Goal: Communication & Community: Share content

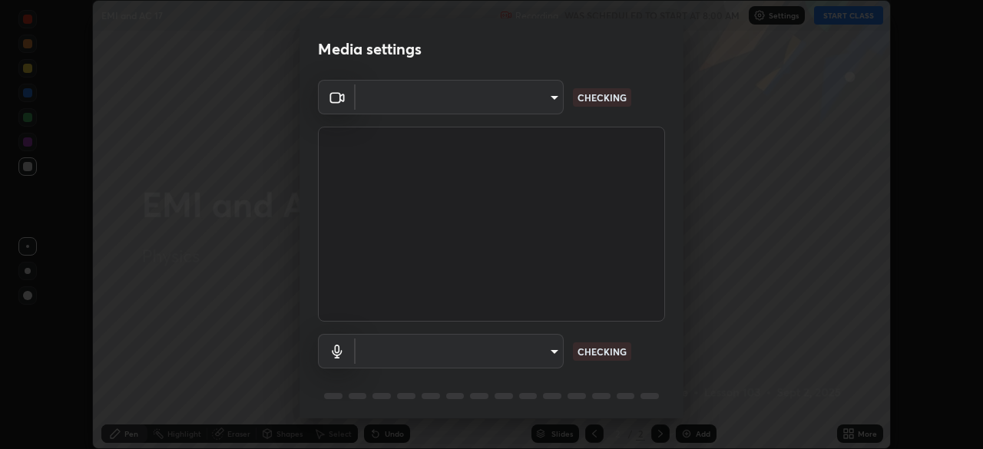
scroll to position [449, 983]
click at [498, 349] on body "Erase all EMI and AC 17 Recording WAS SCHEDULED TO START AT 8:00 AM Settings ST…" at bounding box center [491, 224] width 983 height 449
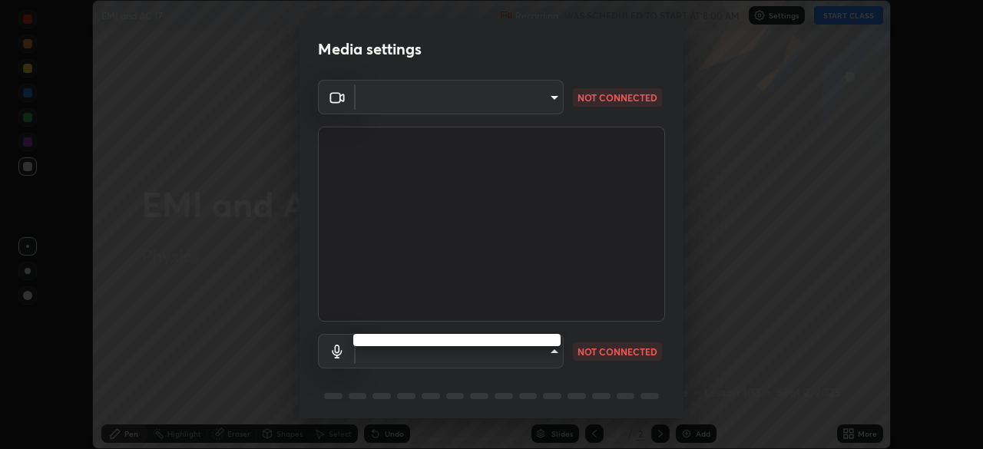
type input "5a3b26b24554f8cf6e797ef24758c72d9ac35fc194b839c1ab14931f8614fd13"
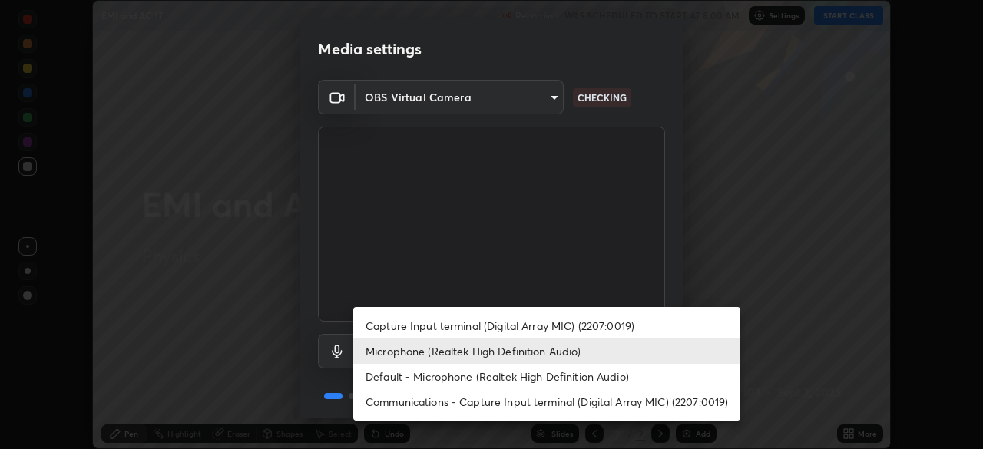
click at [445, 326] on li "Capture Input terminal (Digital Array MIC) (2207:0019)" at bounding box center [546, 325] width 387 height 25
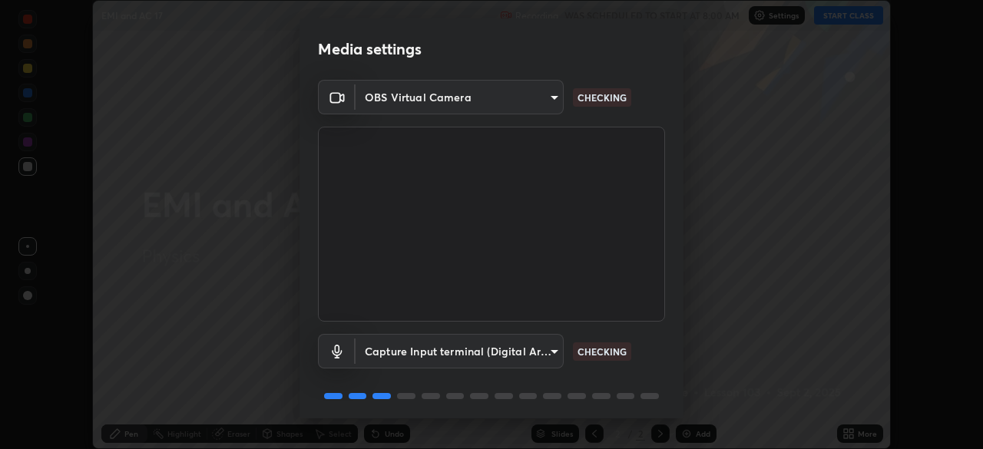
click at [436, 343] on body "Erase all EMI and AC 17 Recording WAS SCHEDULED TO START AT 8:00 AM Settings ST…" at bounding box center [491, 224] width 983 height 449
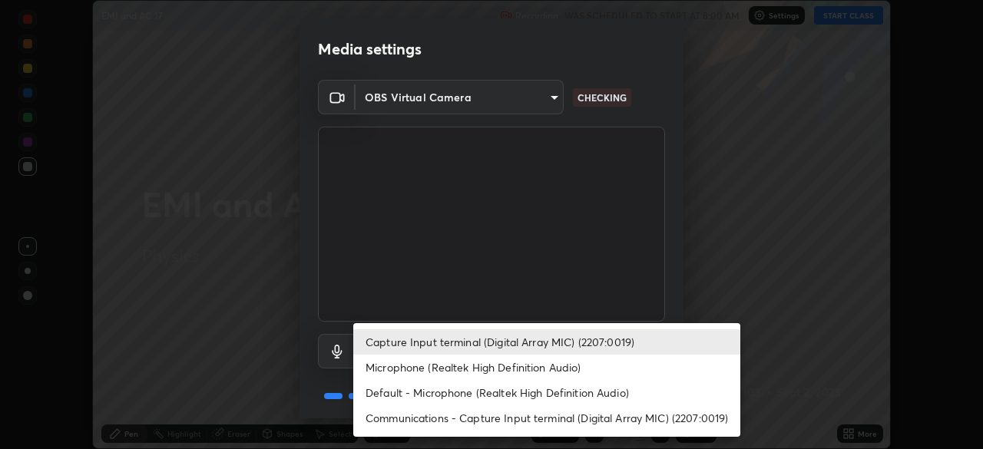
click at [433, 350] on li "Capture Input terminal (Digital Array MIC) (2207:0019)" at bounding box center [546, 341] width 387 height 25
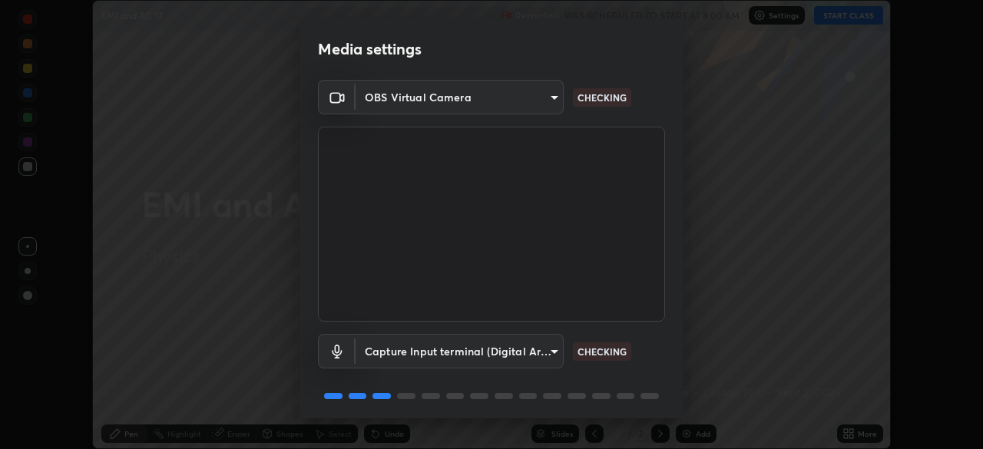
click at [432, 351] on body "Erase all EMI and AC 17 Recording WAS SCHEDULED TO START AT 8:00 AM Settings ST…" at bounding box center [491, 224] width 983 height 449
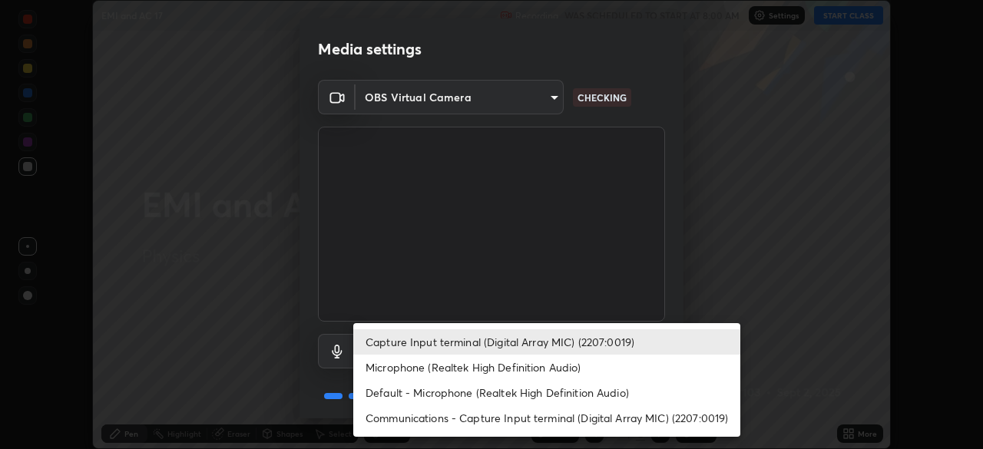
click at [418, 369] on li "Microphone (Realtek High Definition Audio)" at bounding box center [546, 367] width 387 height 25
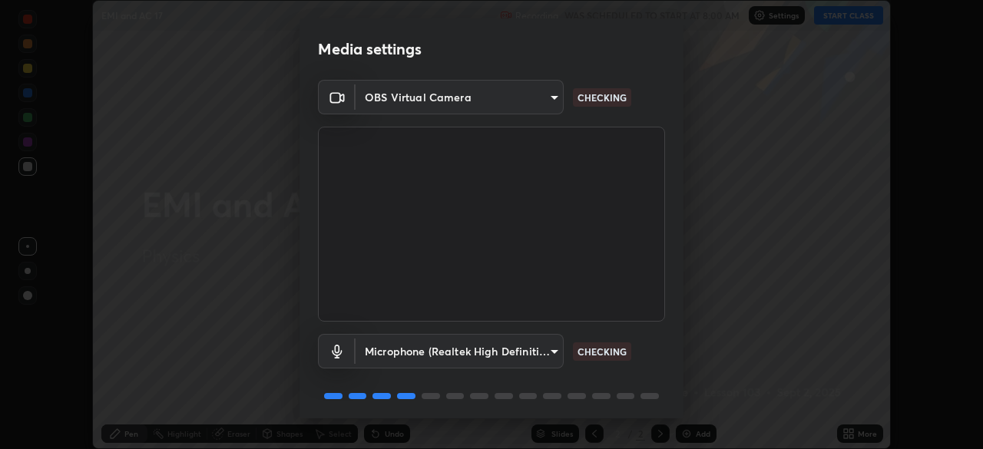
type input "a2845f27f241d78e81142a5bcad2dd0661d1231b7acccdda9ee201247719edf7"
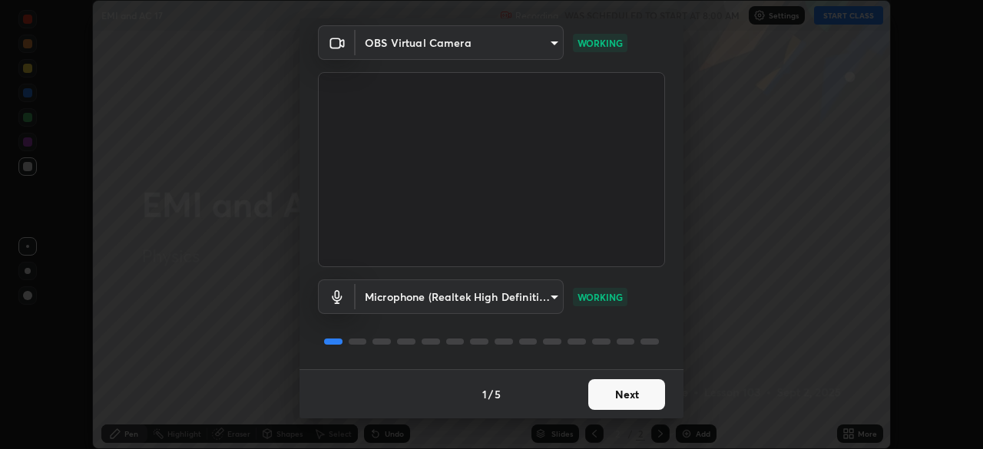
click at [638, 380] on button "Next" at bounding box center [626, 394] width 77 height 31
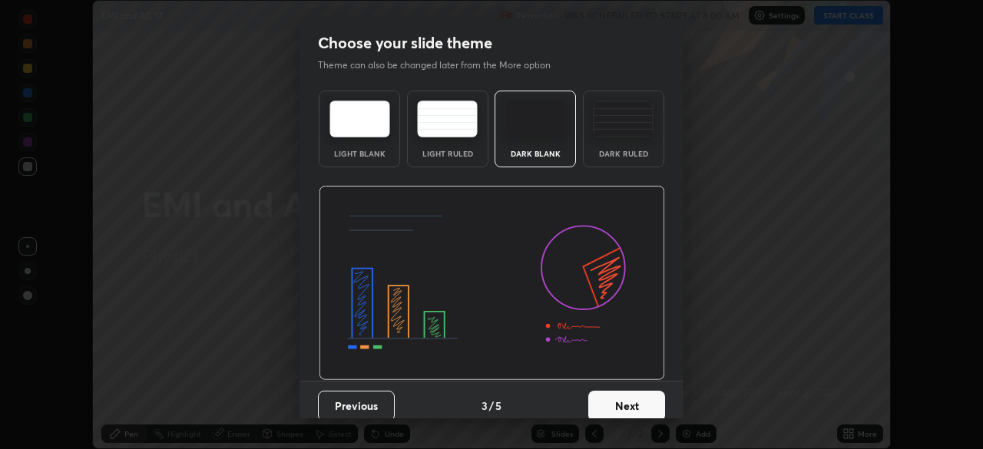
click at [643, 392] on button "Next" at bounding box center [626, 406] width 77 height 31
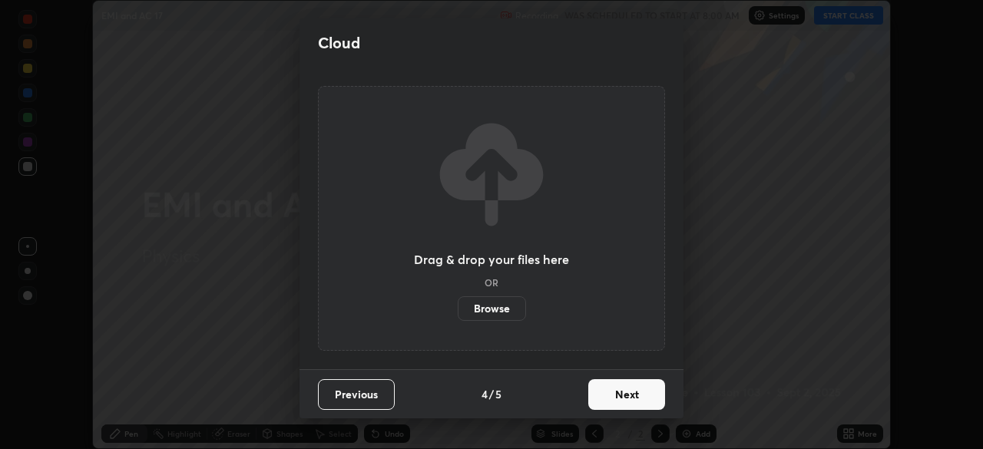
click at [639, 392] on button "Next" at bounding box center [626, 394] width 77 height 31
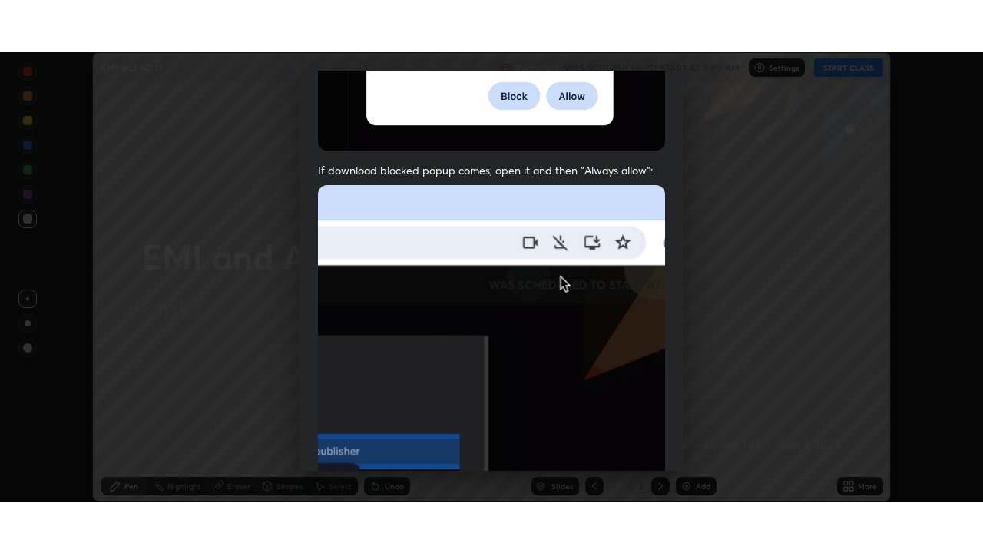
scroll to position [368, 0]
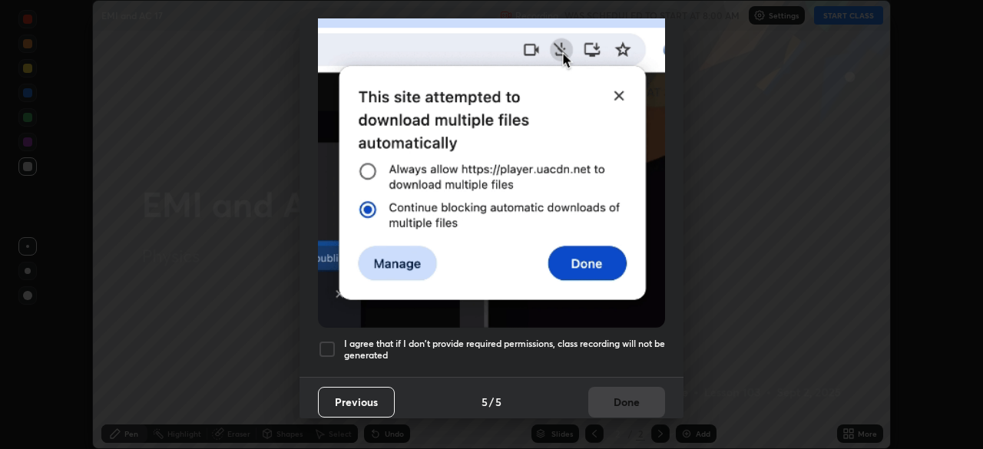
click at [328, 345] on div at bounding box center [327, 349] width 18 height 18
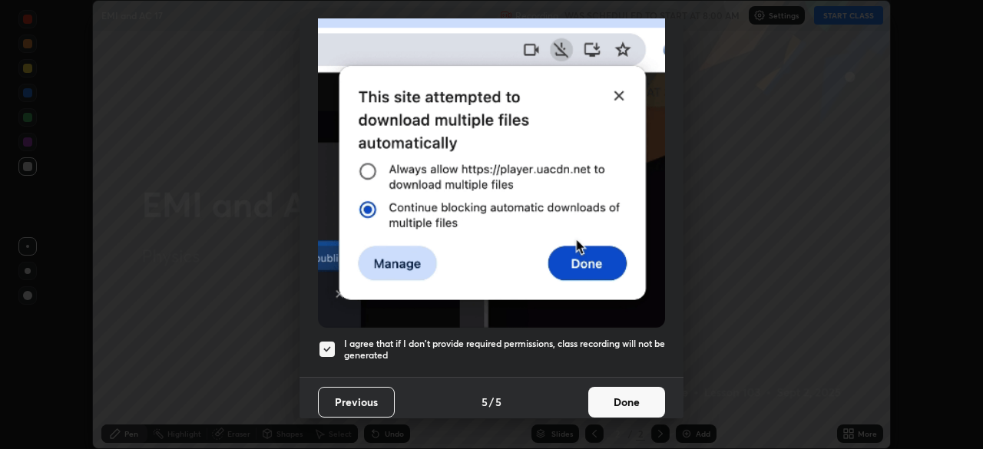
click at [643, 406] on button "Done" at bounding box center [626, 402] width 77 height 31
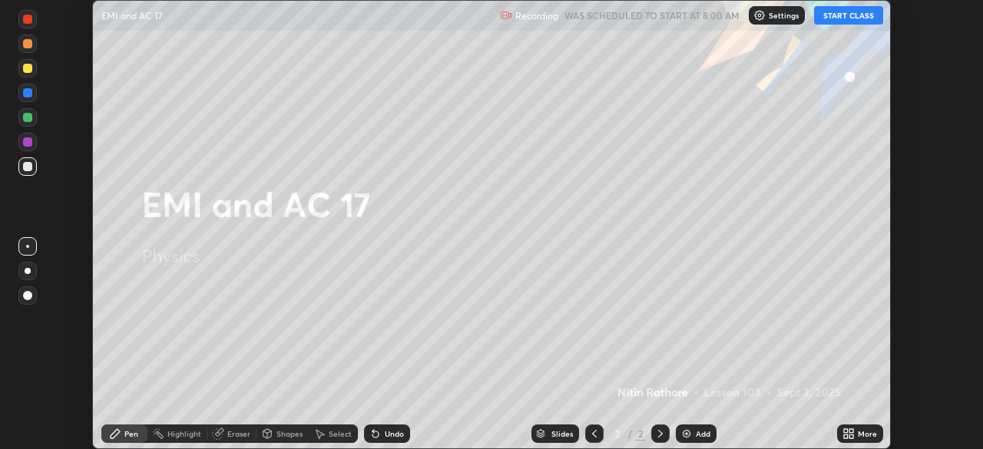
click at [853, 434] on icon at bounding box center [848, 434] width 12 height 12
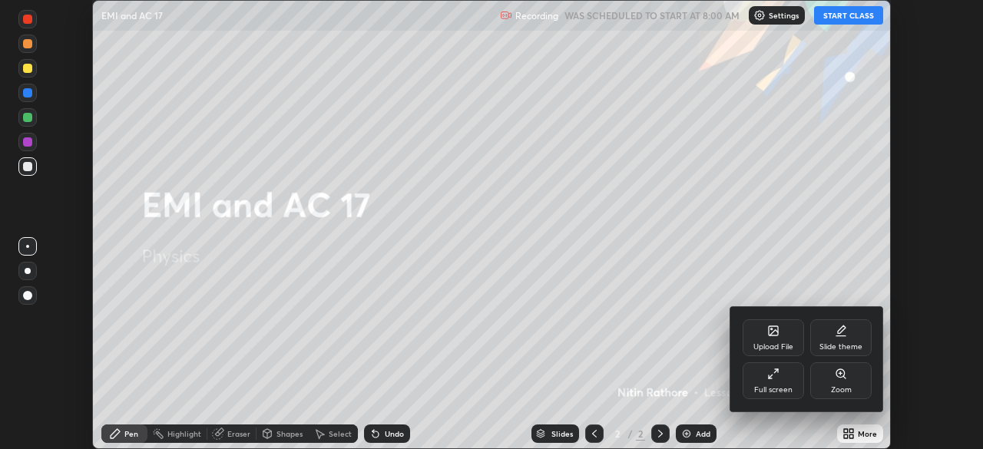
click at [767, 381] on div "Full screen" at bounding box center [773, 380] width 61 height 37
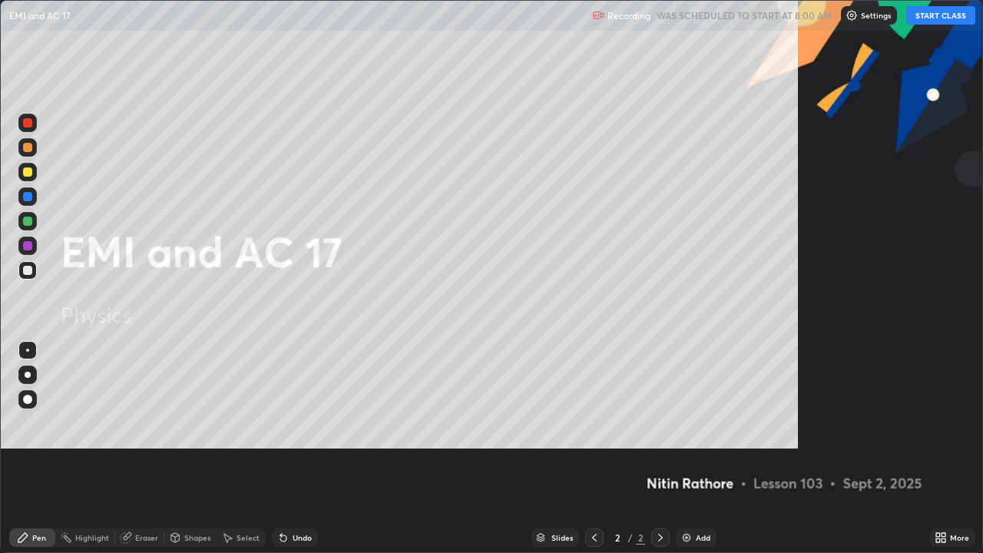
scroll to position [553, 983]
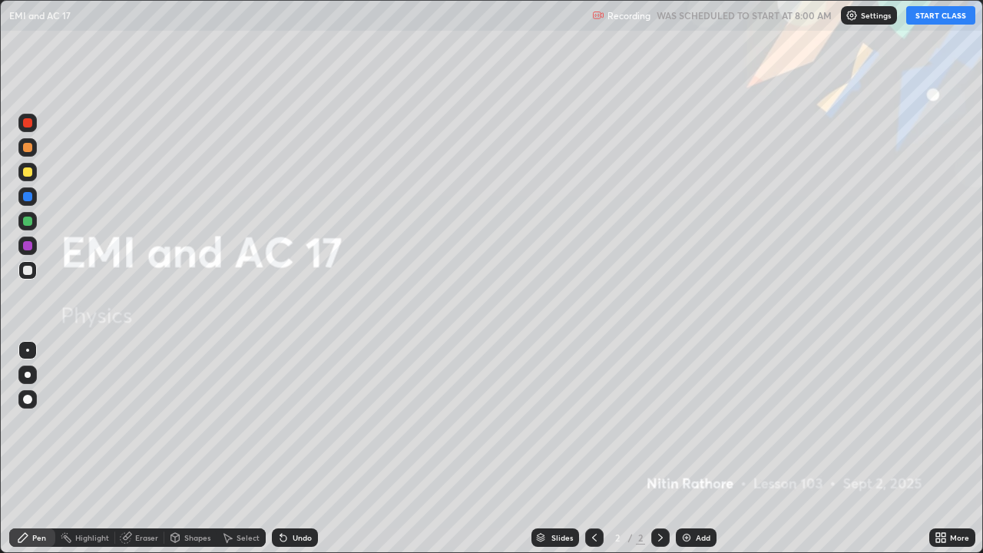
click at [920, 9] on button "START CLASS" at bounding box center [940, 15] width 69 height 18
click at [696, 448] on div "Add" at bounding box center [703, 538] width 15 height 8
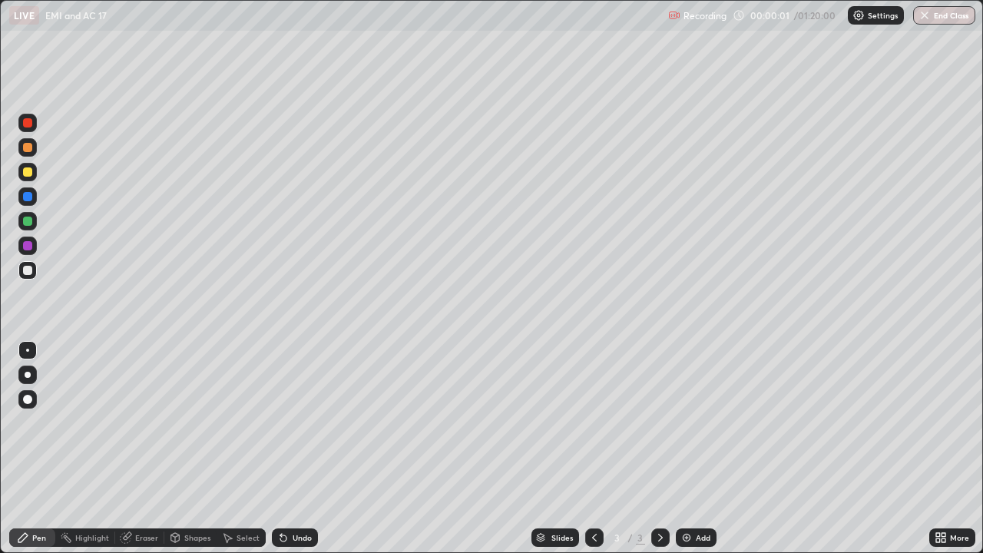
click at [25, 372] on div at bounding box center [28, 375] width 6 height 6
click at [293, 448] on div "Undo" at bounding box center [302, 538] width 19 height 8
click at [290, 448] on div "Undo" at bounding box center [295, 537] width 46 height 18
click at [200, 448] on div "Shapes" at bounding box center [197, 538] width 26 height 8
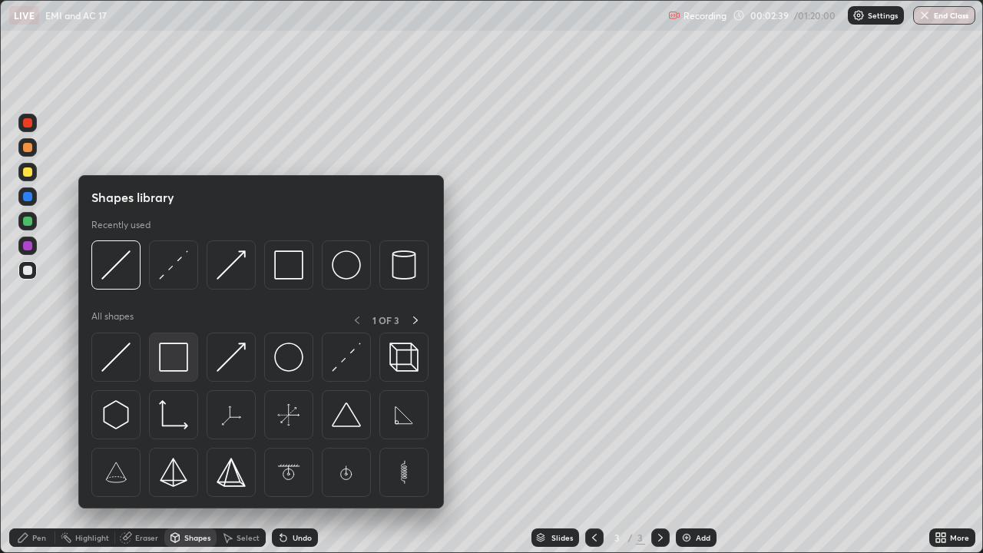
click at [182, 362] on img at bounding box center [173, 356] width 29 height 29
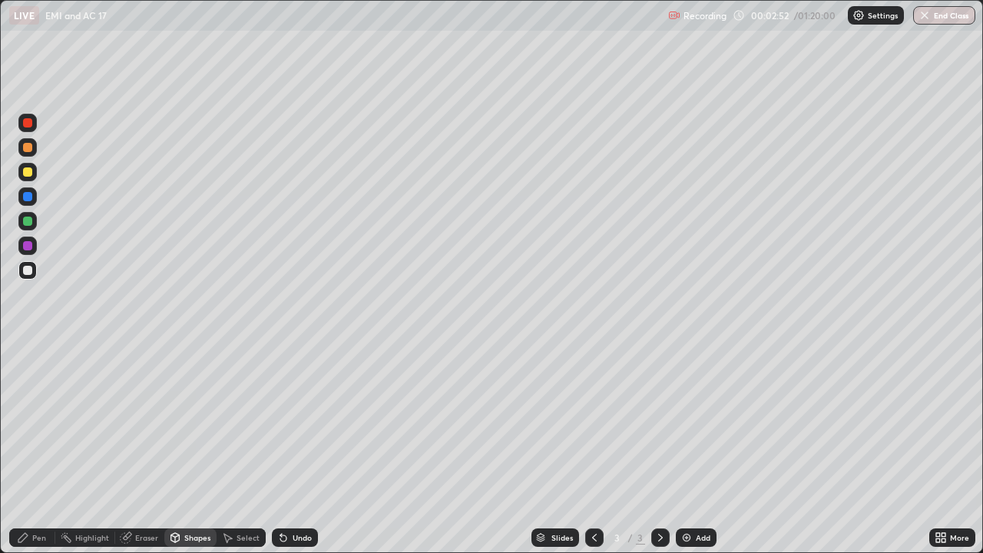
click at [203, 448] on div "Shapes" at bounding box center [190, 537] width 52 height 18
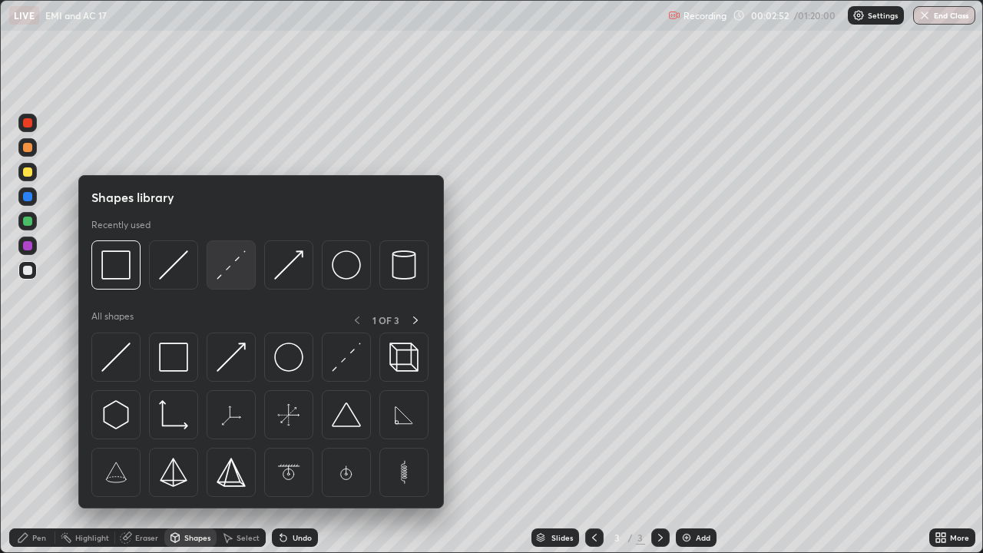
click at [236, 268] on img at bounding box center [231, 264] width 29 height 29
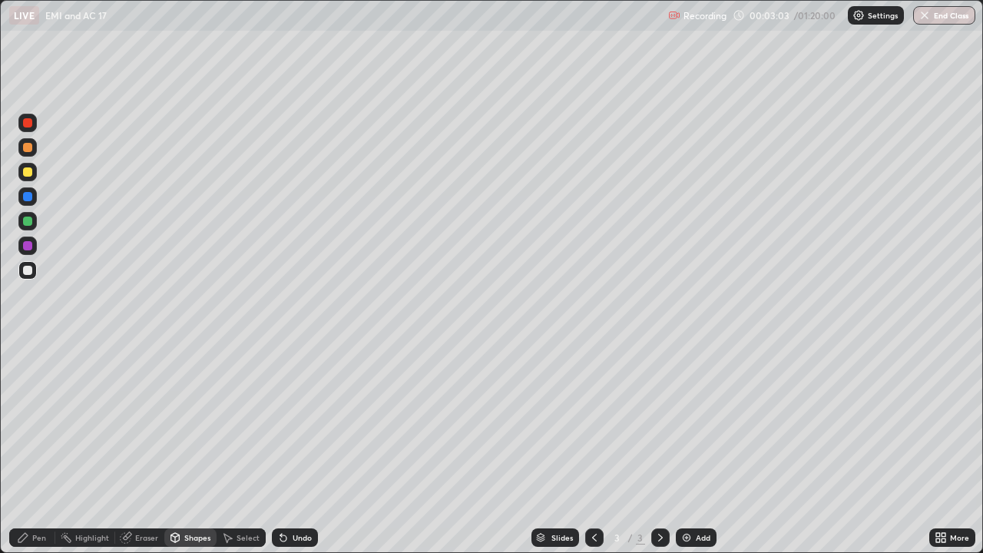
click at [182, 448] on div "Shapes" at bounding box center [190, 537] width 52 height 18
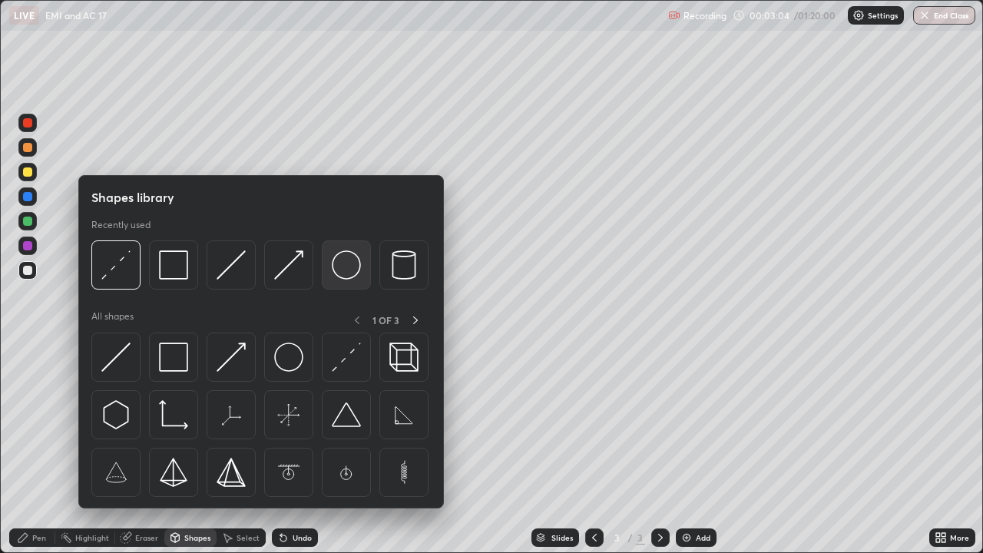
click at [337, 274] on img at bounding box center [346, 264] width 29 height 29
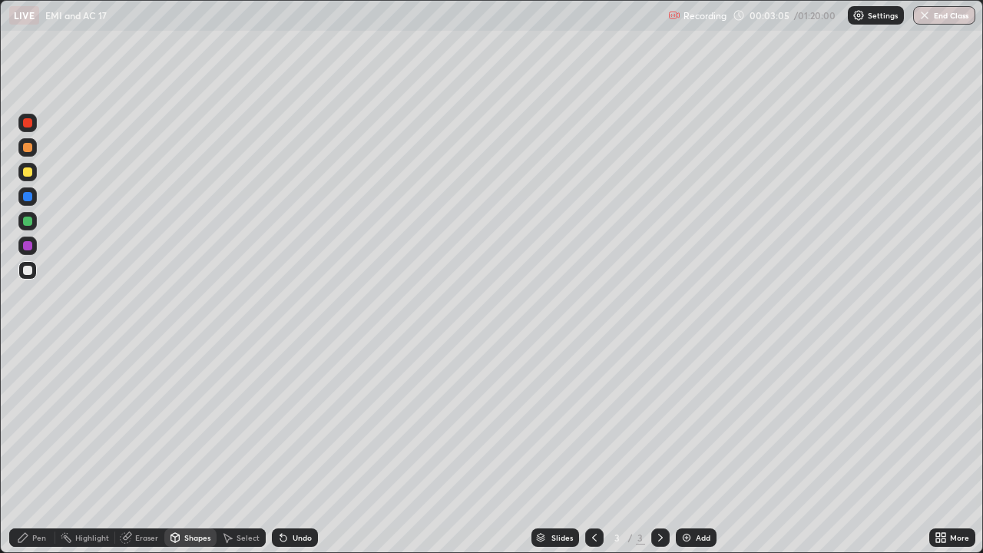
click at [28, 173] on div at bounding box center [27, 171] width 9 height 9
click at [200, 448] on div "Shapes" at bounding box center [190, 537] width 52 height 18
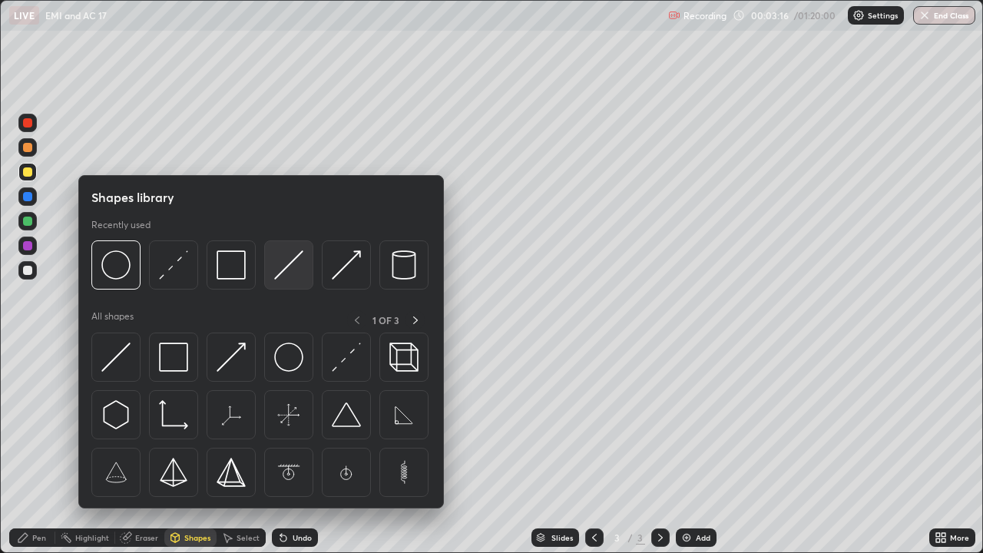
click at [291, 272] on img at bounding box center [288, 264] width 29 height 29
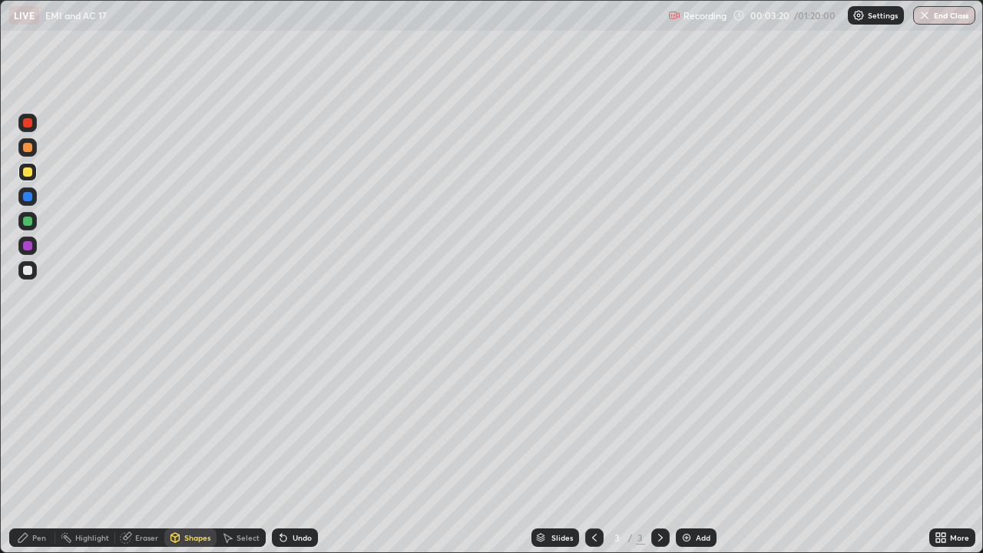
click at [46, 448] on div "Pen" at bounding box center [32, 537] width 46 height 18
click at [199, 448] on div "Shapes" at bounding box center [197, 538] width 26 height 8
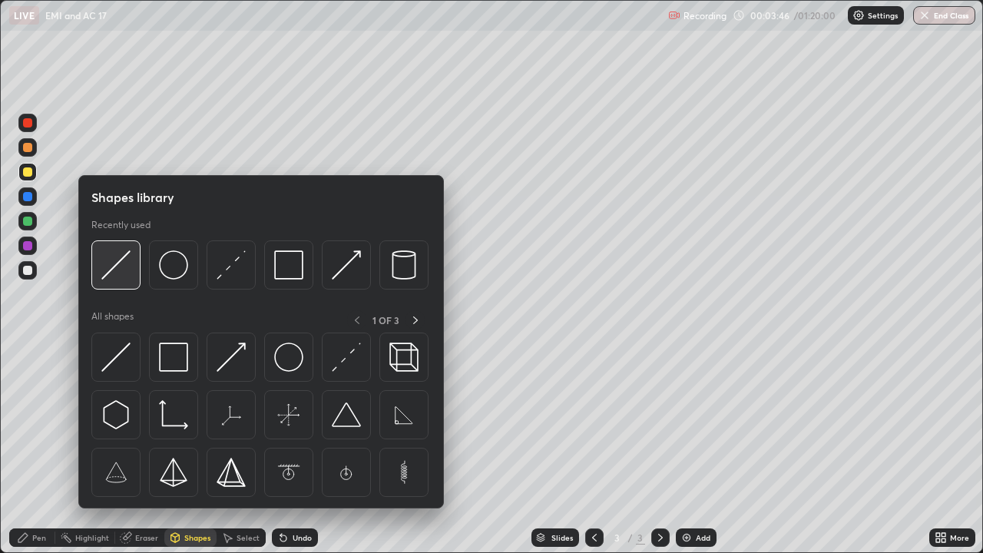
click at [137, 264] on div at bounding box center [115, 264] width 49 height 49
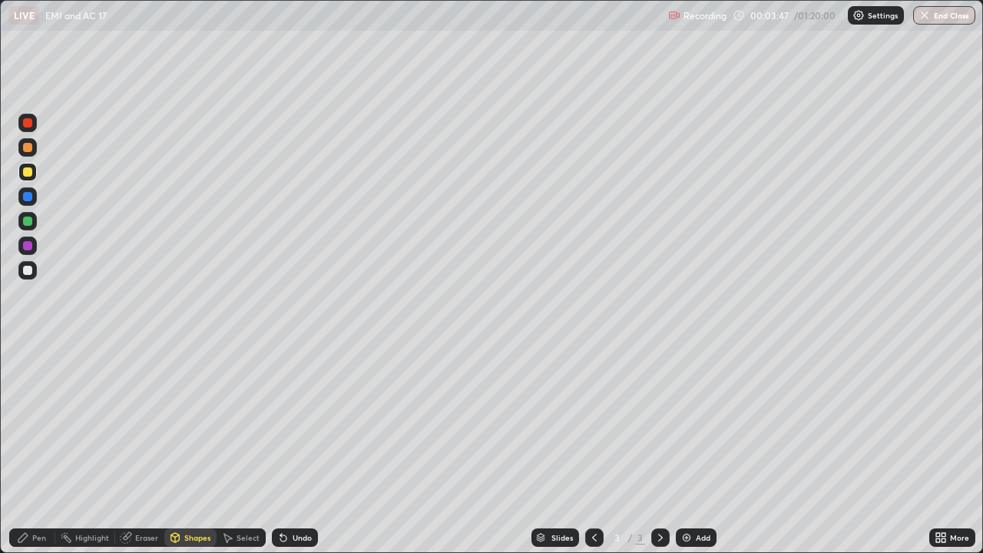
click at [31, 220] on div at bounding box center [27, 221] width 9 height 9
click at [187, 448] on div "Shapes" at bounding box center [197, 538] width 26 height 8
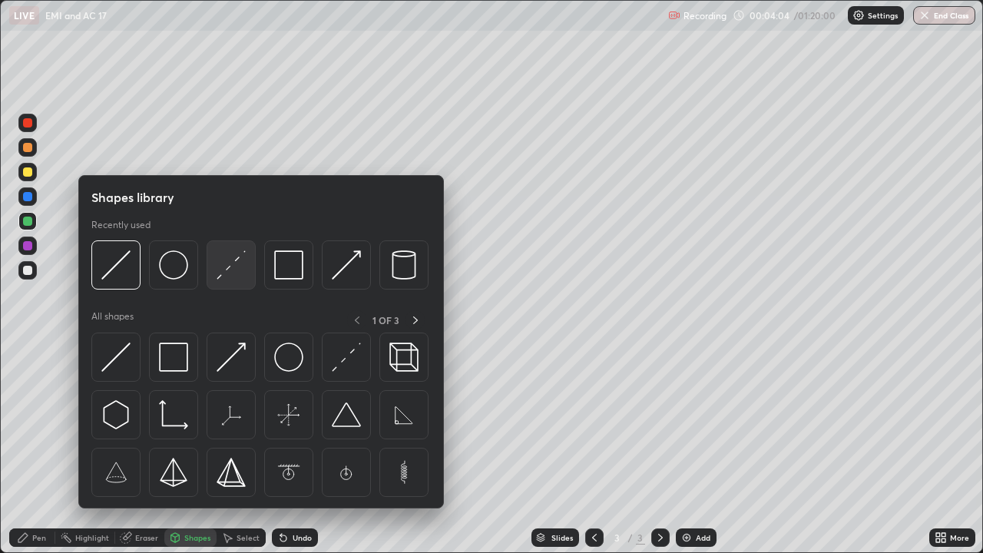
click at [228, 263] on img at bounding box center [231, 264] width 29 height 29
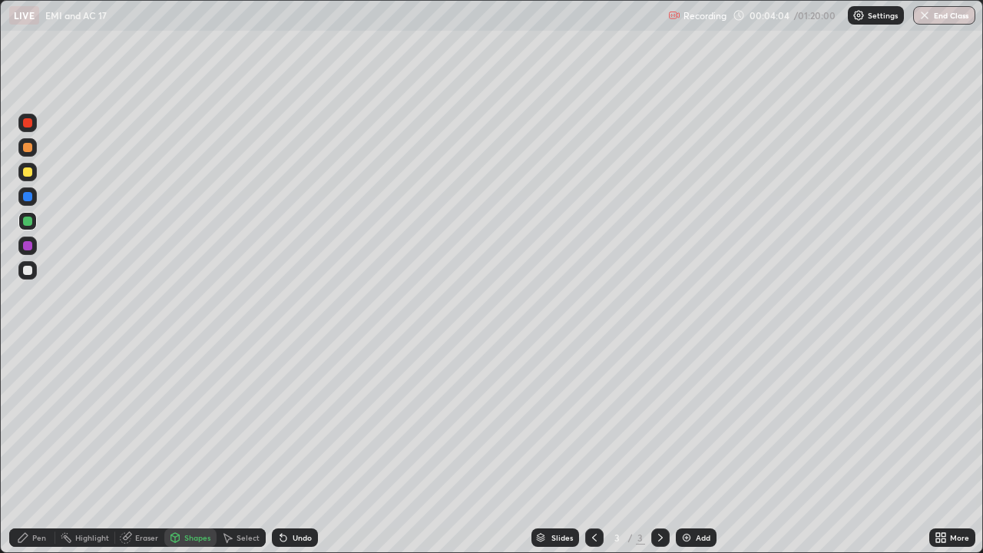
click at [26, 250] on div at bounding box center [27, 245] width 9 height 9
click at [293, 448] on div "Undo" at bounding box center [302, 538] width 19 height 8
click at [38, 448] on div "Pen" at bounding box center [39, 538] width 14 height 8
click at [28, 273] on div at bounding box center [27, 270] width 9 height 9
click at [30, 222] on div at bounding box center [27, 221] width 9 height 9
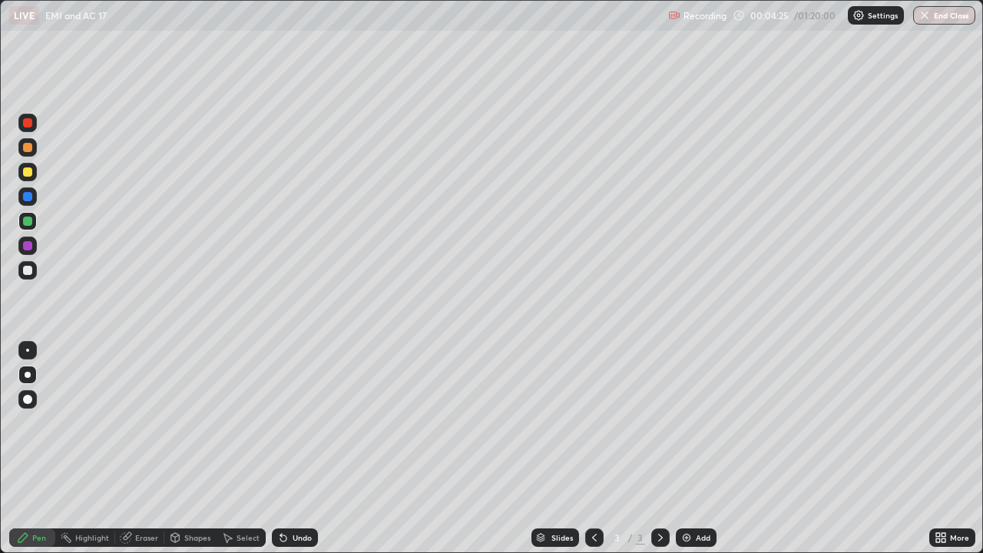
click at [200, 448] on div "Shapes" at bounding box center [197, 538] width 26 height 8
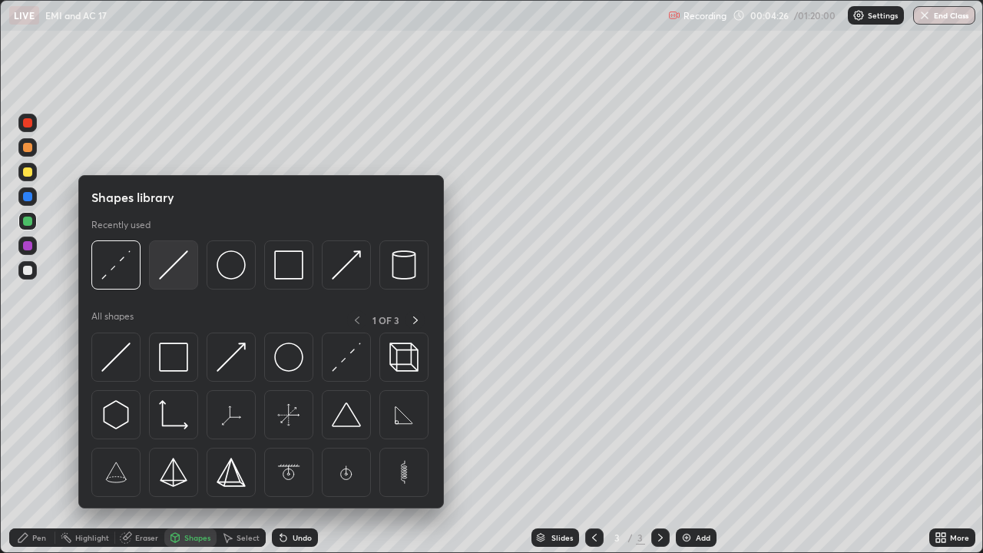
click at [176, 265] on img at bounding box center [173, 264] width 29 height 29
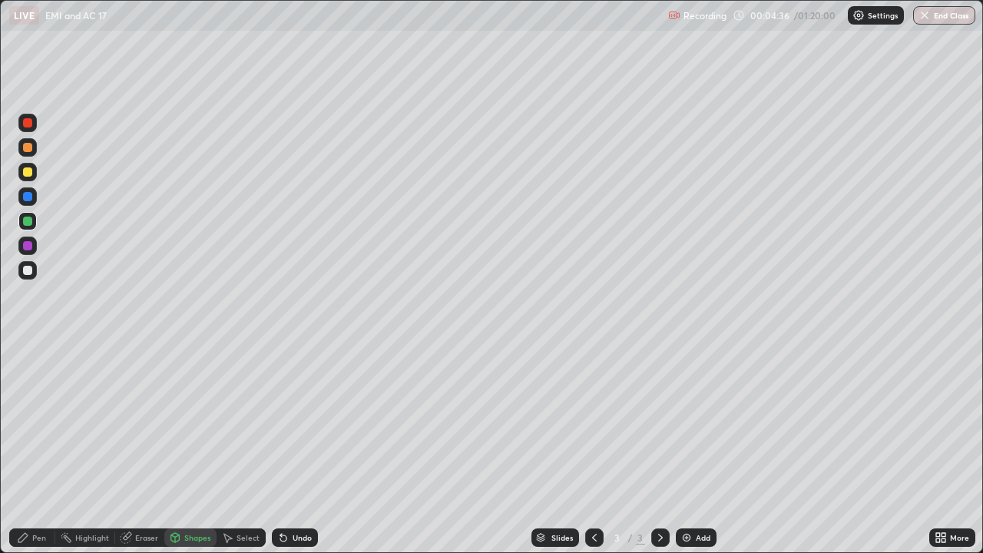
click at [189, 448] on div "Shapes" at bounding box center [190, 537] width 52 height 18
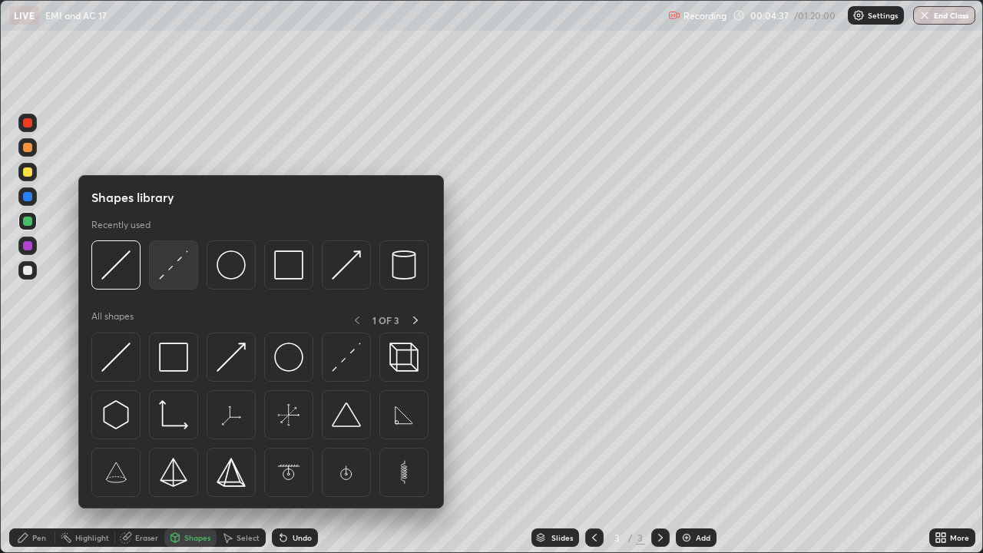
click at [179, 266] on img at bounding box center [173, 264] width 29 height 29
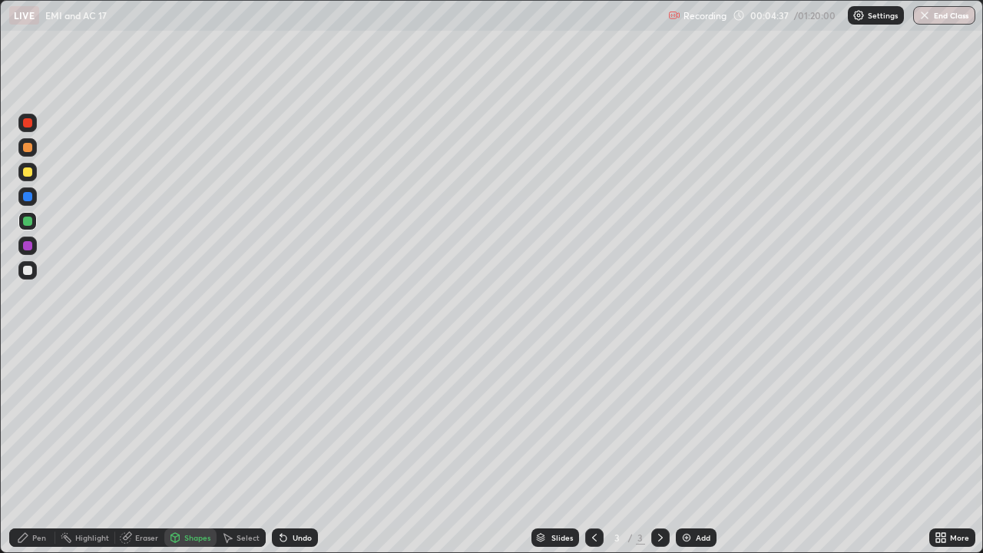
click at [28, 246] on div at bounding box center [27, 245] width 9 height 9
click at [41, 448] on div "Pen" at bounding box center [39, 538] width 14 height 8
click at [28, 271] on div at bounding box center [27, 270] width 9 height 9
click at [293, 448] on div "Undo" at bounding box center [302, 538] width 19 height 8
click at [150, 448] on div "Eraser" at bounding box center [146, 538] width 23 height 8
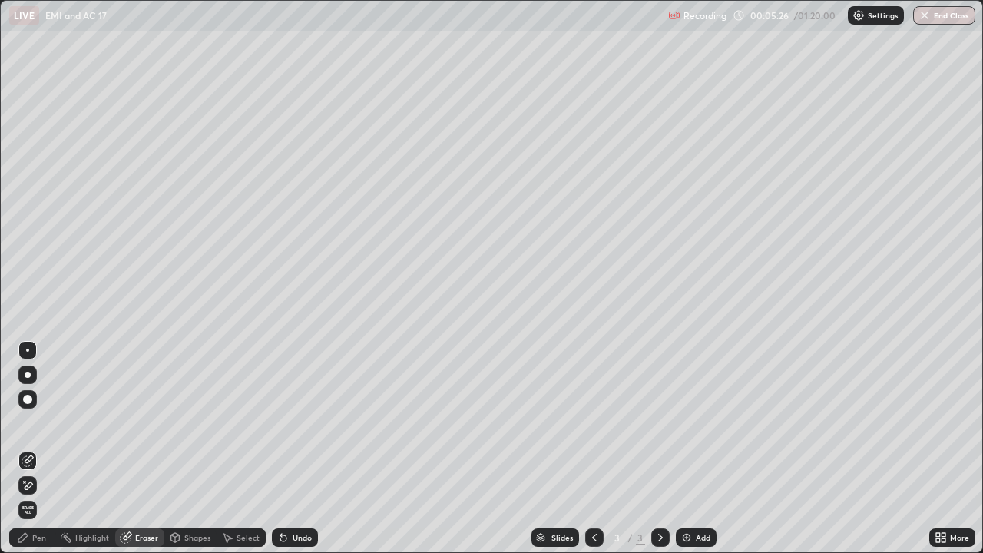
click at [45, 448] on div "Pen" at bounding box center [39, 538] width 14 height 8
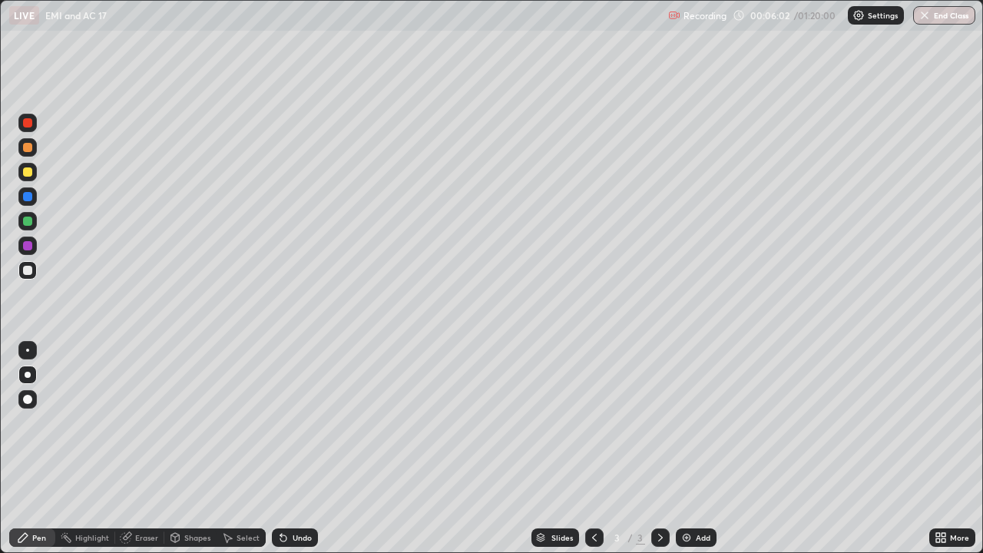
click at [296, 448] on div "Undo" at bounding box center [302, 538] width 19 height 8
click at [703, 448] on div "Add" at bounding box center [696, 537] width 41 height 18
click at [188, 448] on div "Shapes" at bounding box center [197, 538] width 26 height 8
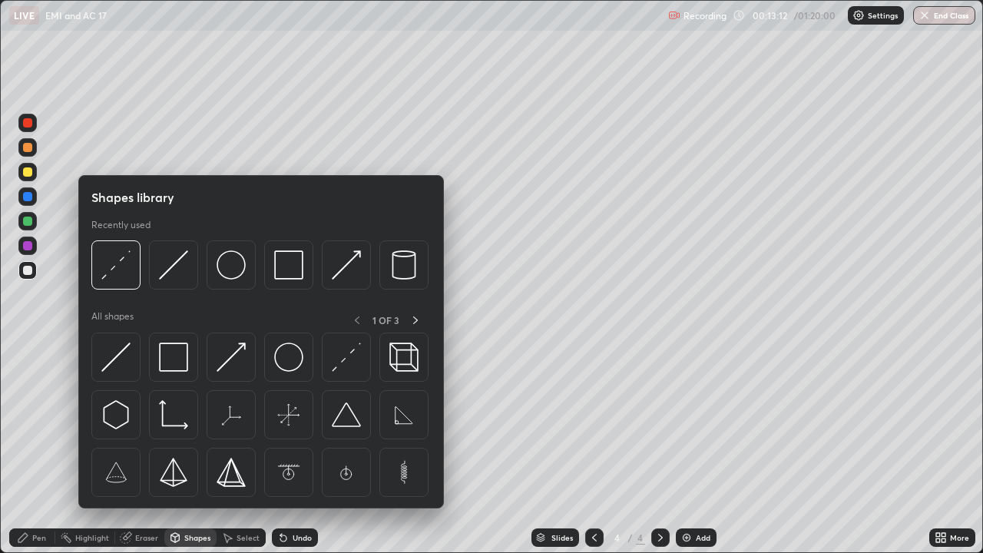
click at [192, 448] on div "Shapes" at bounding box center [197, 538] width 26 height 8
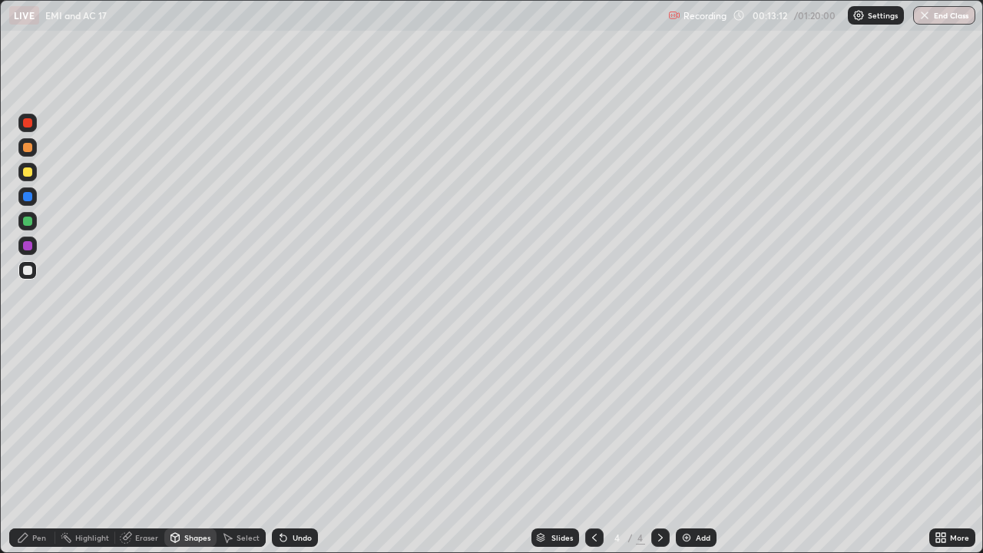
click at [185, 448] on div "Shapes" at bounding box center [197, 538] width 26 height 8
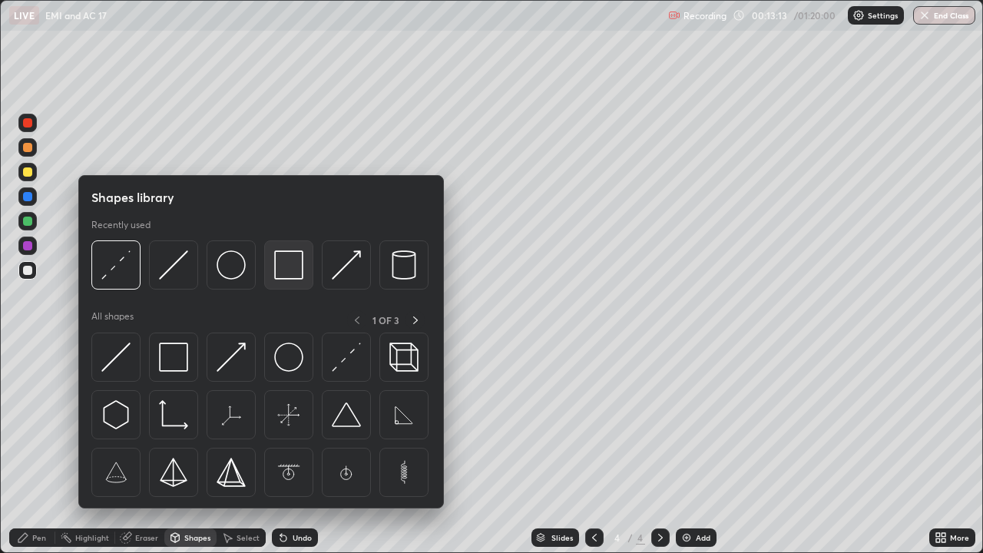
click at [284, 271] on img at bounding box center [288, 264] width 29 height 29
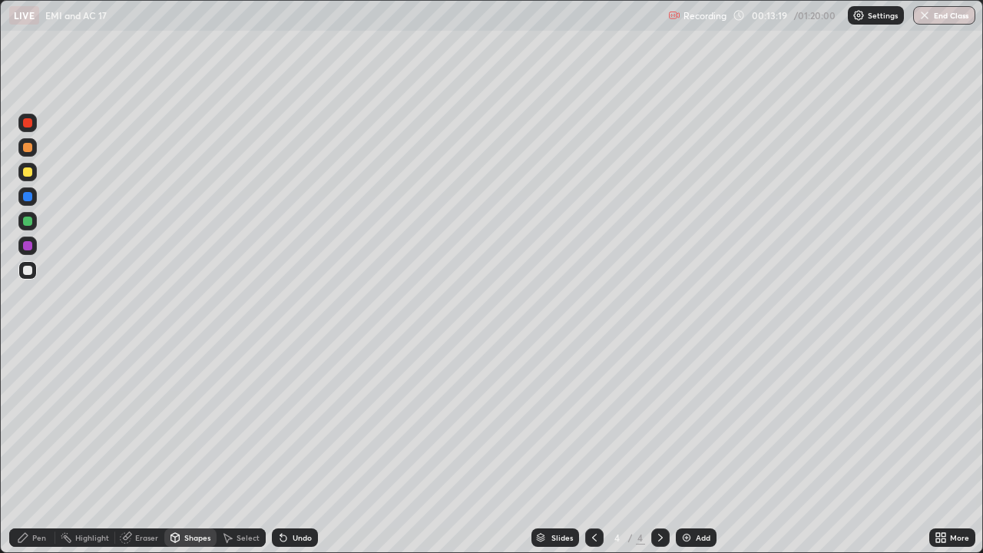
click at [195, 448] on div "Shapes" at bounding box center [197, 538] width 26 height 8
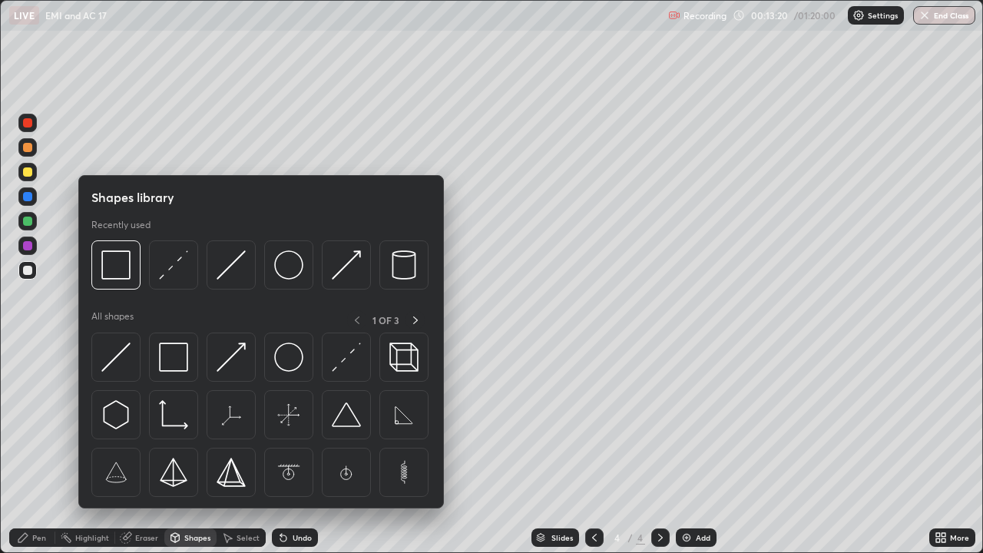
click at [41, 448] on div "Pen" at bounding box center [39, 538] width 14 height 8
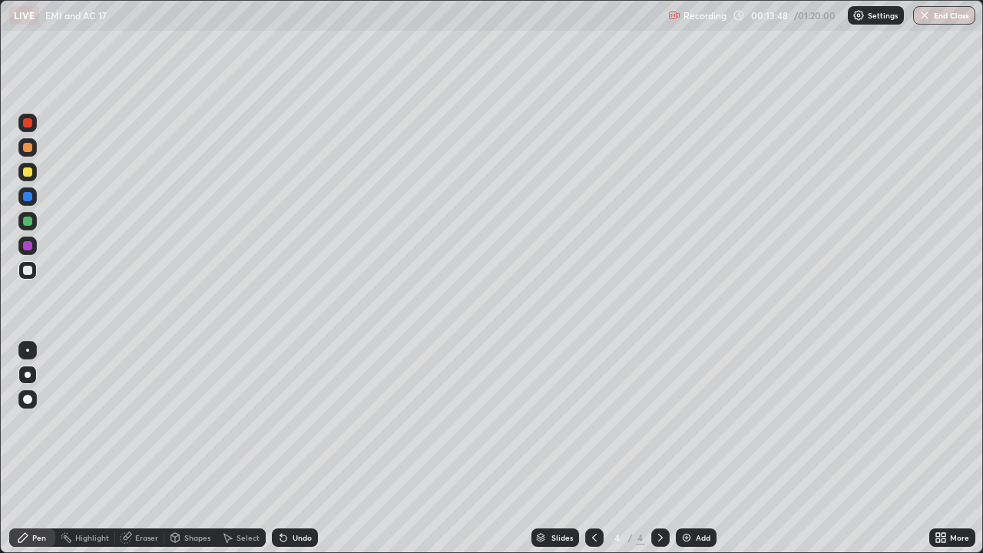
click at [179, 448] on icon at bounding box center [175, 537] width 12 height 12
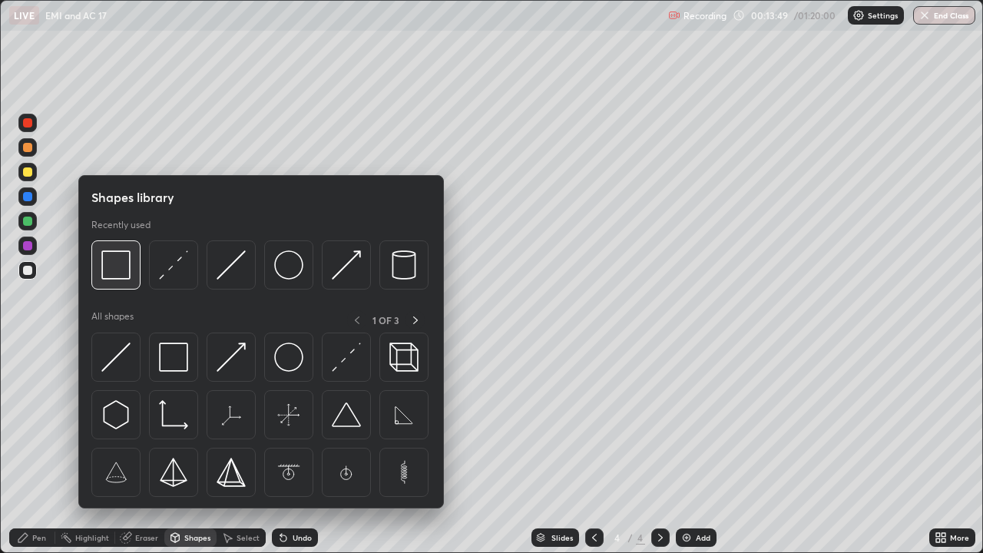
click at [122, 267] on img at bounding box center [115, 264] width 29 height 29
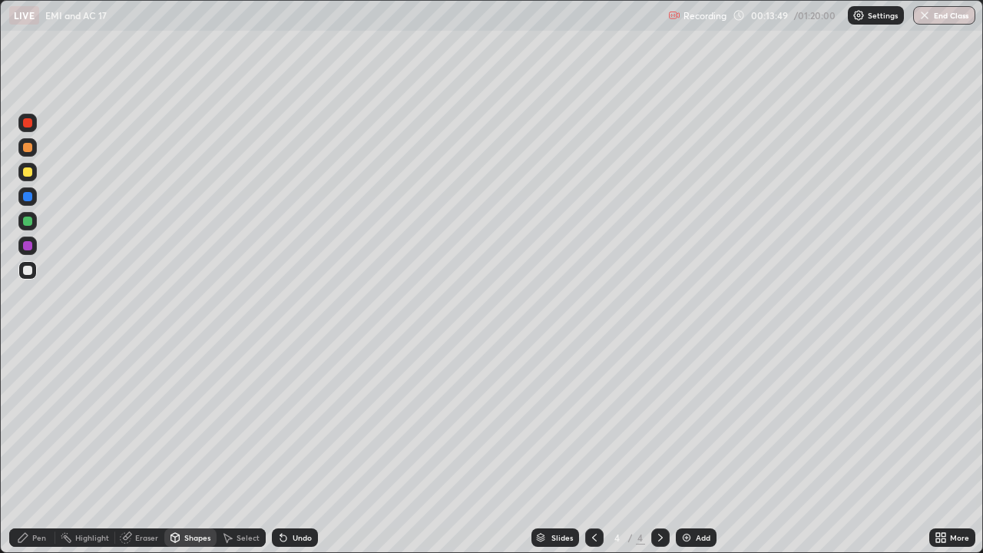
click at [34, 175] on div at bounding box center [27, 172] width 18 height 18
click at [177, 448] on icon at bounding box center [175, 537] width 8 height 9
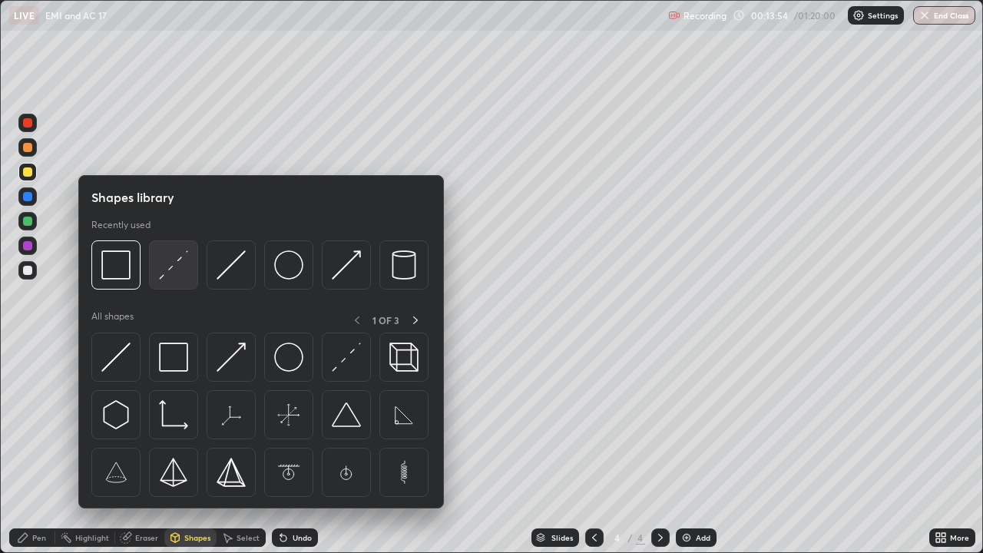
click at [171, 276] on img at bounding box center [173, 264] width 29 height 29
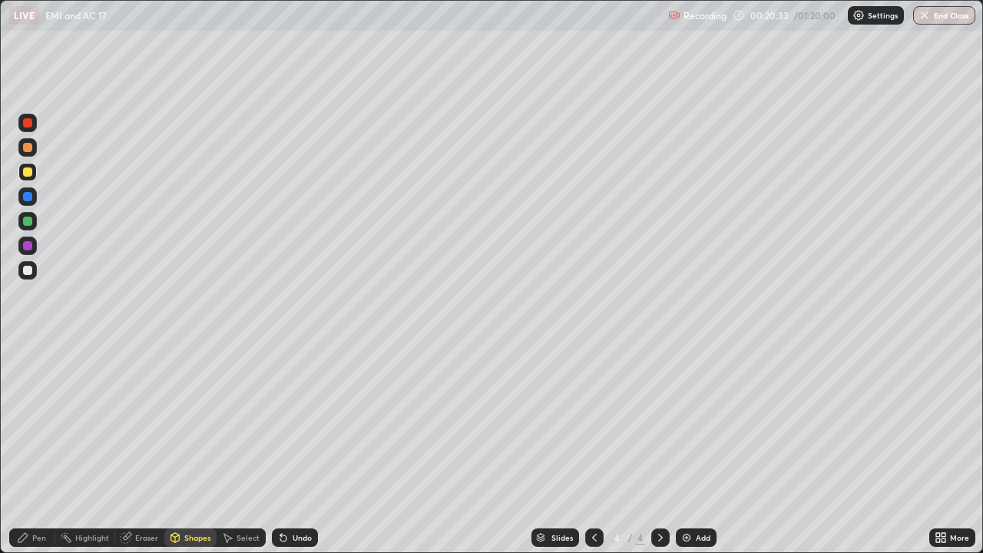
click at [185, 448] on div "Shapes" at bounding box center [197, 538] width 26 height 8
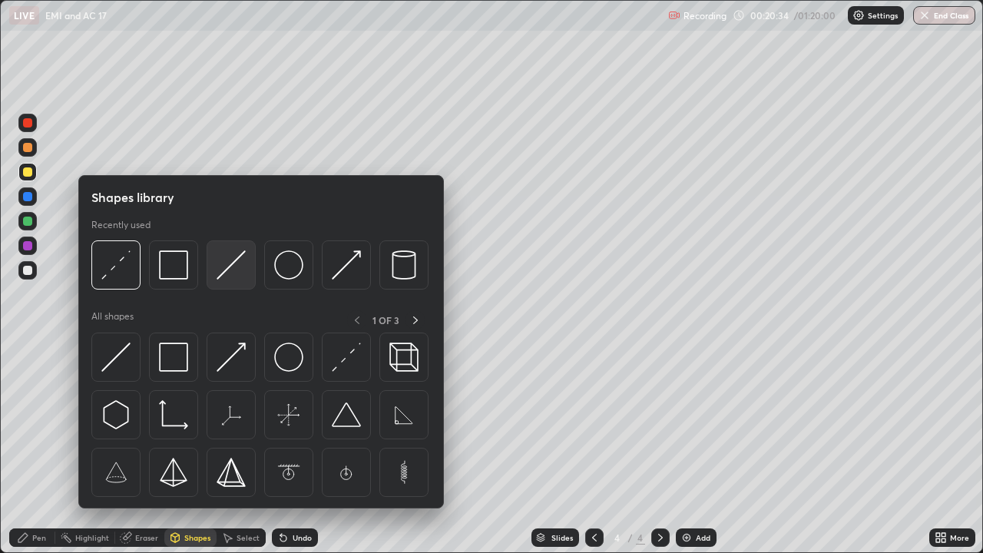
click at [236, 270] on img at bounding box center [231, 264] width 29 height 29
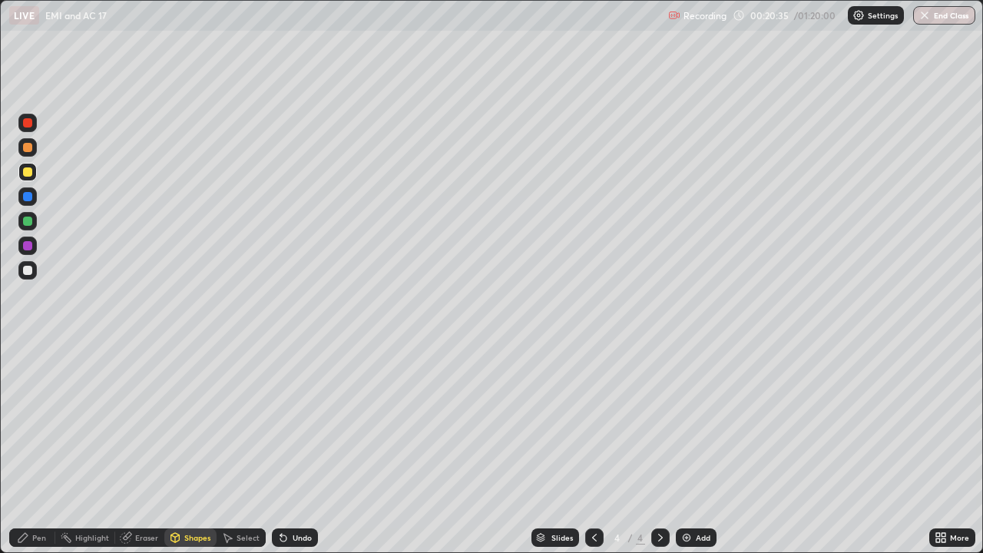
click at [33, 222] on div at bounding box center [27, 221] width 18 height 18
click at [193, 448] on div "Shapes" at bounding box center [197, 538] width 26 height 8
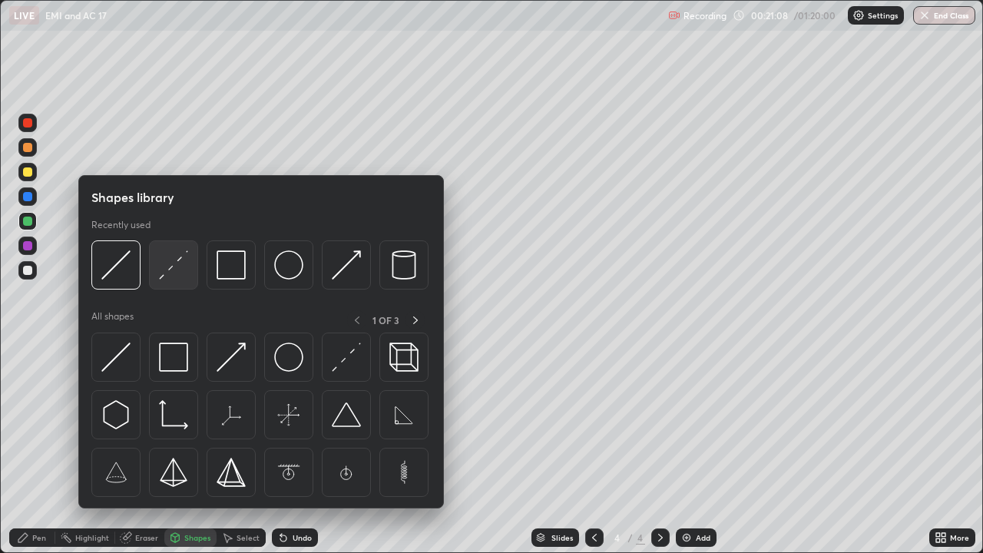
click at [177, 269] on img at bounding box center [173, 264] width 29 height 29
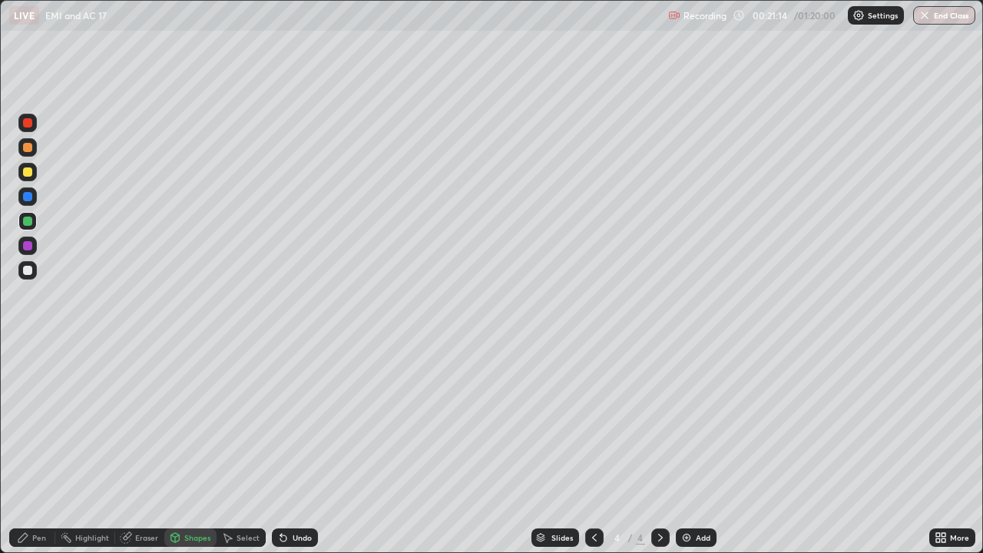
click at [40, 448] on div "Pen" at bounding box center [39, 538] width 14 height 8
click at [28, 246] on div at bounding box center [27, 245] width 9 height 9
click at [181, 448] on div "Shapes" at bounding box center [190, 537] width 52 height 18
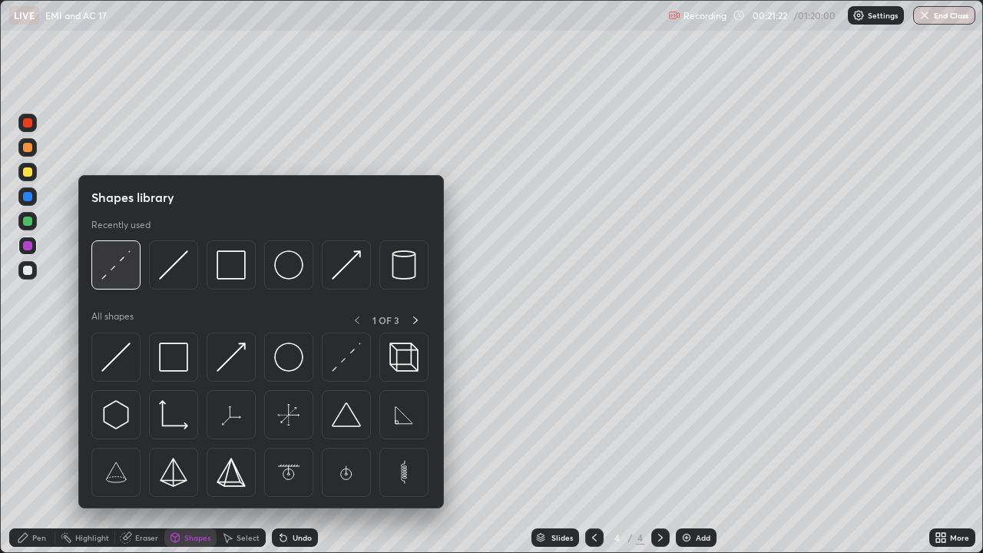
click at [123, 271] on img at bounding box center [115, 264] width 29 height 29
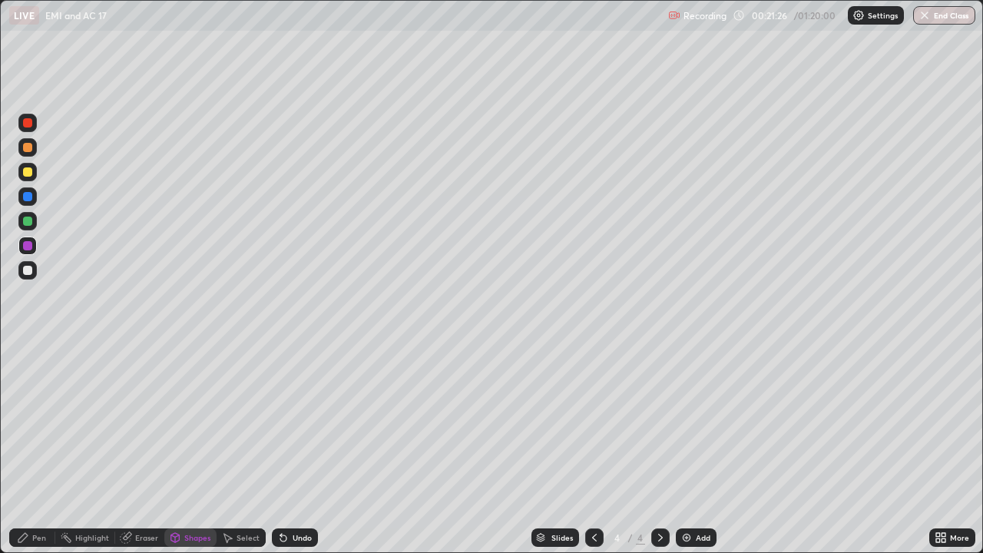
click at [41, 448] on div "Pen" at bounding box center [39, 538] width 14 height 8
click at [187, 448] on div "Shapes" at bounding box center [197, 538] width 26 height 8
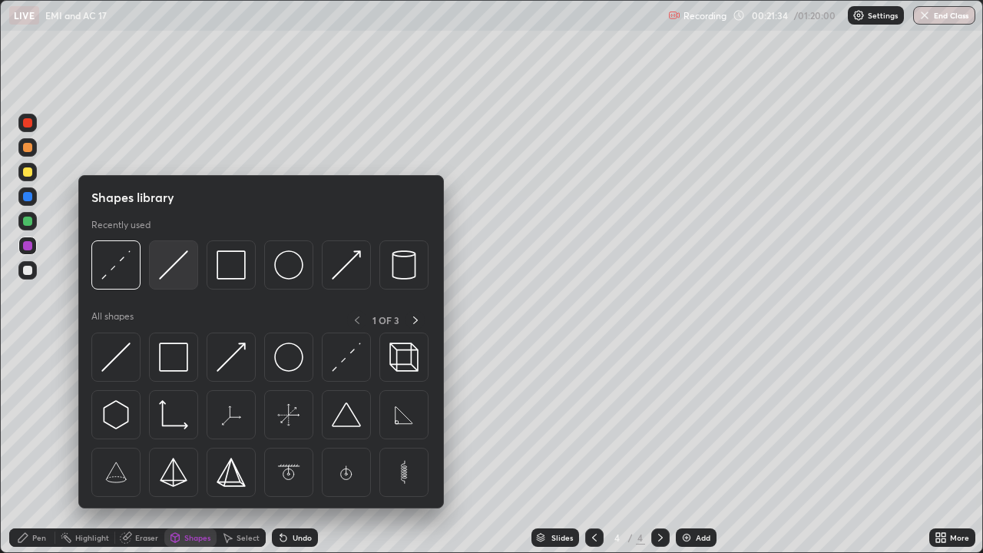
click at [178, 269] on img at bounding box center [173, 264] width 29 height 29
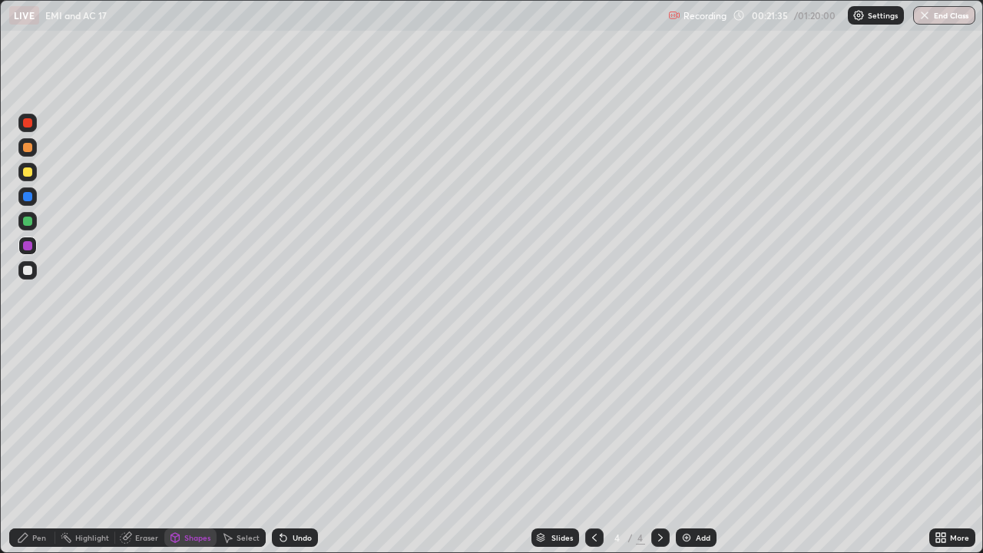
click at [26, 199] on div at bounding box center [27, 196] width 9 height 9
click at [24, 448] on icon at bounding box center [22, 537] width 9 height 9
click at [28, 156] on div at bounding box center [27, 147] width 18 height 18
click at [29, 272] on div at bounding box center [27, 270] width 9 height 9
click at [301, 448] on div "Undo" at bounding box center [295, 537] width 46 height 18
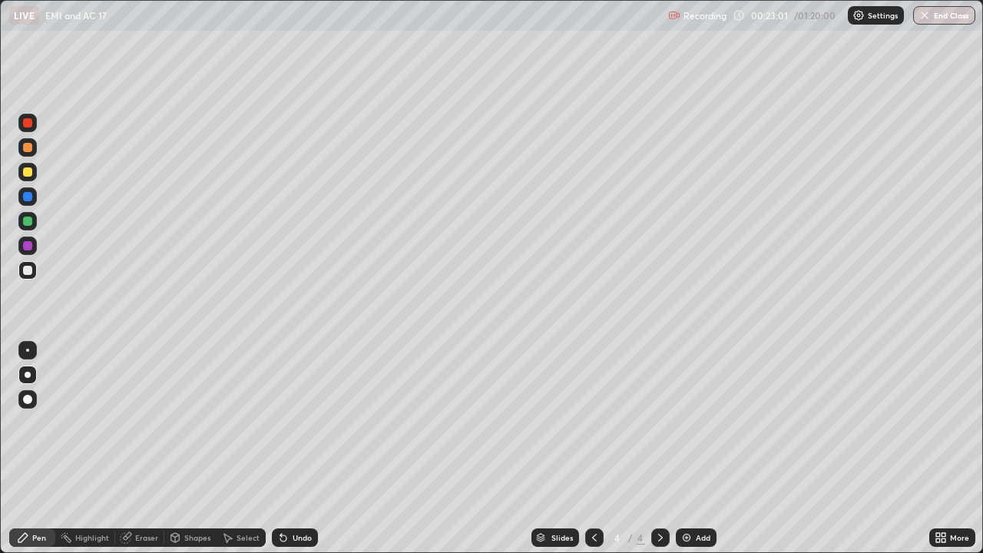
click at [696, 448] on div "Add" at bounding box center [703, 538] width 15 height 8
click at [206, 448] on div "Shapes" at bounding box center [197, 538] width 26 height 8
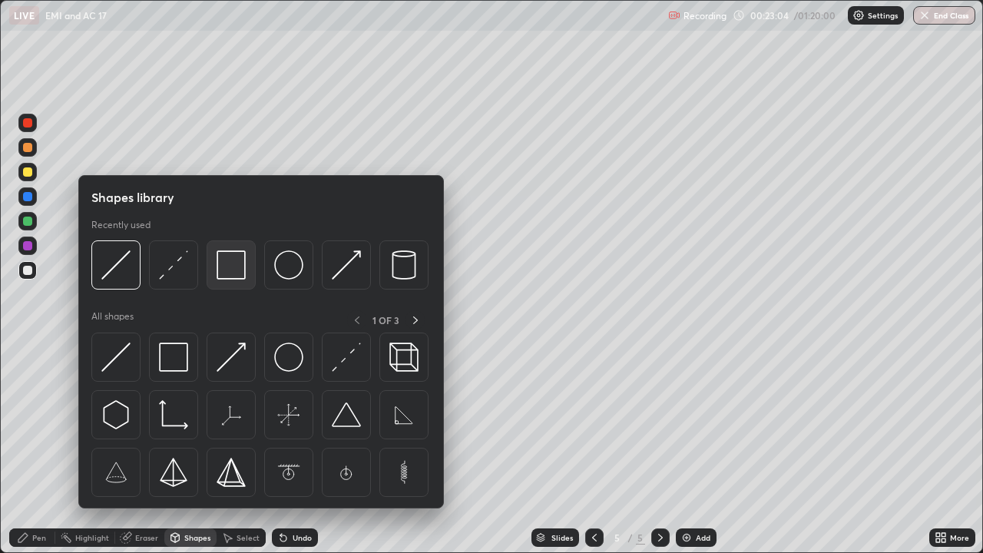
click at [230, 273] on img at bounding box center [231, 264] width 29 height 29
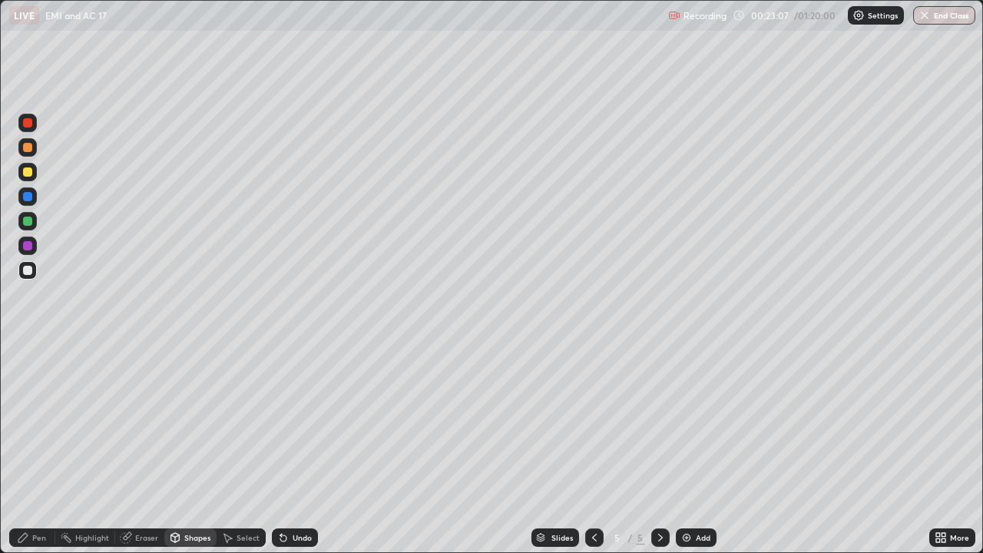
click at [306, 448] on div "Undo" at bounding box center [295, 537] width 46 height 18
click at [193, 448] on div "Shapes" at bounding box center [197, 538] width 26 height 8
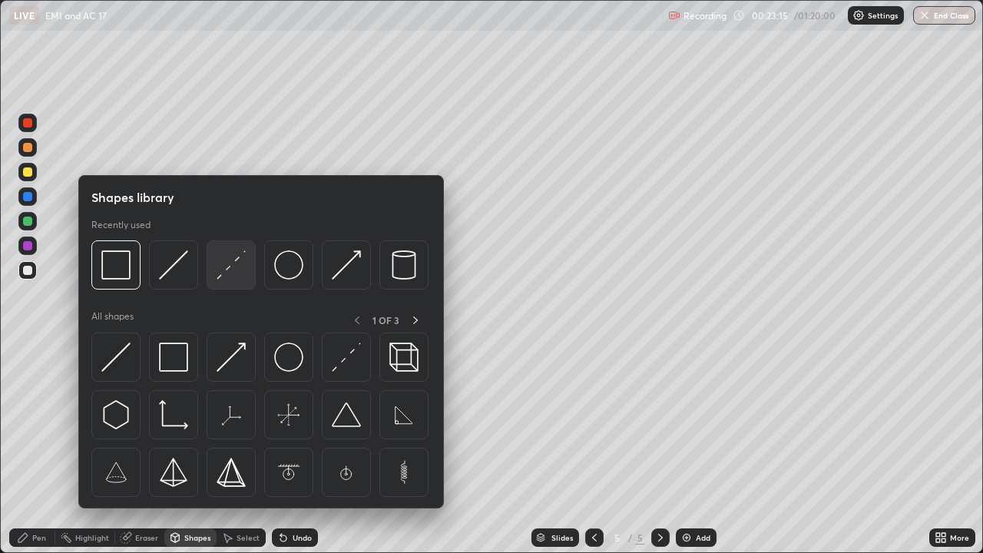
click at [240, 266] on img at bounding box center [231, 264] width 29 height 29
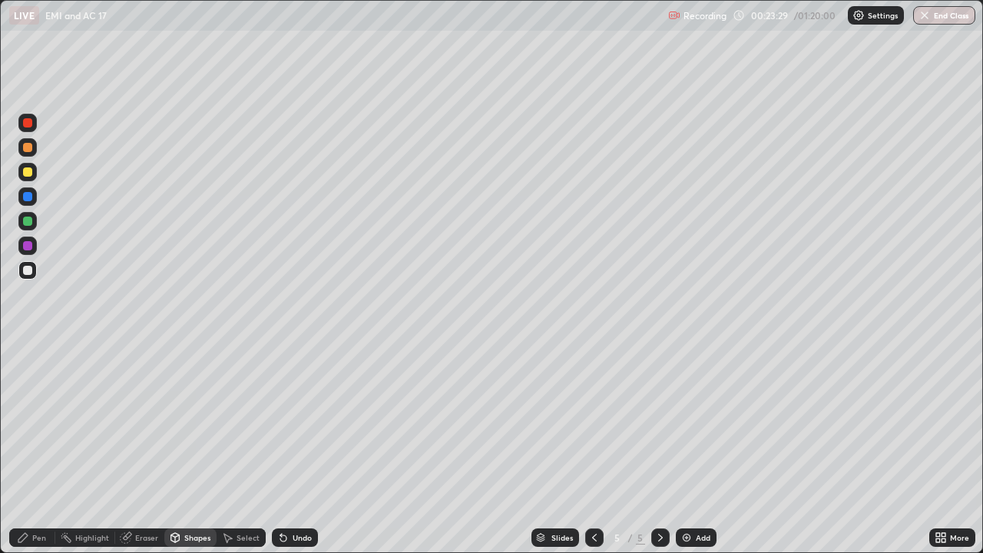
click at [28, 448] on icon at bounding box center [23, 537] width 12 height 12
click at [293, 448] on div "Undo" at bounding box center [302, 538] width 19 height 8
click at [175, 448] on icon at bounding box center [175, 537] width 8 height 9
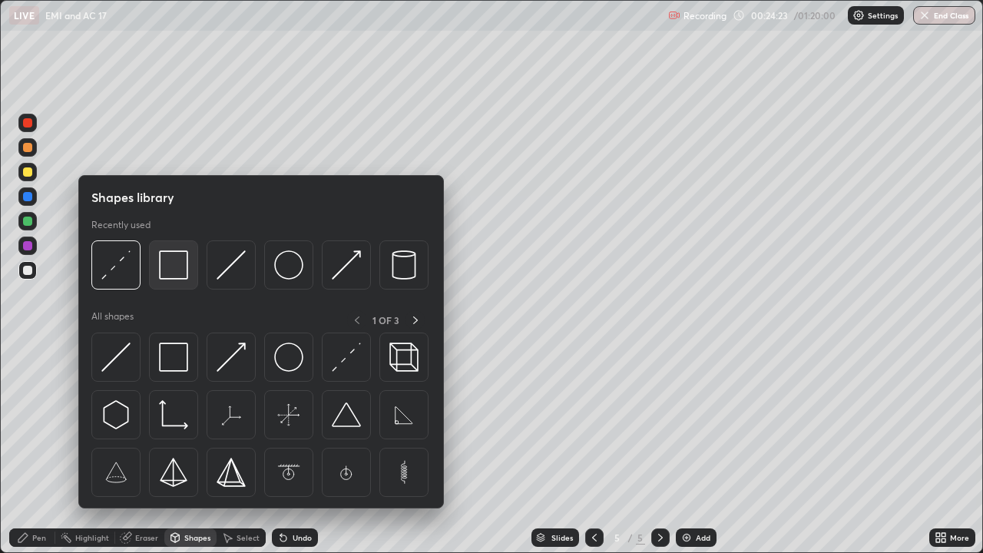
click at [177, 271] on img at bounding box center [173, 264] width 29 height 29
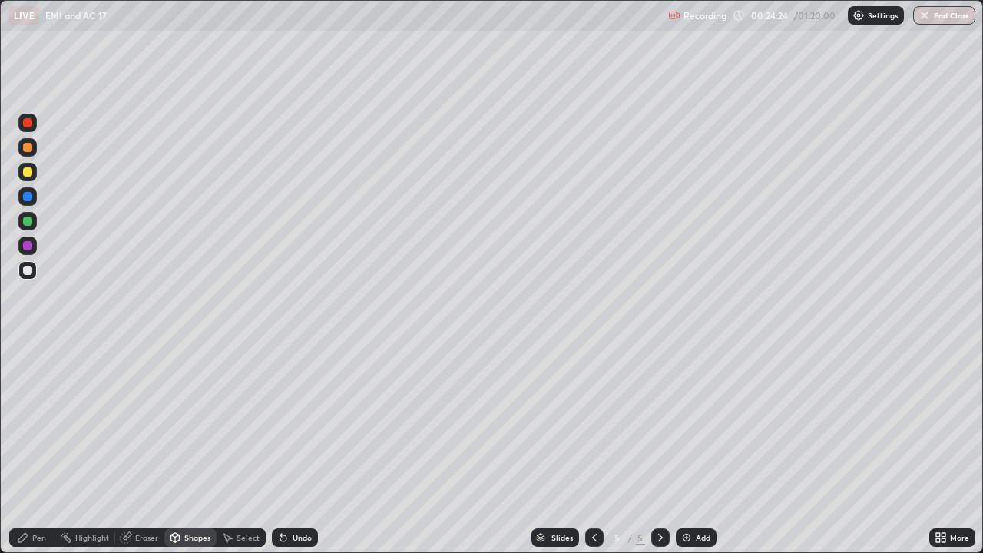
click at [27, 174] on div at bounding box center [27, 171] width 9 height 9
click at [184, 448] on div "Shapes" at bounding box center [190, 537] width 52 height 18
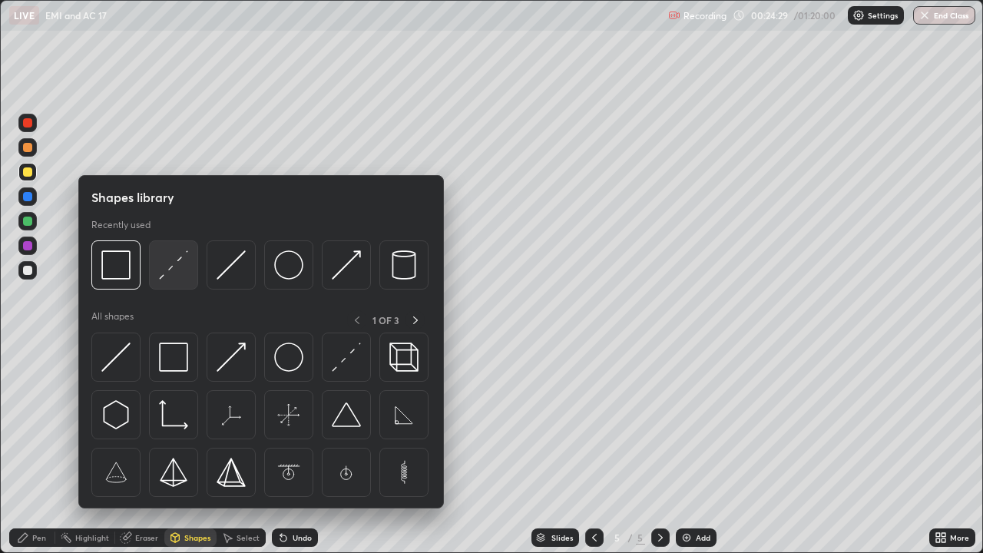
click at [173, 268] on img at bounding box center [173, 264] width 29 height 29
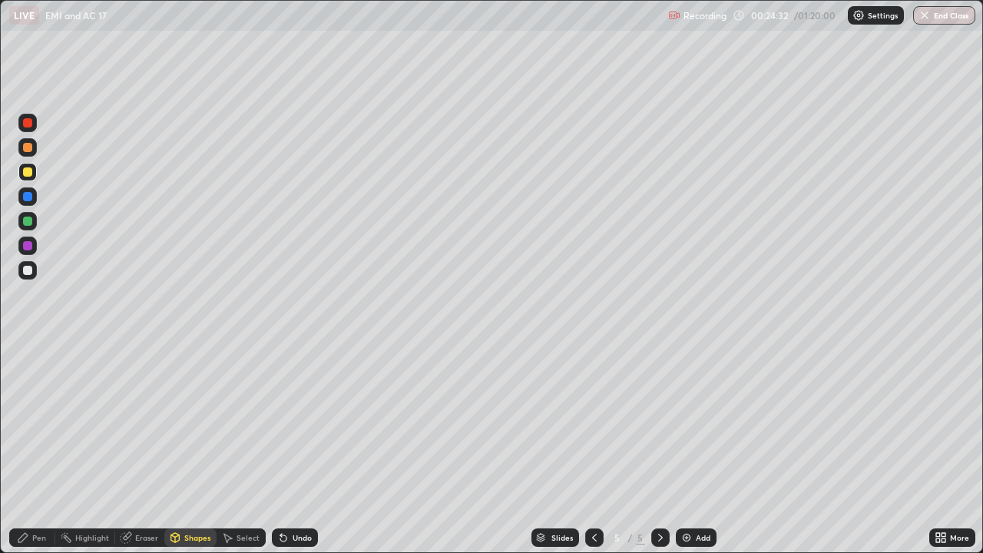
click at [41, 448] on div "Pen" at bounding box center [39, 538] width 14 height 8
click at [27, 273] on div at bounding box center [27, 270] width 9 height 9
click at [26, 246] on div at bounding box center [27, 245] width 9 height 9
click at [175, 448] on icon at bounding box center [175, 539] width 0 height 5
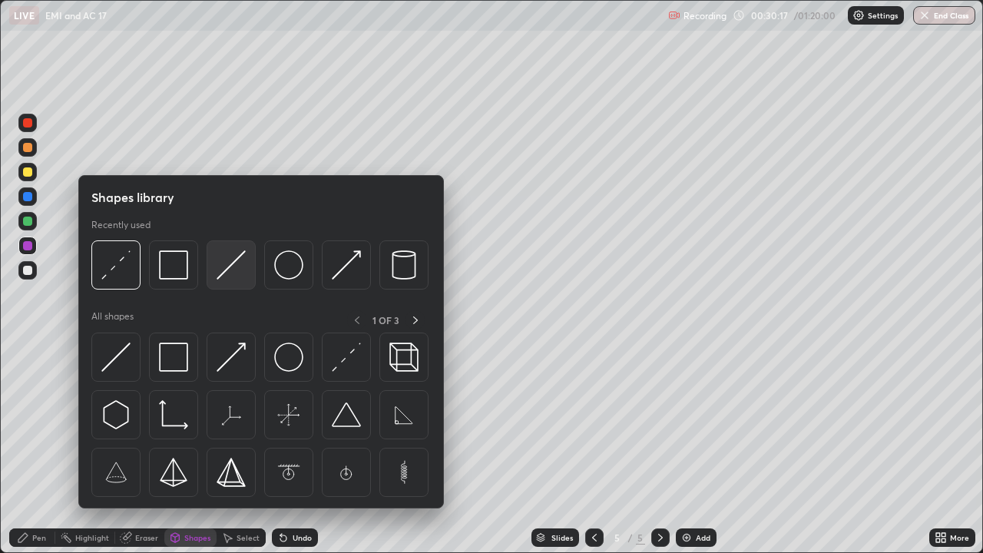
click at [228, 265] on img at bounding box center [231, 264] width 29 height 29
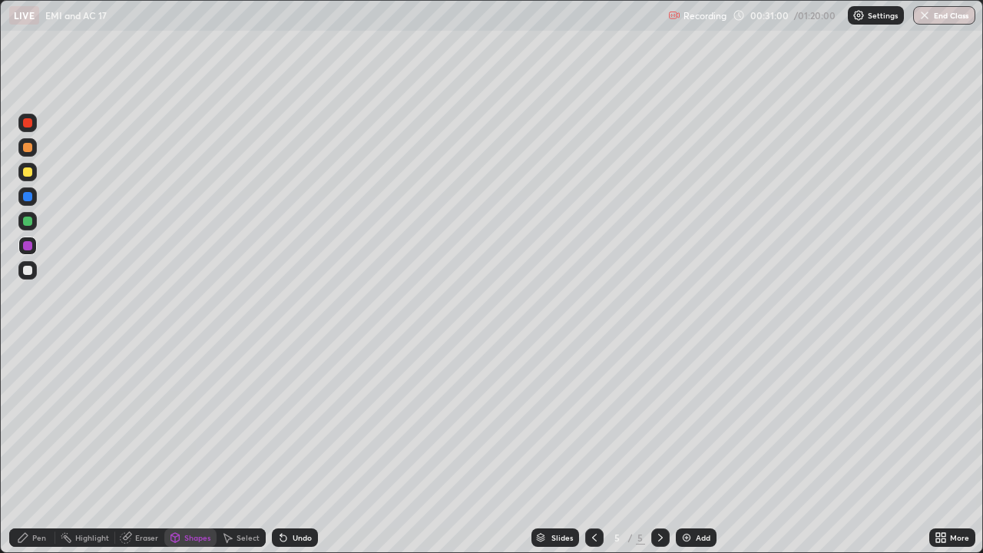
click at [190, 448] on div "Shapes" at bounding box center [197, 538] width 26 height 8
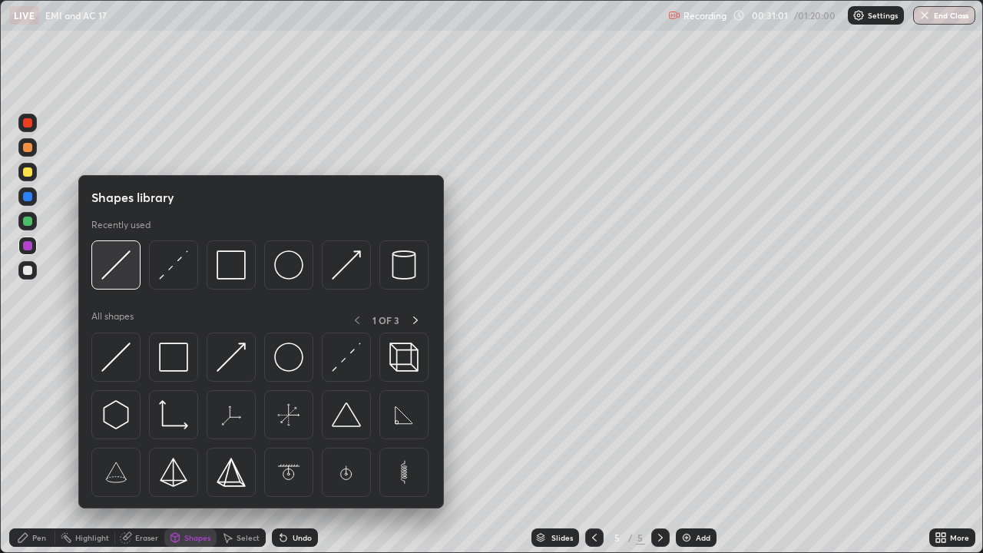
click at [122, 271] on img at bounding box center [115, 264] width 29 height 29
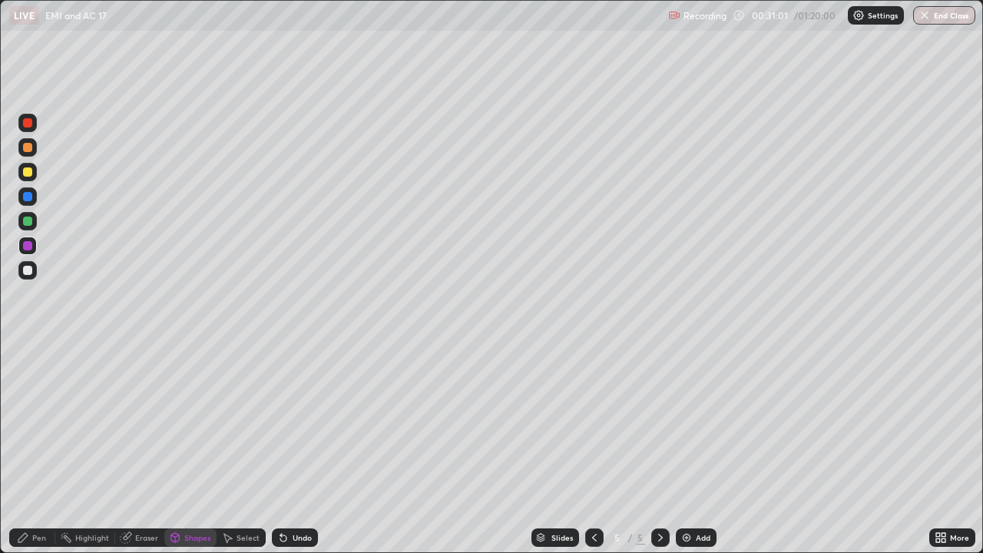
click at [26, 221] on div at bounding box center [27, 221] width 9 height 9
click at [28, 148] on div at bounding box center [27, 147] width 9 height 9
click at [37, 448] on div "Pen" at bounding box center [39, 538] width 14 height 8
click at [193, 448] on div "Shapes" at bounding box center [197, 538] width 26 height 8
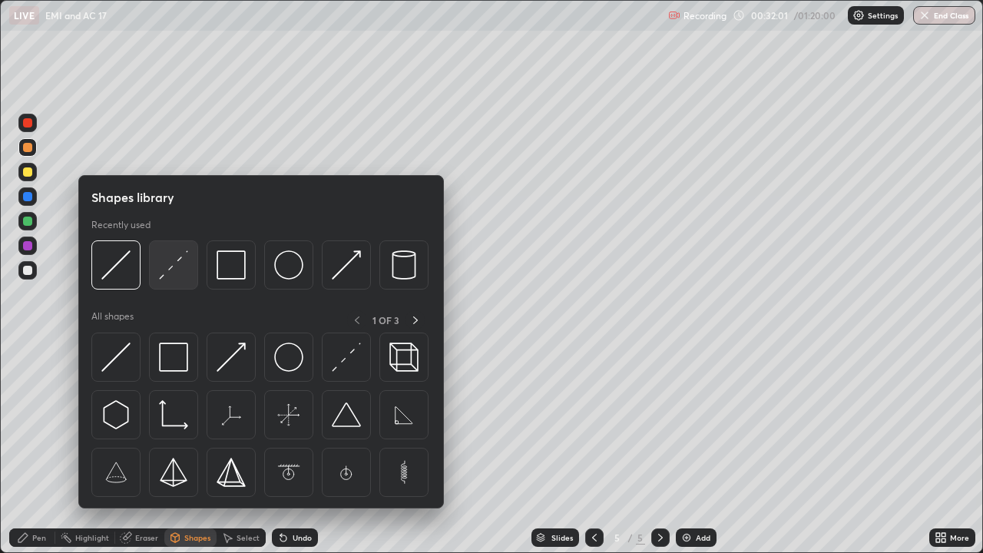
click at [172, 275] on img at bounding box center [173, 264] width 29 height 29
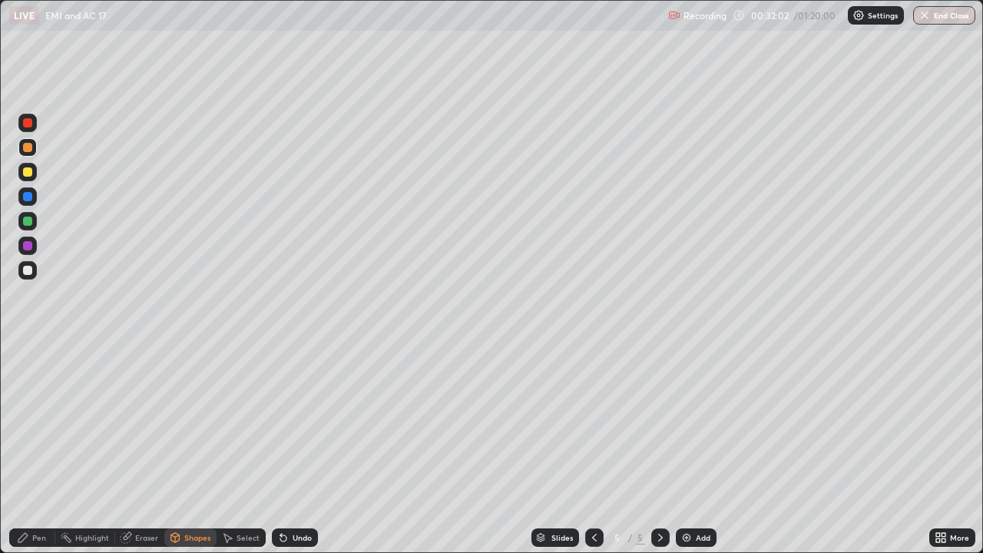
click at [31, 199] on div at bounding box center [27, 196] width 9 height 9
click at [146, 448] on div "Eraser" at bounding box center [146, 538] width 23 height 8
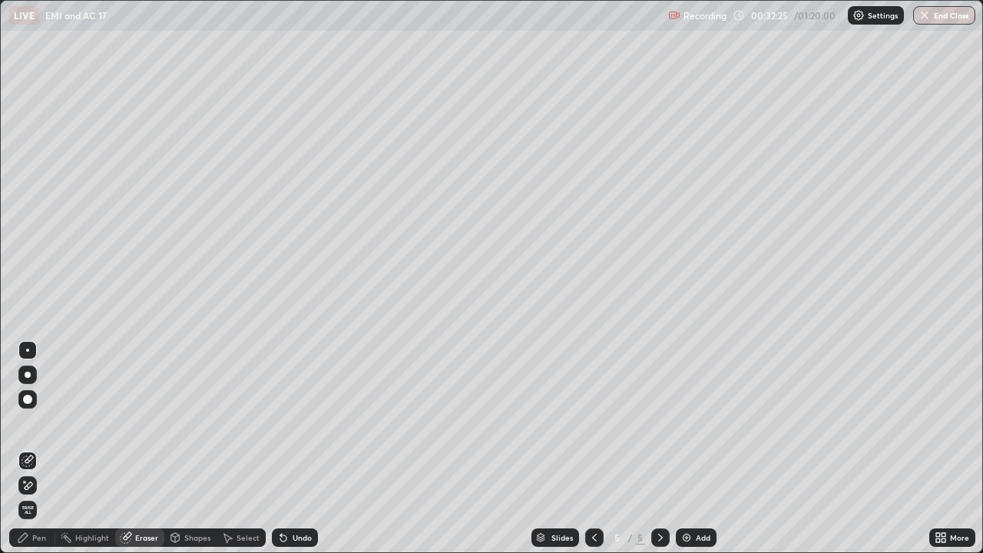
click at [26, 448] on icon at bounding box center [27, 485] width 12 height 13
click at [293, 448] on div "Undo" at bounding box center [302, 538] width 19 height 8
click at [31, 448] on div "Pen" at bounding box center [32, 537] width 46 height 18
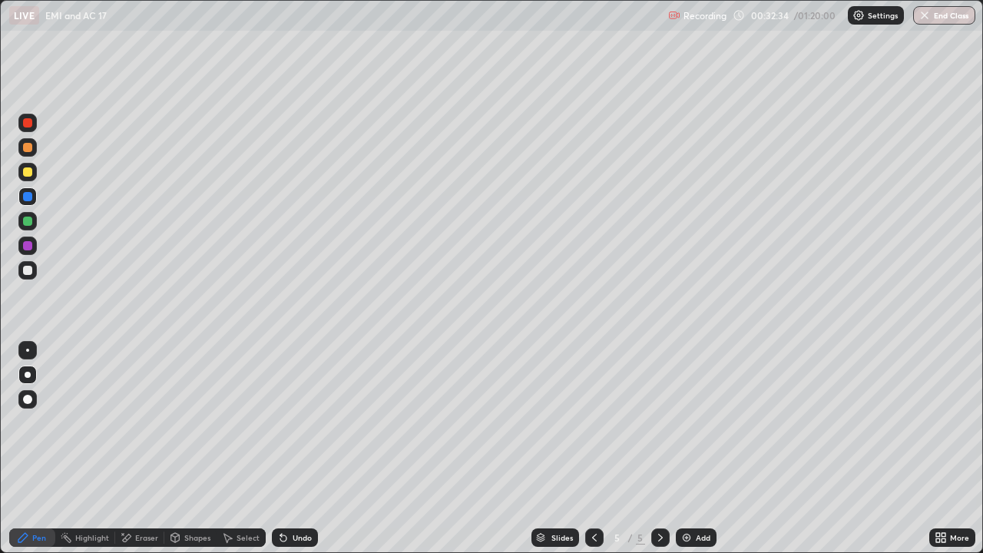
click at [24, 147] on div at bounding box center [27, 147] width 9 height 9
click at [293, 448] on div "Undo" at bounding box center [302, 538] width 19 height 8
click at [286, 448] on icon at bounding box center [283, 537] width 12 height 12
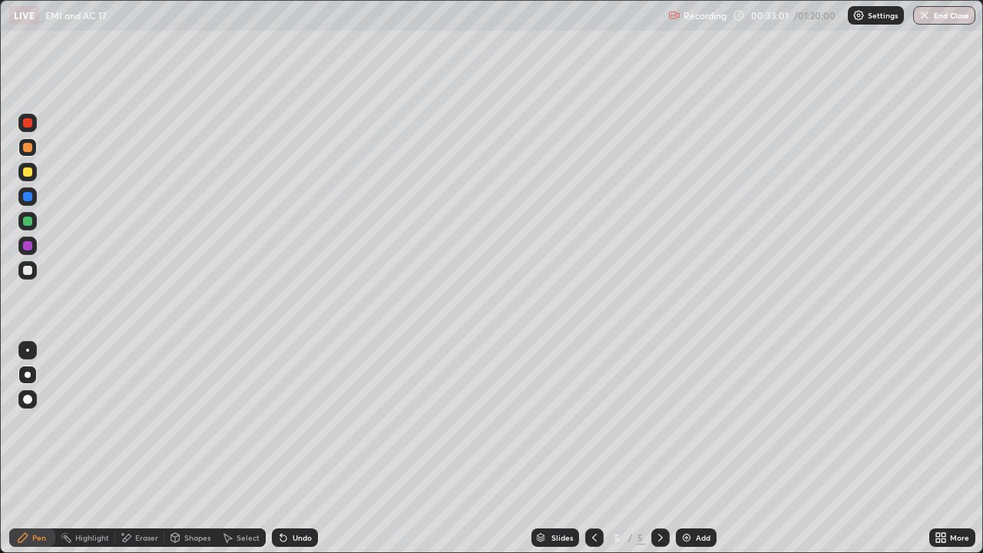
click at [289, 448] on div "Undo" at bounding box center [295, 537] width 46 height 18
click at [293, 448] on div "Undo" at bounding box center [302, 538] width 19 height 8
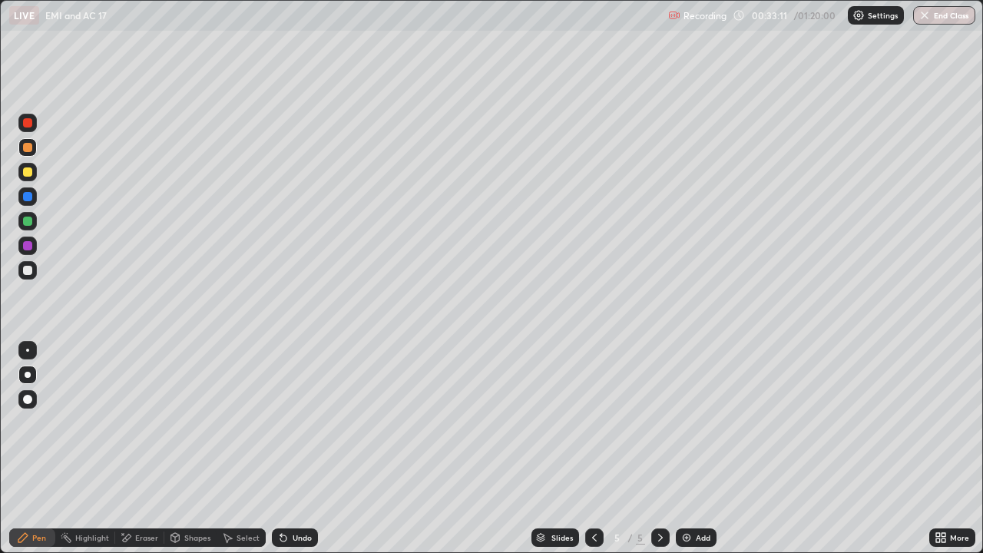
click at [293, 448] on div "Undo" at bounding box center [302, 538] width 19 height 8
click at [296, 448] on div "Undo" at bounding box center [295, 537] width 46 height 18
click at [297, 448] on div "Undo" at bounding box center [302, 538] width 19 height 8
click at [295, 448] on div "Undo" at bounding box center [302, 538] width 19 height 8
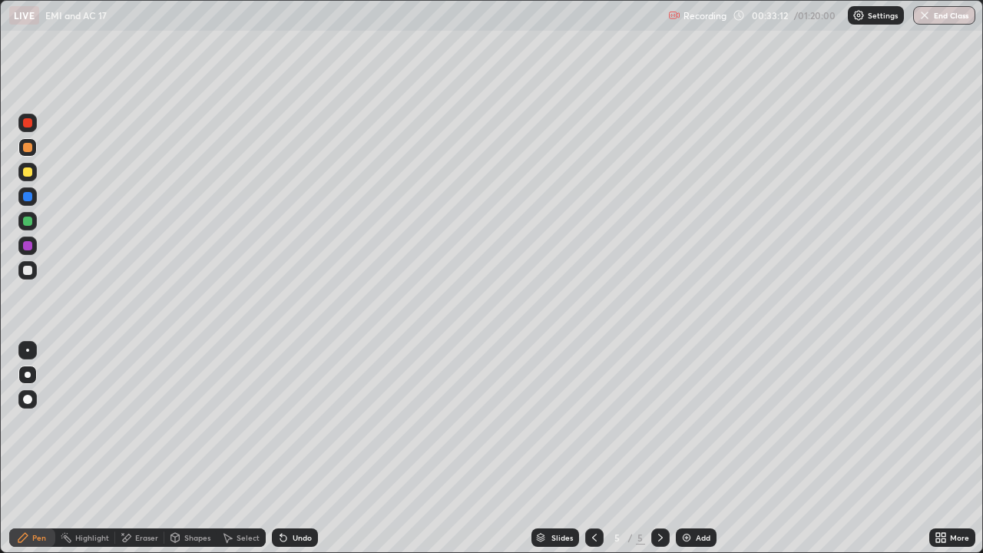
click at [296, 448] on div "Undo" at bounding box center [302, 538] width 19 height 8
click at [298, 448] on div "Undo" at bounding box center [302, 538] width 19 height 8
click at [297, 448] on div "Undo" at bounding box center [302, 538] width 19 height 8
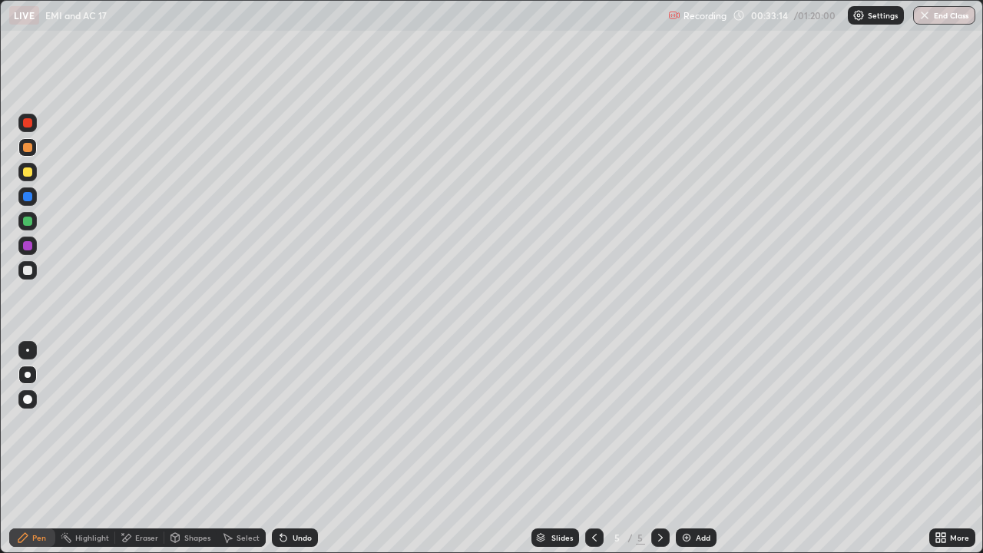
click at [297, 448] on div "Undo" at bounding box center [302, 538] width 19 height 8
click at [298, 448] on div "Undo" at bounding box center [302, 538] width 19 height 8
click at [297, 448] on div "Undo" at bounding box center [302, 538] width 19 height 8
click at [295, 448] on div "Undo" at bounding box center [302, 538] width 19 height 8
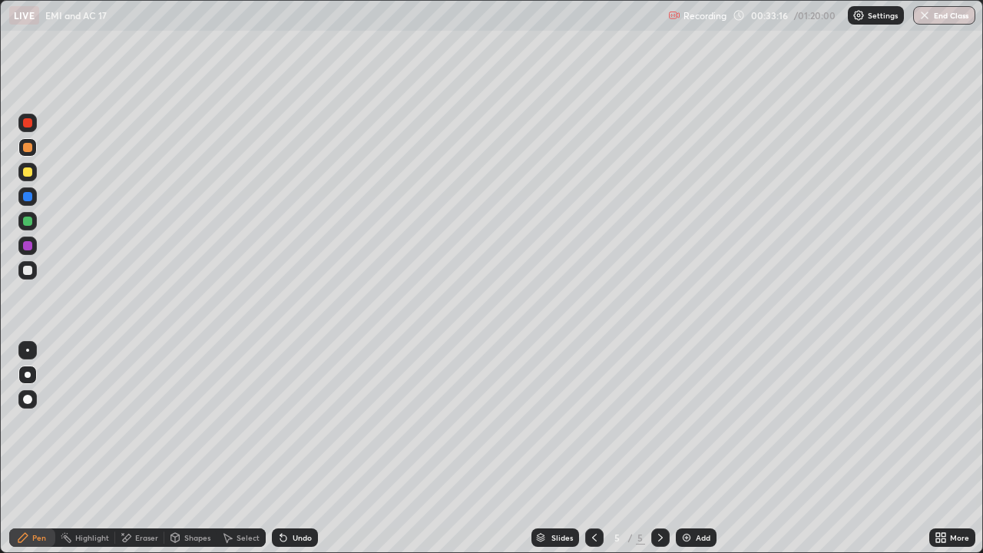
click at [297, 448] on div "Undo" at bounding box center [302, 538] width 19 height 8
click at [299, 448] on div "Undo" at bounding box center [302, 538] width 19 height 8
click at [297, 448] on div "Undo" at bounding box center [302, 538] width 19 height 8
click at [174, 448] on icon at bounding box center [175, 536] width 8 height 2
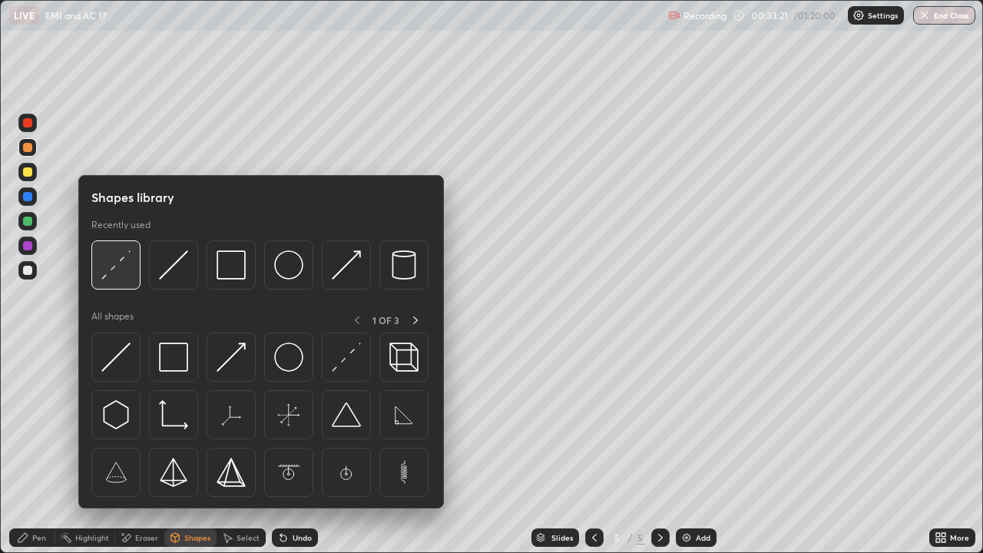
click at [119, 273] on img at bounding box center [115, 264] width 29 height 29
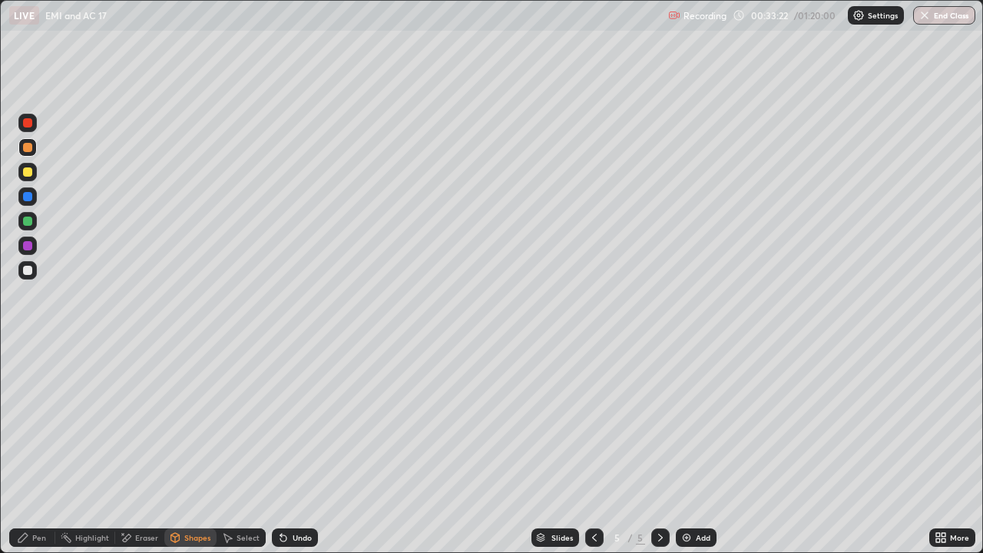
click at [26, 218] on div at bounding box center [27, 221] width 9 height 9
click at [38, 448] on div "Pen" at bounding box center [39, 538] width 14 height 8
click at [28, 270] on div at bounding box center [27, 270] width 9 height 9
click at [29, 150] on div at bounding box center [27, 147] width 9 height 9
click at [188, 448] on div "Shapes" at bounding box center [190, 537] width 52 height 18
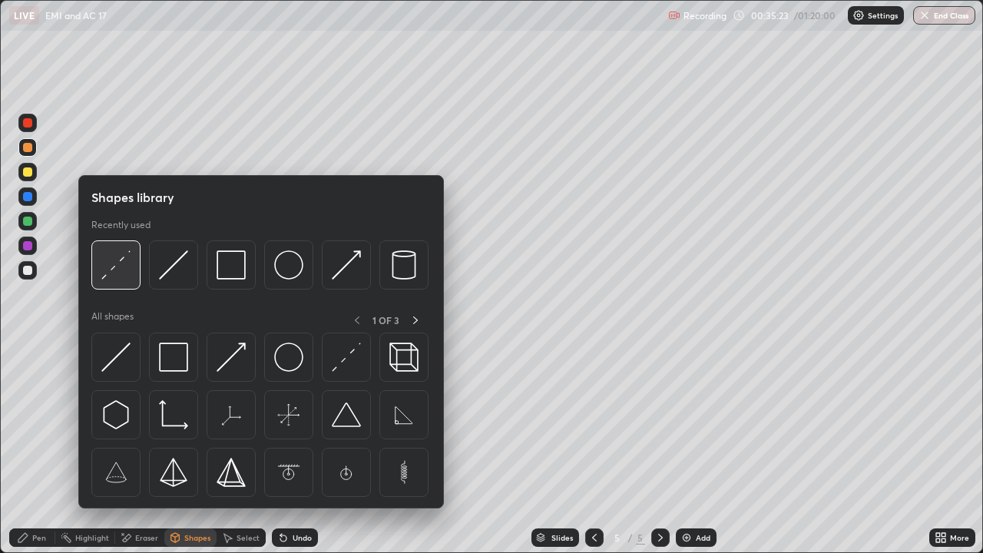
click at [116, 273] on img at bounding box center [115, 264] width 29 height 29
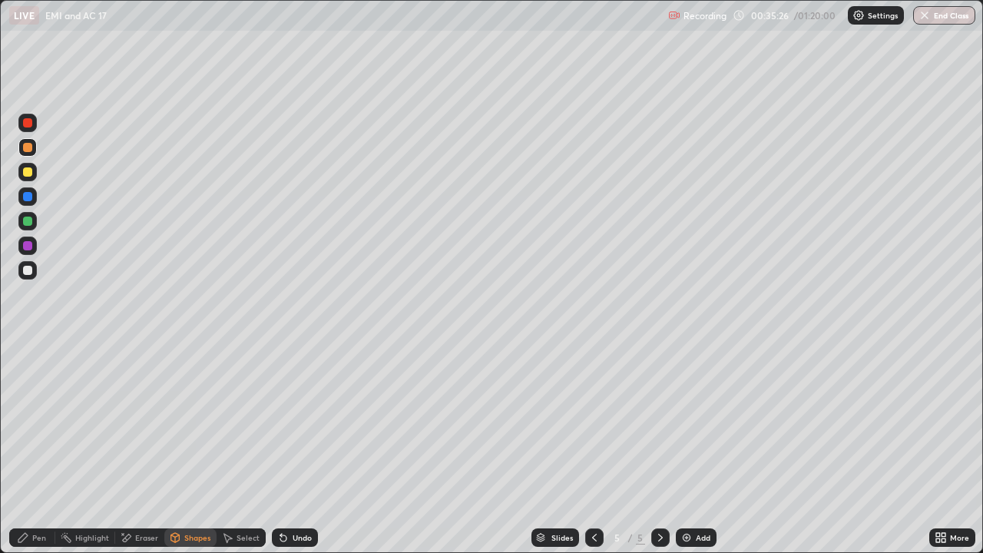
click at [41, 448] on div "Pen" at bounding box center [39, 538] width 14 height 8
click at [186, 448] on div "Shapes" at bounding box center [197, 538] width 26 height 8
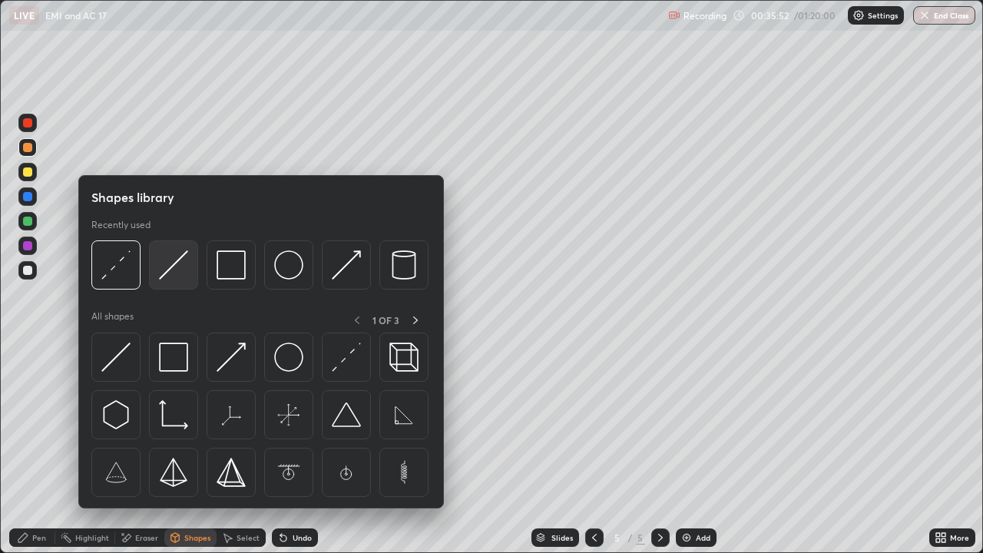
click at [175, 276] on img at bounding box center [173, 264] width 29 height 29
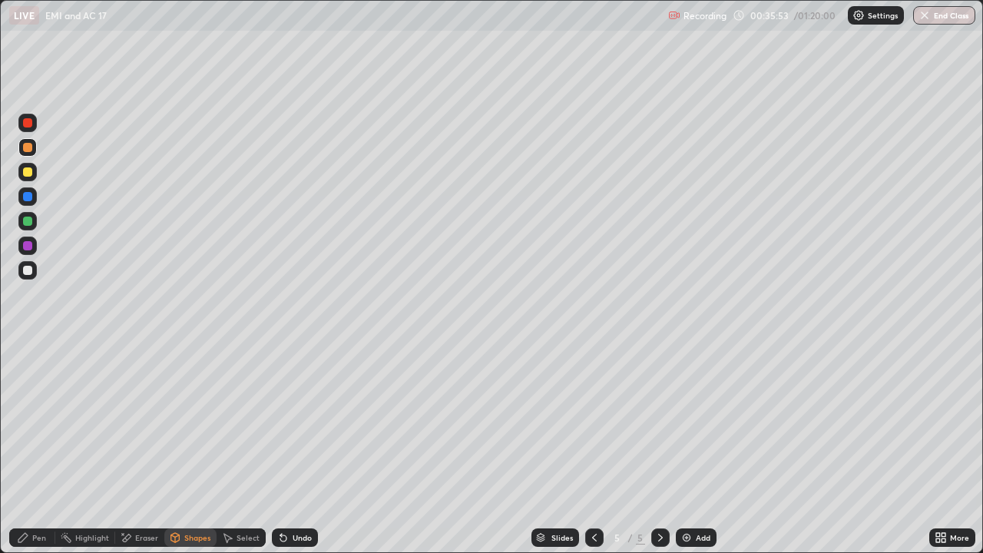
click at [26, 222] on div at bounding box center [27, 221] width 9 height 9
click at [296, 448] on div "Undo" at bounding box center [302, 538] width 19 height 8
click at [303, 448] on div "Undo" at bounding box center [302, 538] width 19 height 8
click at [303, 448] on div "Undo" at bounding box center [295, 537] width 46 height 18
click at [131, 448] on icon at bounding box center [126, 537] width 12 height 13
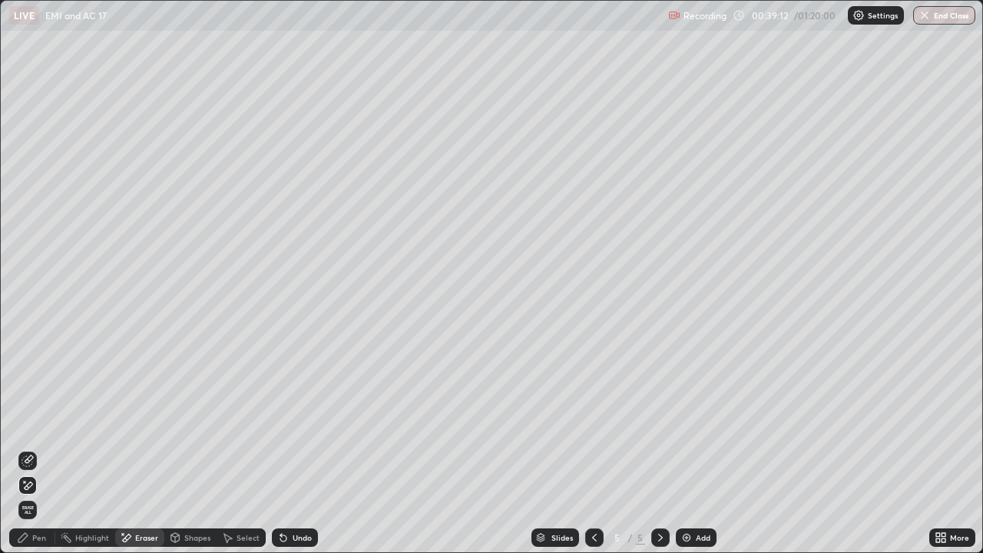
click at [177, 448] on icon at bounding box center [175, 537] width 8 height 9
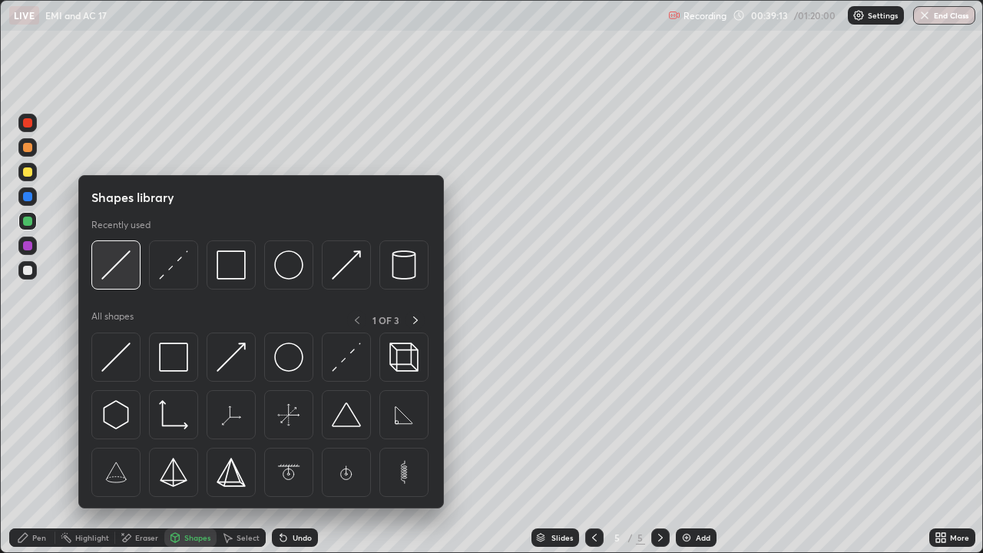
click at [114, 273] on img at bounding box center [115, 264] width 29 height 29
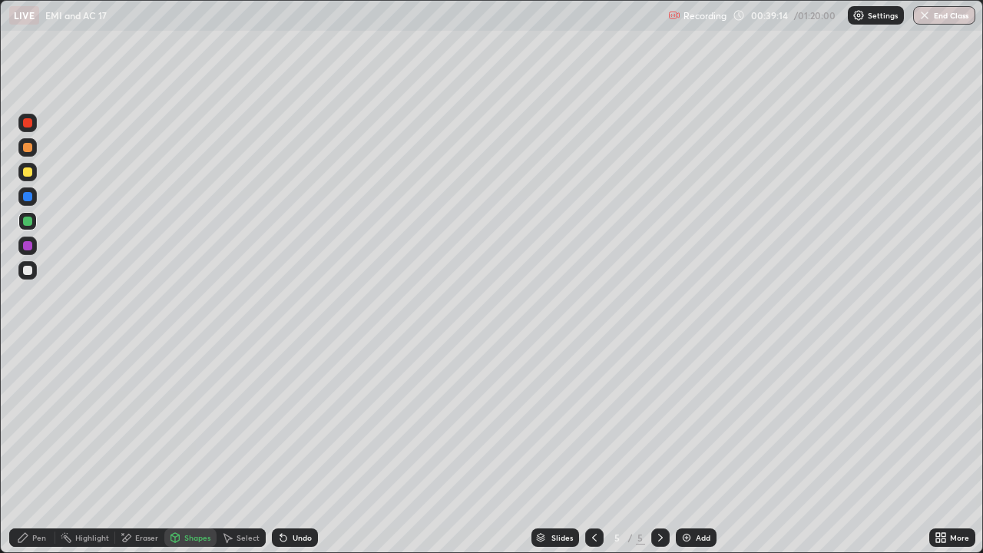
click at [28, 173] on div at bounding box center [27, 171] width 9 height 9
click at [38, 448] on div "Pen" at bounding box center [39, 538] width 14 height 8
click at [141, 448] on div "Eraser" at bounding box center [146, 538] width 23 height 8
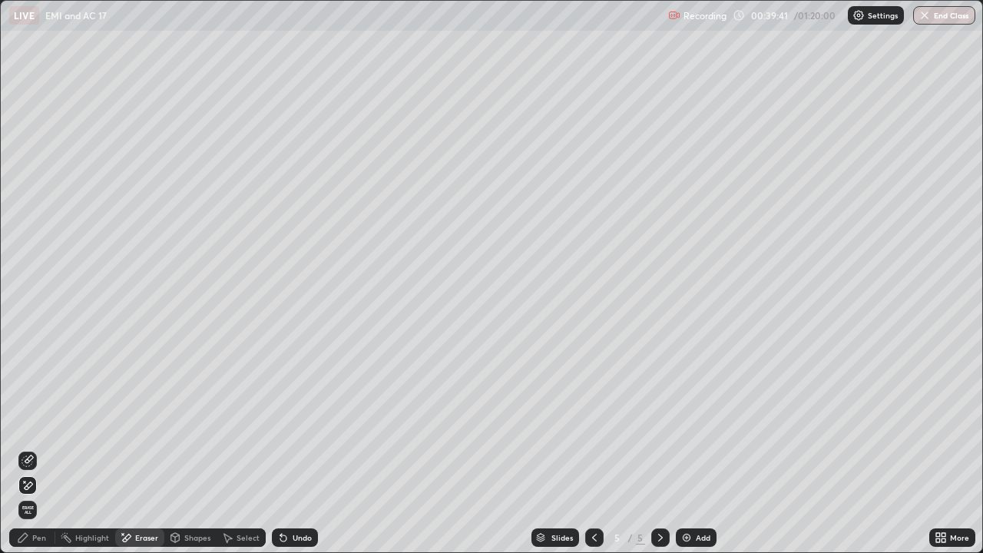
click at [29, 448] on icon at bounding box center [27, 461] width 12 height 12
click at [289, 448] on div "Undo" at bounding box center [295, 537] width 46 height 18
click at [188, 448] on div "Shapes" at bounding box center [197, 538] width 26 height 8
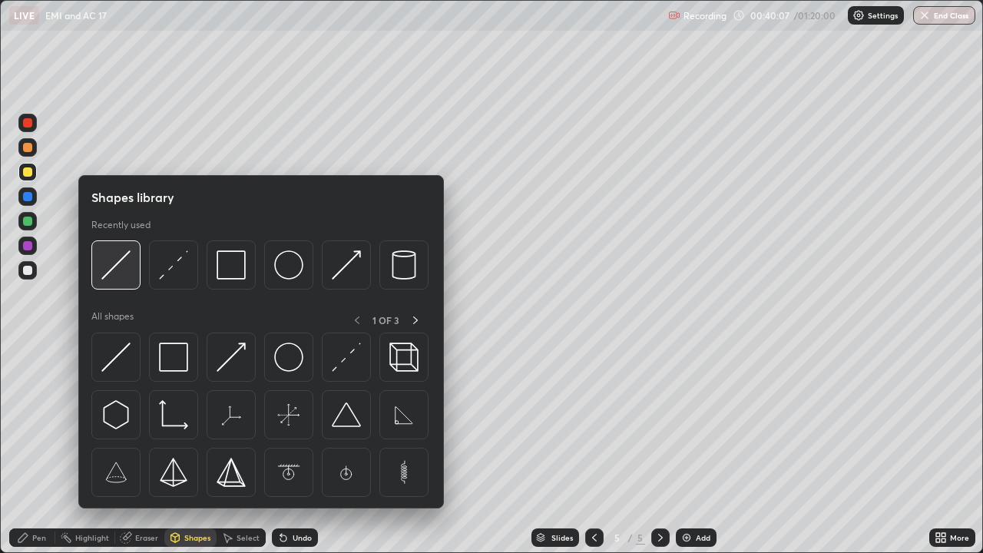
click at [111, 268] on img at bounding box center [115, 264] width 29 height 29
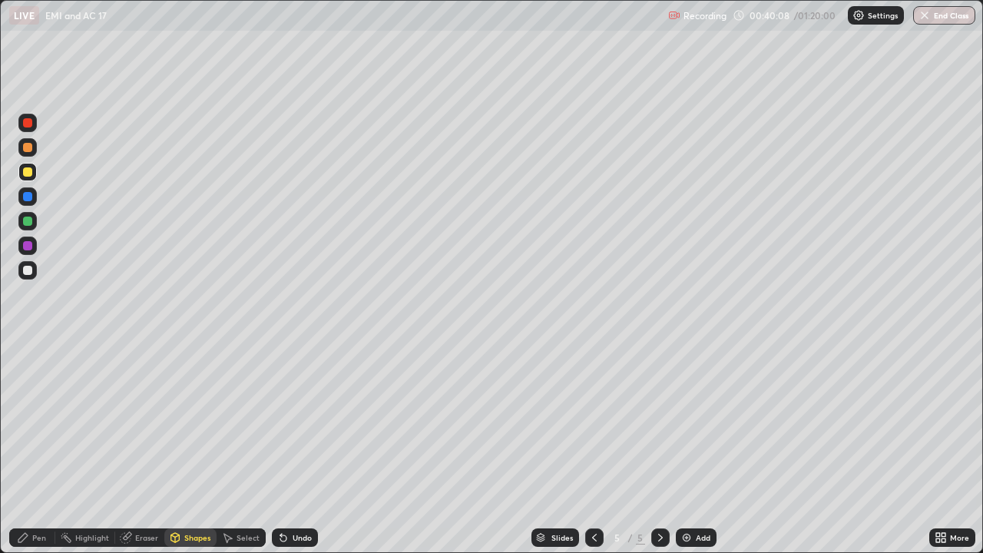
click at [27, 147] on div at bounding box center [27, 147] width 9 height 9
click at [37, 448] on div "Pen" at bounding box center [39, 538] width 14 height 8
click at [182, 448] on div "Shapes" at bounding box center [190, 537] width 52 height 18
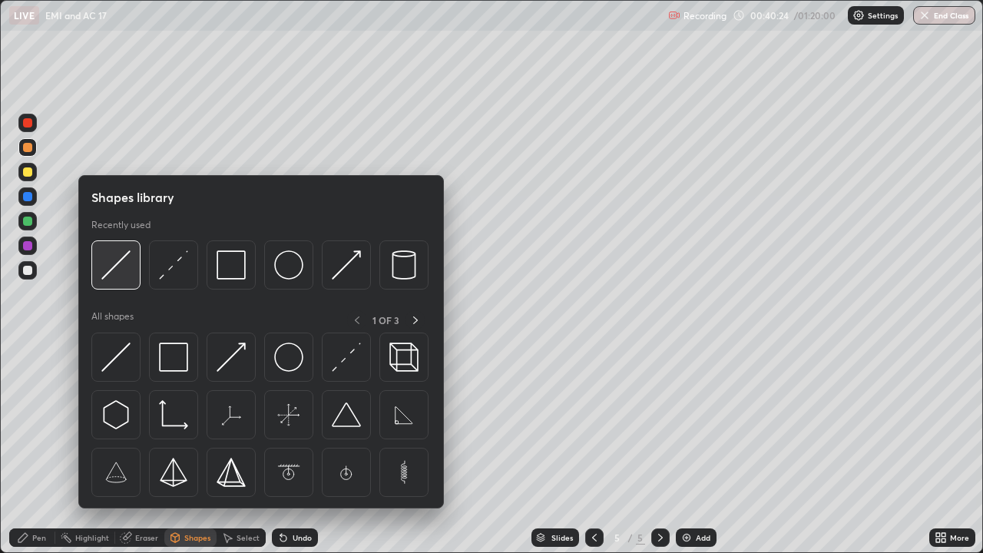
click at [111, 272] on img at bounding box center [115, 264] width 29 height 29
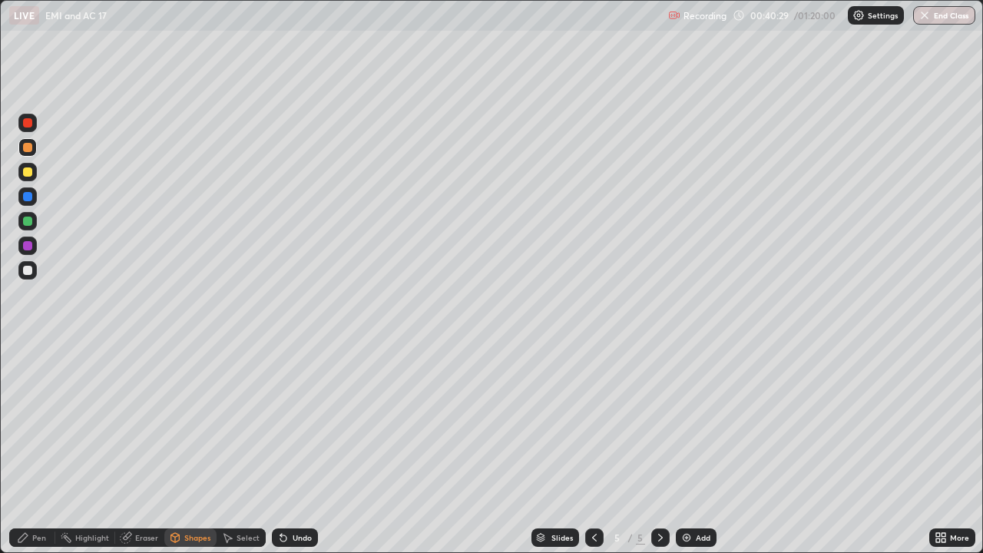
click at [35, 448] on div "Pen" at bounding box center [39, 538] width 14 height 8
click at [694, 448] on div "Add" at bounding box center [696, 537] width 41 height 18
click at [186, 448] on div "Shapes" at bounding box center [197, 538] width 26 height 8
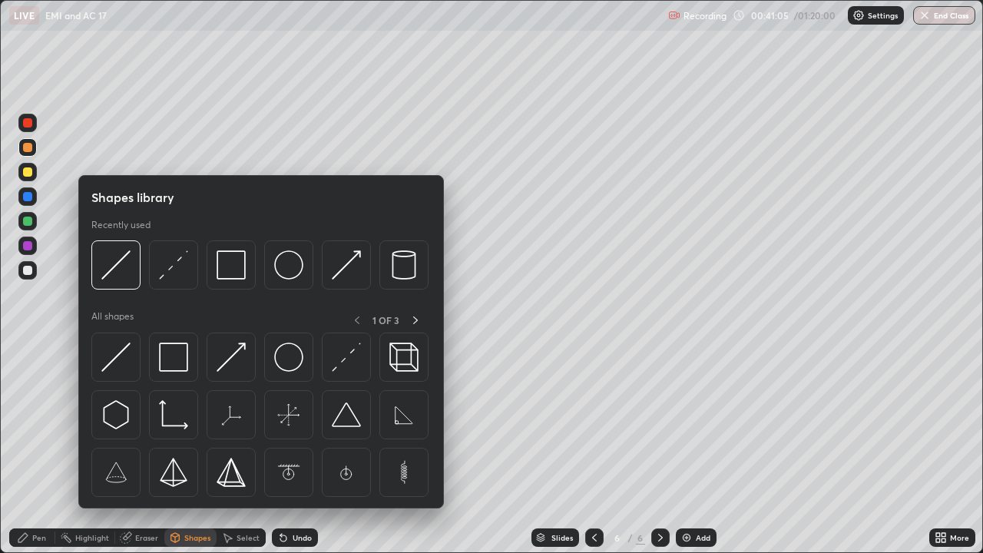
click at [236, 273] on img at bounding box center [231, 264] width 29 height 29
click at [26, 270] on div at bounding box center [27, 270] width 9 height 9
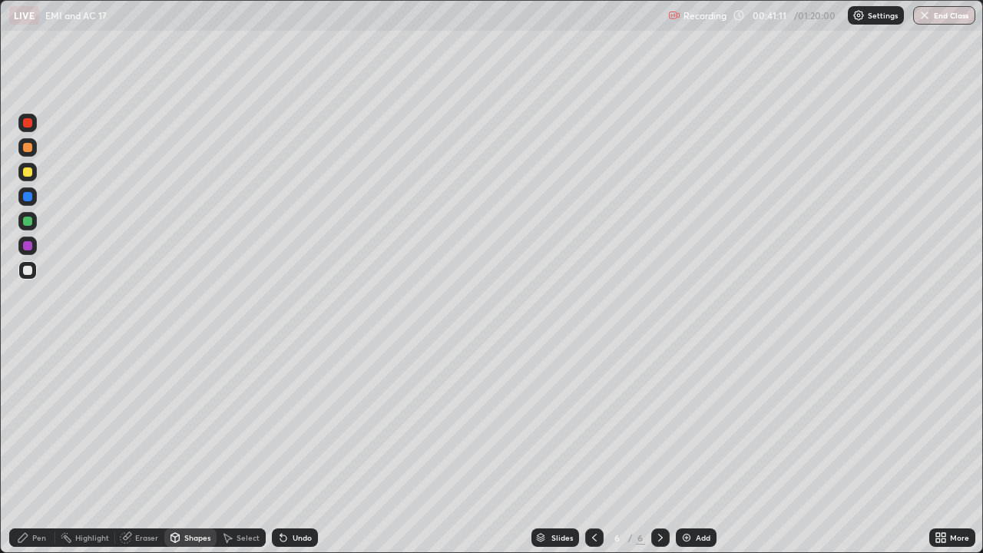
click at [191, 448] on div "Shapes" at bounding box center [197, 538] width 26 height 8
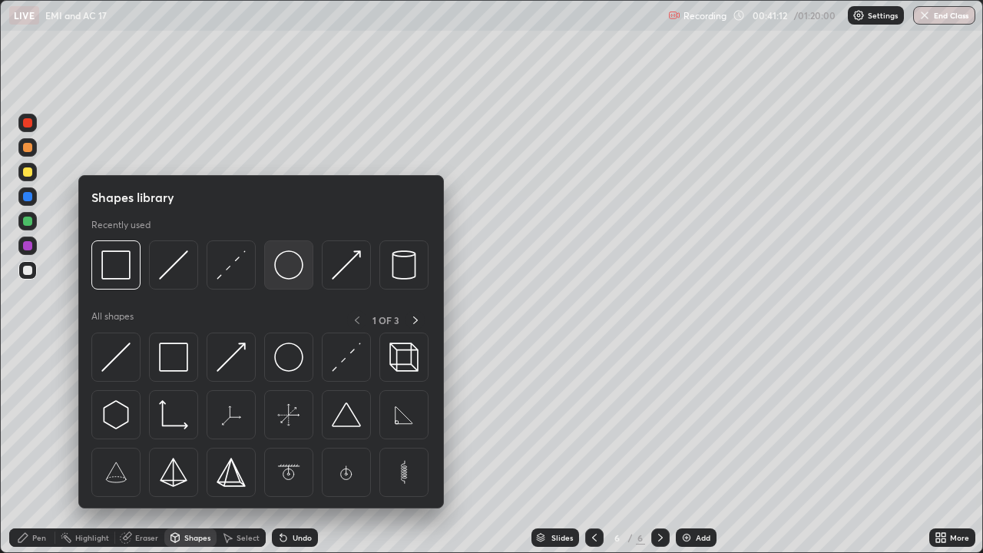
click at [279, 263] on img at bounding box center [288, 264] width 29 height 29
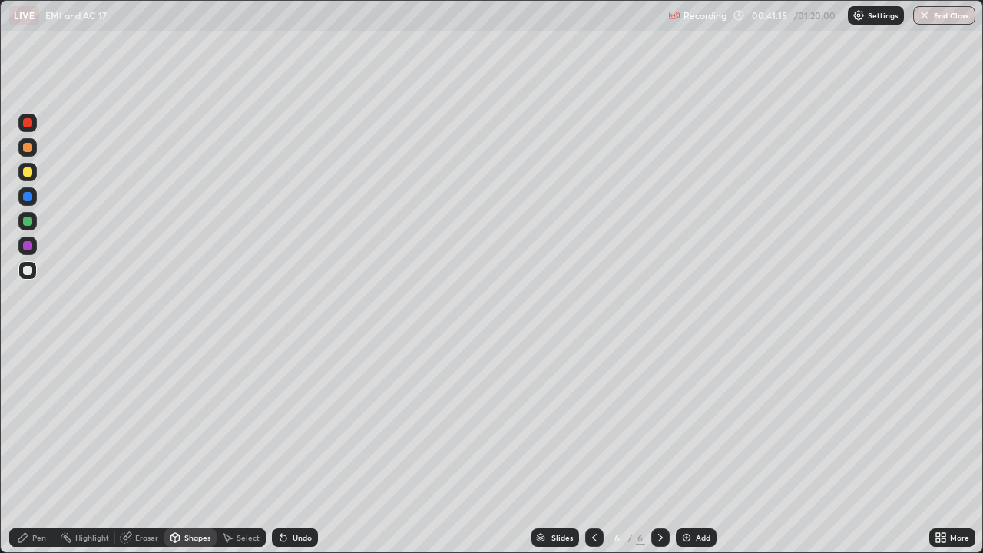
click at [302, 448] on div "Undo" at bounding box center [302, 538] width 19 height 8
click at [199, 448] on div "Shapes" at bounding box center [197, 538] width 26 height 8
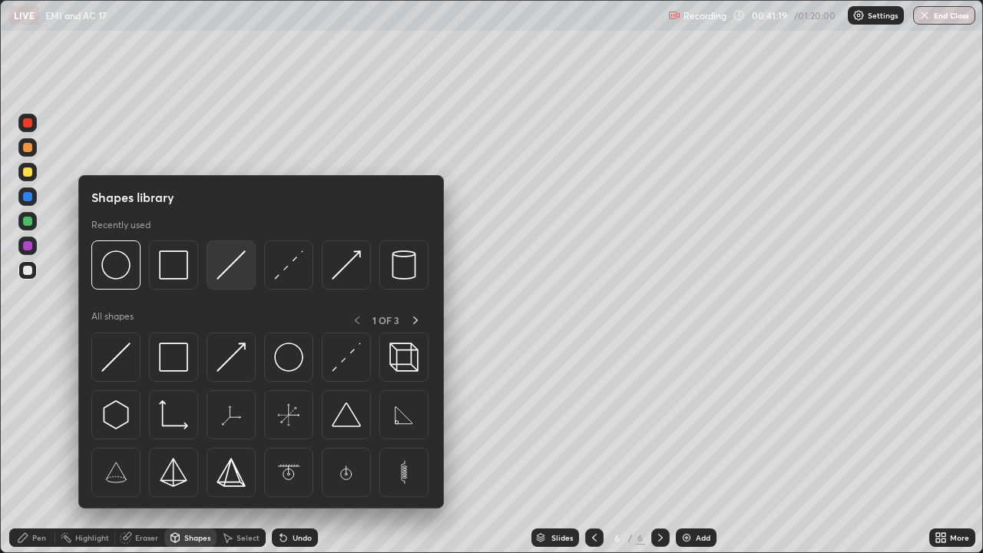
click at [232, 273] on img at bounding box center [231, 264] width 29 height 29
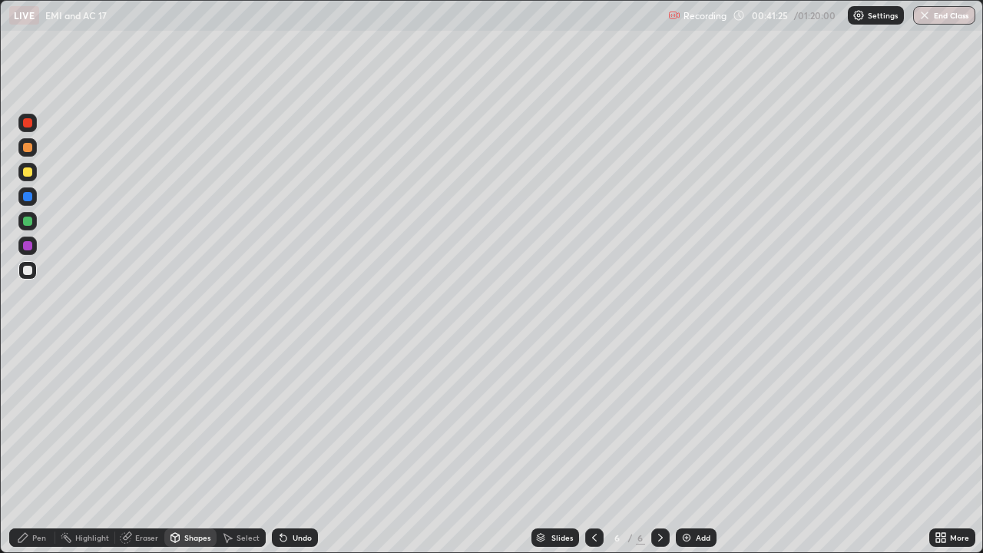
click at [190, 448] on div "Shapes" at bounding box center [197, 538] width 26 height 8
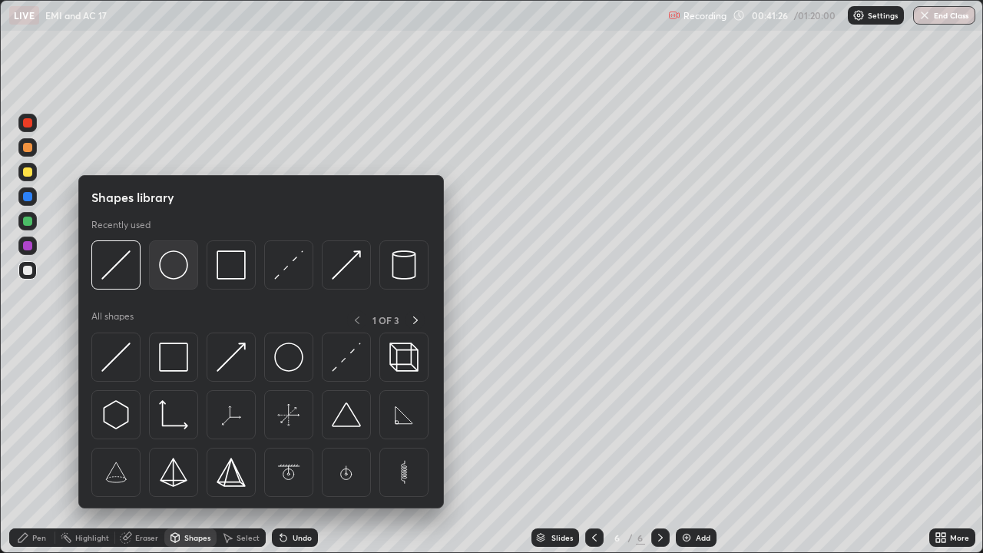
click at [169, 261] on img at bounding box center [173, 264] width 29 height 29
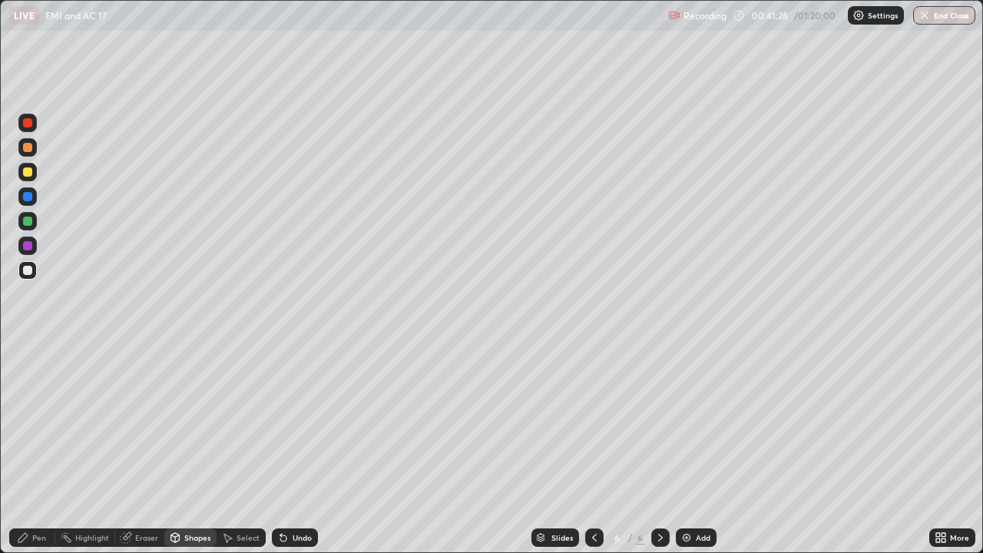
click at [174, 448] on icon at bounding box center [175, 536] width 8 height 2
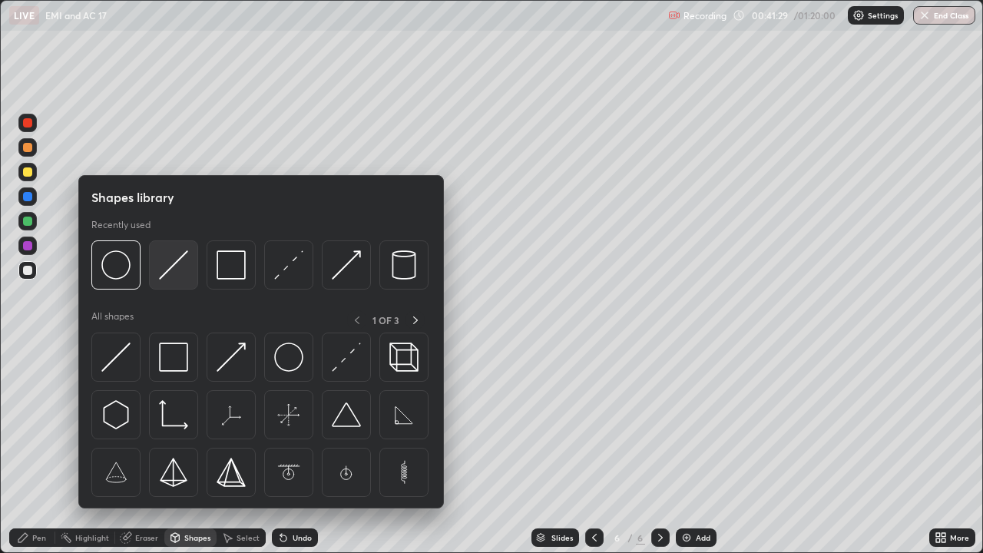
click at [169, 270] on img at bounding box center [173, 264] width 29 height 29
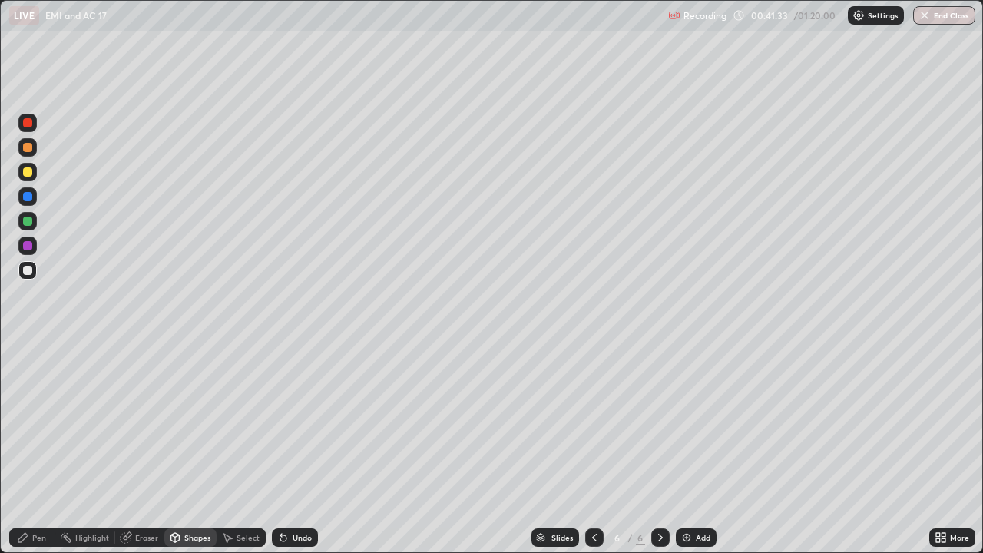
click at [178, 448] on div "Shapes" at bounding box center [190, 537] width 52 height 18
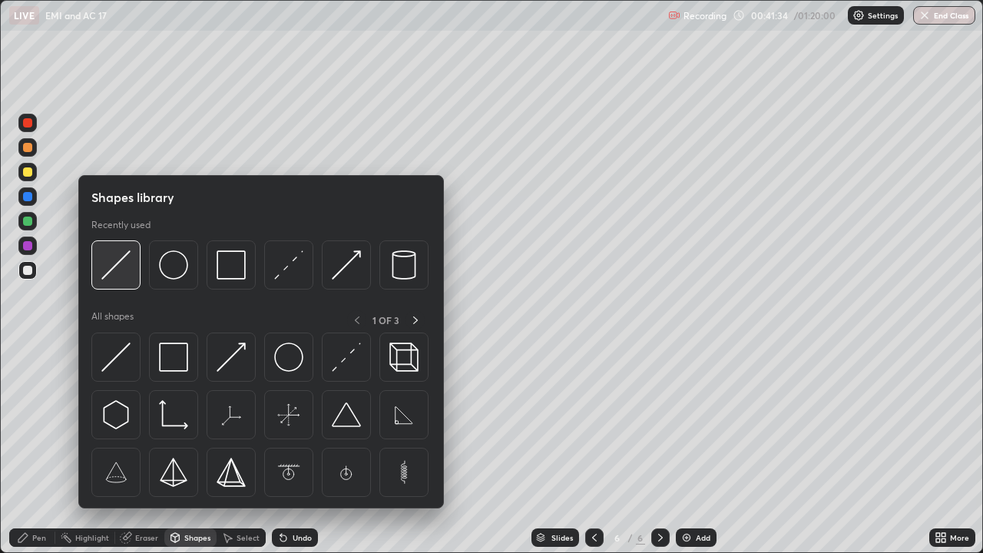
click at [118, 266] on img at bounding box center [115, 264] width 29 height 29
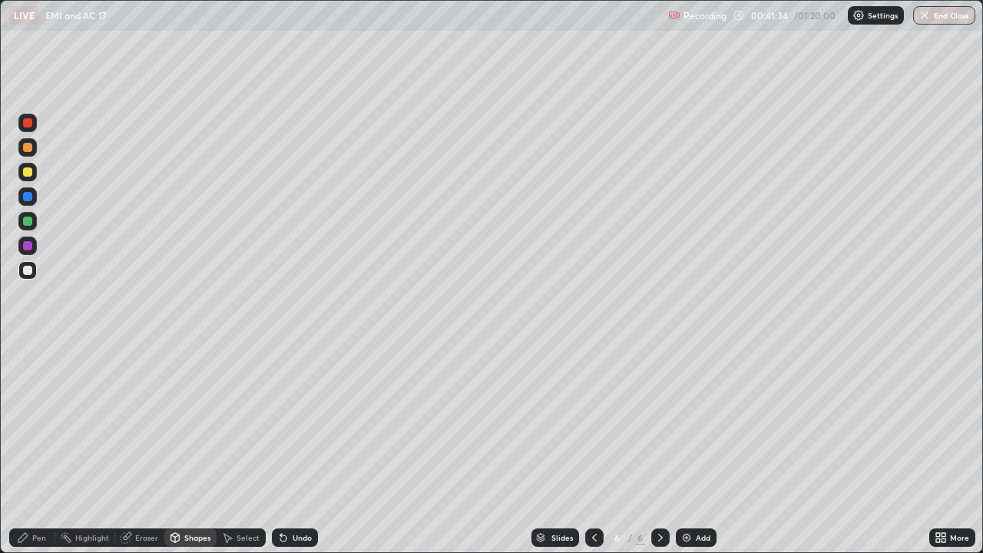
click at [28, 220] on div at bounding box center [27, 221] width 9 height 9
click at [204, 448] on div "Shapes" at bounding box center [197, 538] width 26 height 8
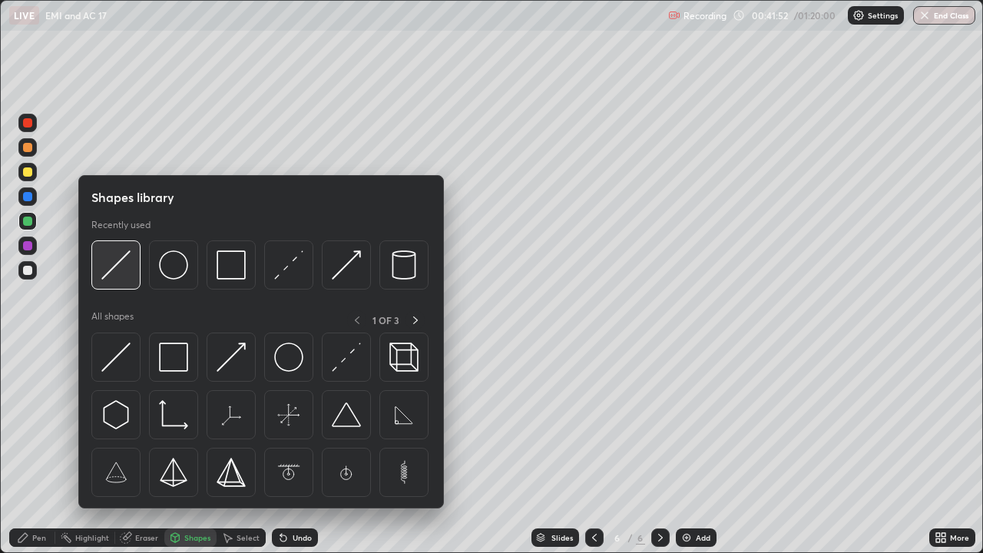
click at [110, 265] on img at bounding box center [115, 264] width 29 height 29
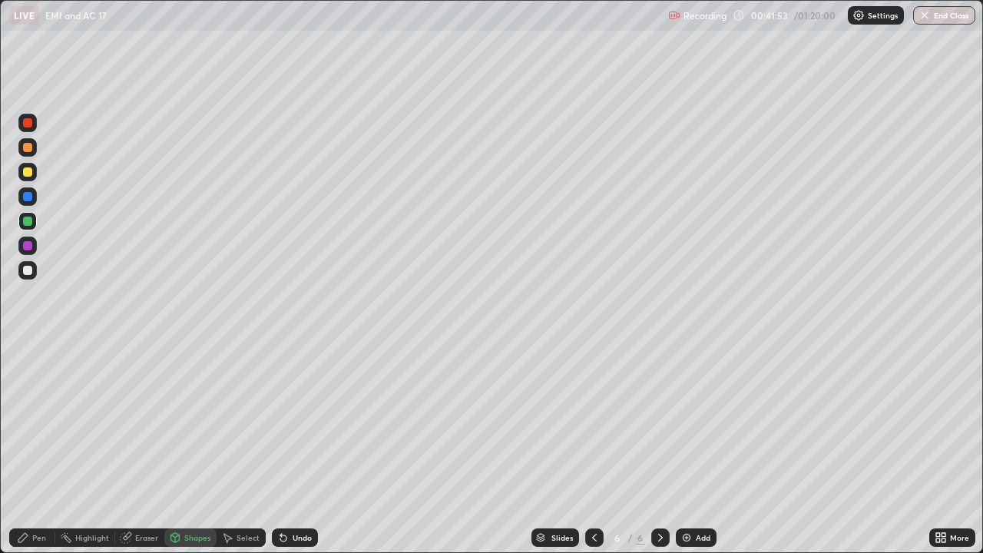
click at [31, 273] on div at bounding box center [27, 270] width 9 height 9
click at [43, 448] on div "Pen" at bounding box center [39, 538] width 14 height 8
click at [195, 448] on div "Shapes" at bounding box center [190, 537] width 52 height 18
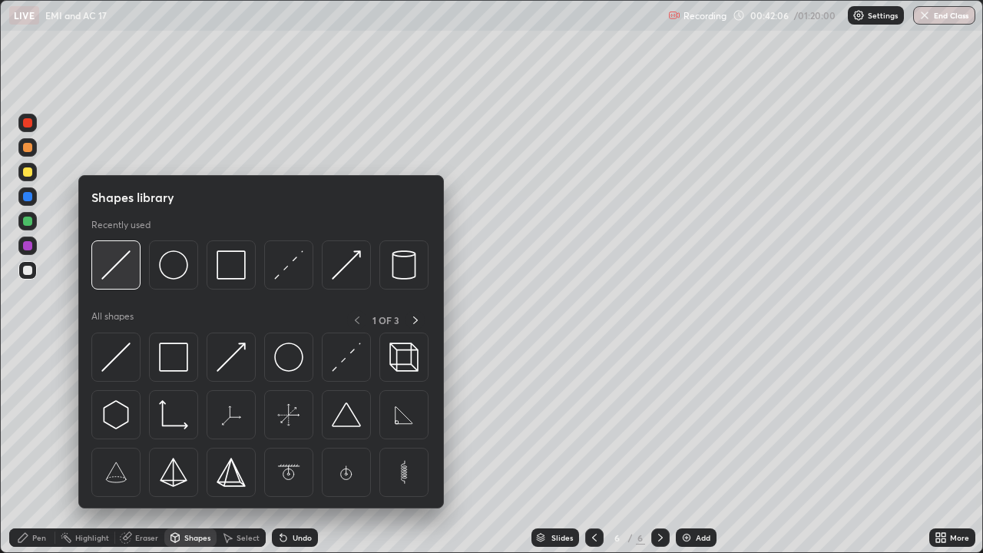
click at [122, 272] on img at bounding box center [115, 264] width 29 height 29
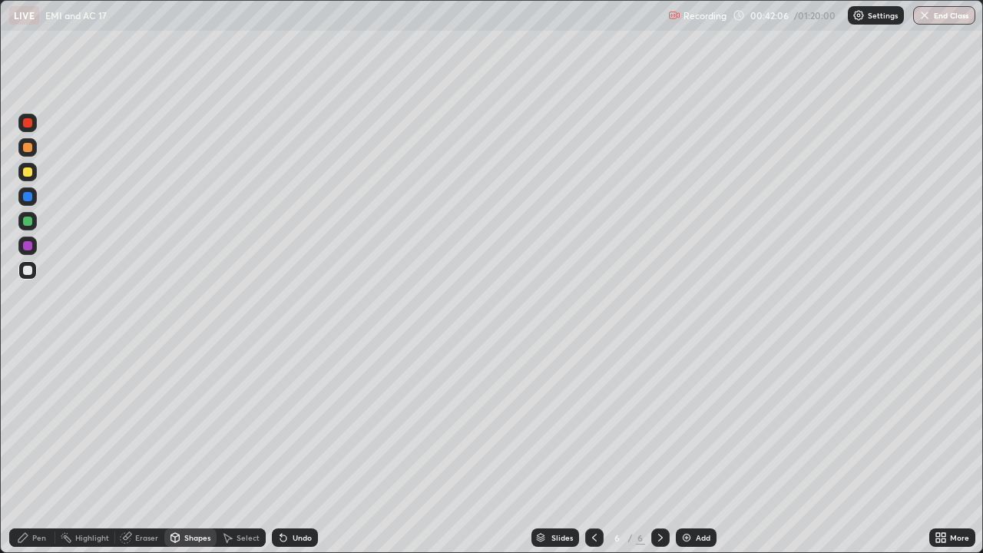
click at [28, 197] on div at bounding box center [27, 196] width 9 height 9
click at [193, 448] on div "Shapes" at bounding box center [197, 538] width 26 height 8
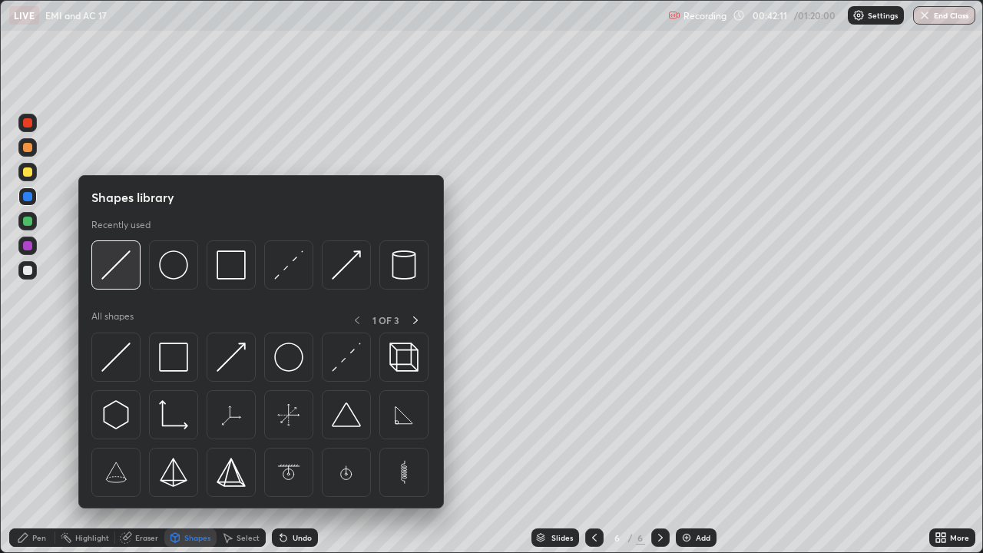
click at [116, 273] on img at bounding box center [115, 264] width 29 height 29
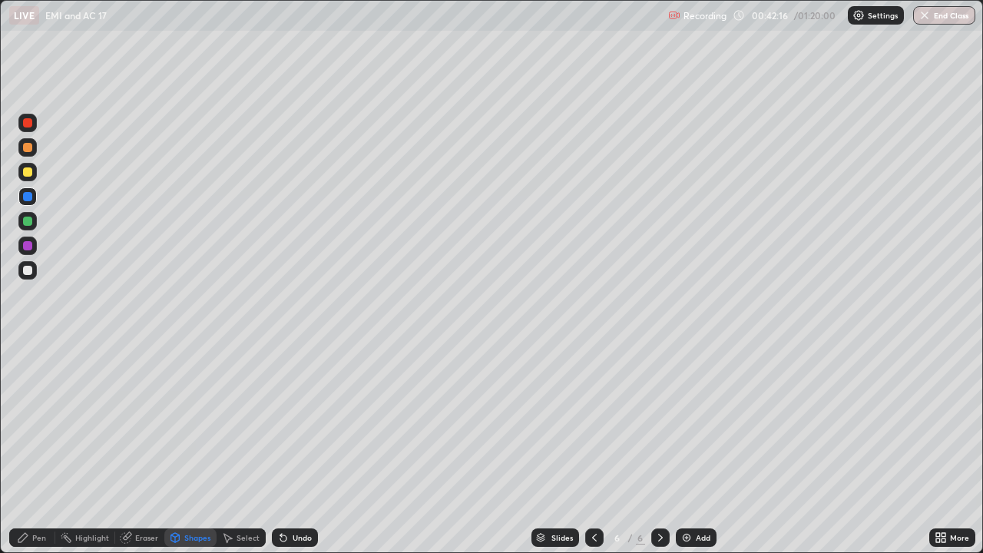
click at [42, 448] on div "Pen" at bounding box center [39, 538] width 14 height 8
click at [185, 448] on div "Shapes" at bounding box center [190, 537] width 52 height 18
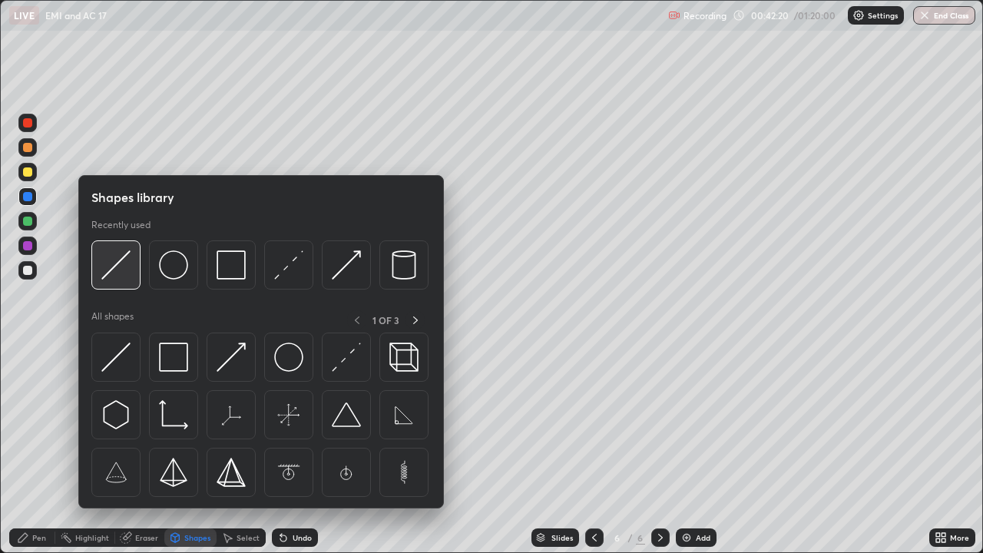
click at [122, 272] on img at bounding box center [115, 264] width 29 height 29
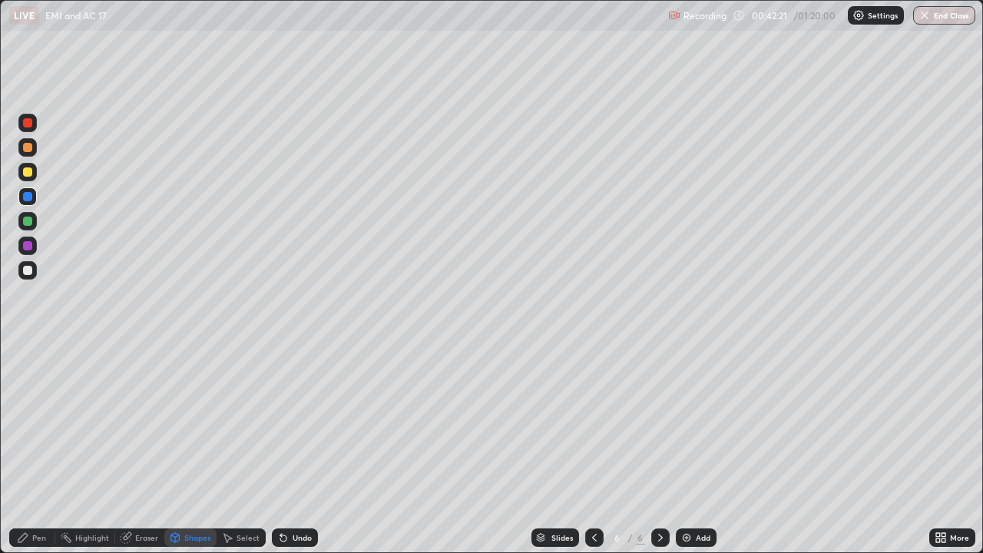
click at [27, 250] on div at bounding box center [27, 245] width 9 height 9
click at [594, 448] on div at bounding box center [594, 537] width 18 height 18
click at [660, 448] on icon at bounding box center [660, 537] width 12 height 12
click at [593, 448] on icon at bounding box center [594, 537] width 12 height 12
click at [659, 448] on icon at bounding box center [660, 537] width 12 height 12
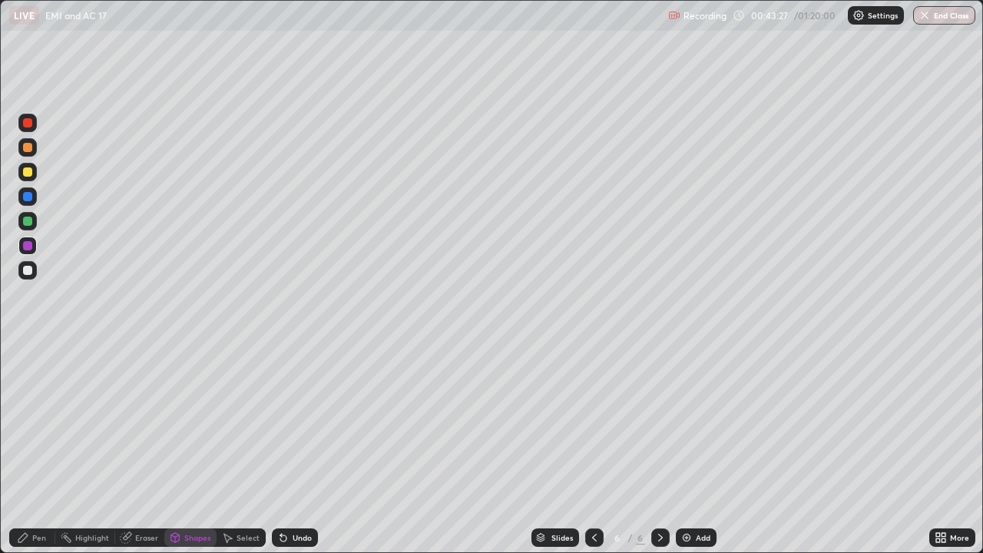
click at [193, 448] on div "Shapes" at bounding box center [197, 538] width 26 height 8
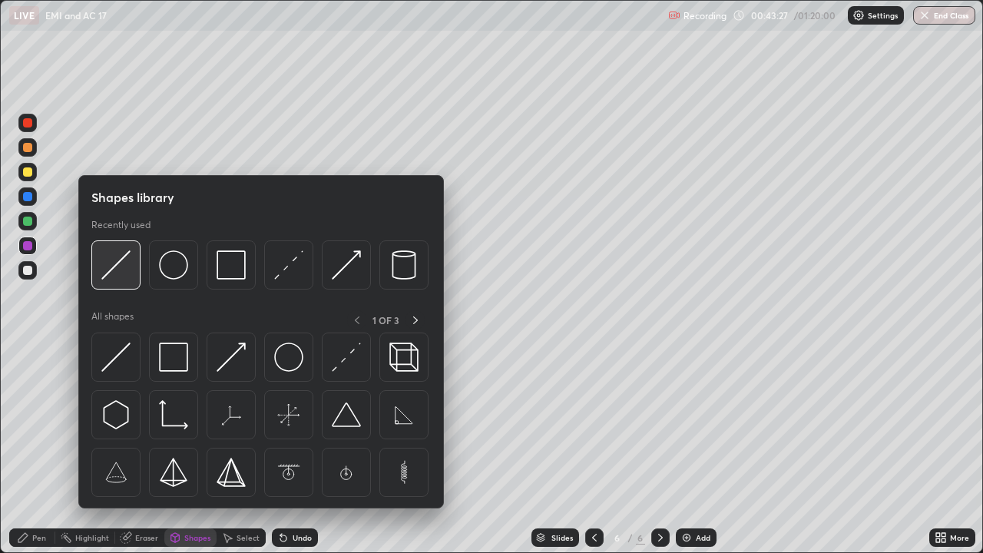
click at [111, 275] on img at bounding box center [115, 264] width 29 height 29
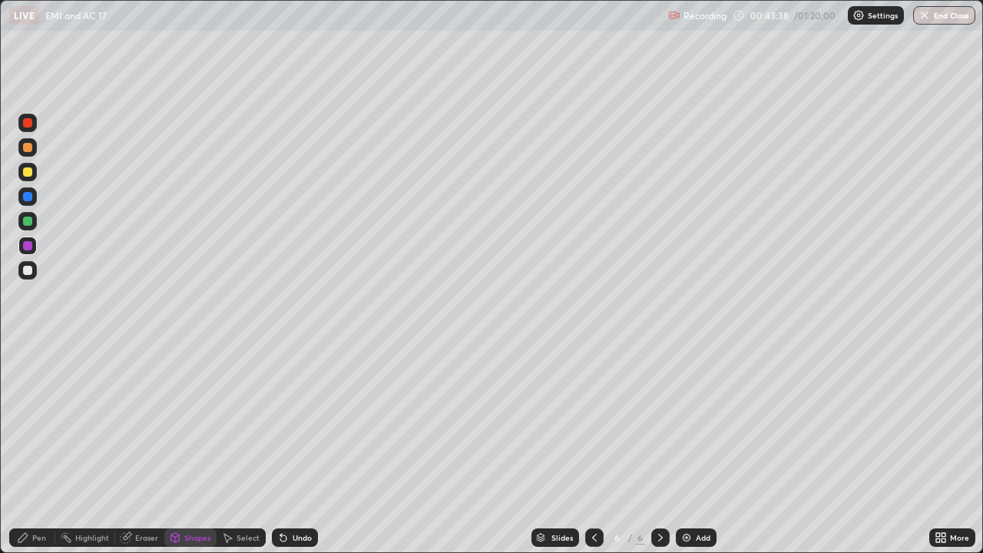
click at [198, 448] on div "Shapes" at bounding box center [197, 538] width 26 height 8
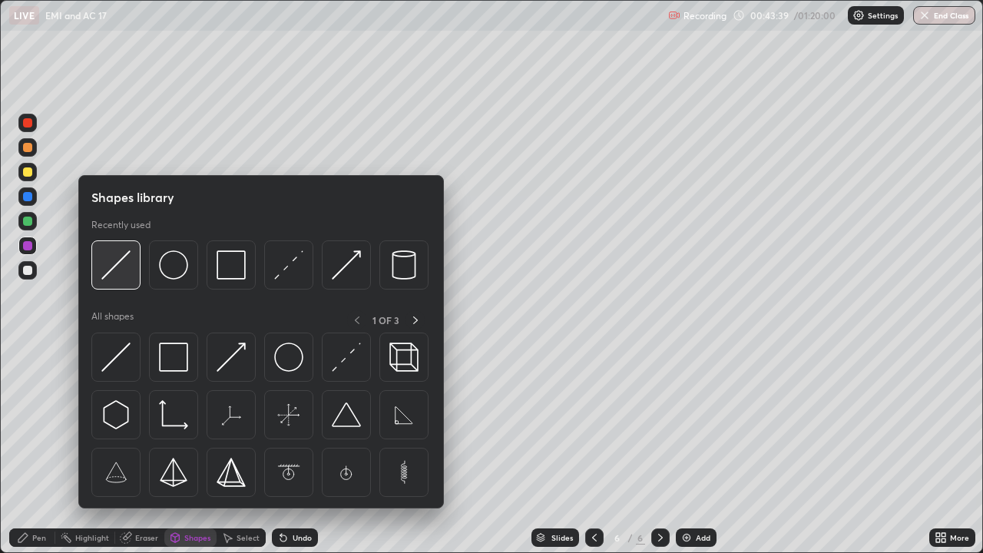
click at [114, 269] on img at bounding box center [115, 264] width 29 height 29
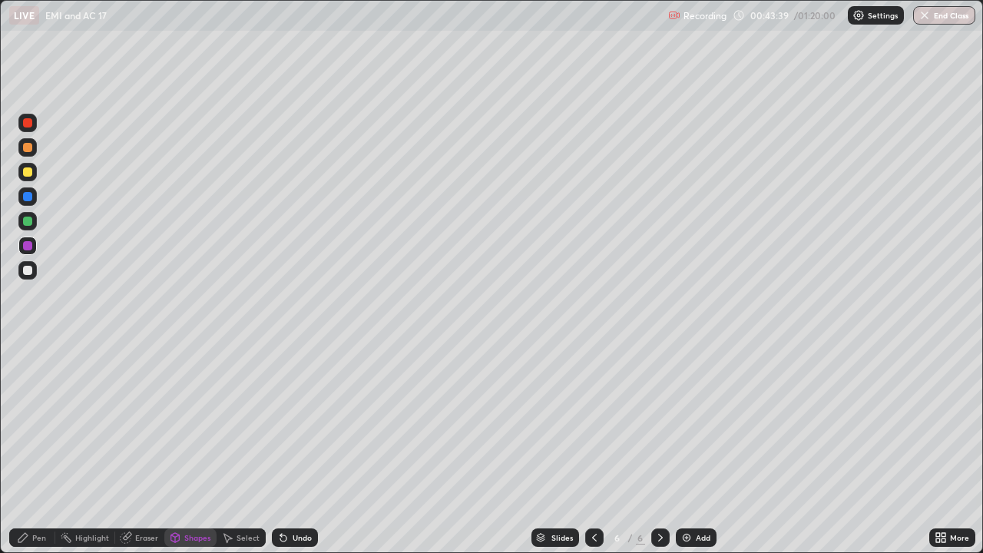
click at [30, 222] on div at bounding box center [27, 221] width 9 height 9
click at [28, 448] on icon at bounding box center [23, 537] width 12 height 12
click at [287, 448] on div "Undo" at bounding box center [295, 537] width 46 height 18
click at [28, 270] on div at bounding box center [27, 270] width 9 height 9
click at [293, 448] on div "Undo" at bounding box center [302, 538] width 19 height 8
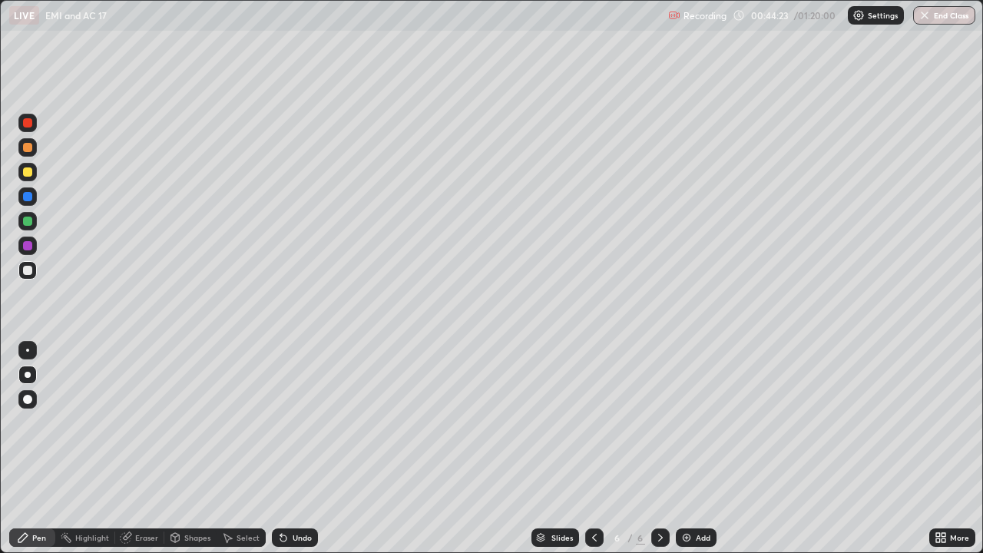
click at [295, 448] on div "Undo" at bounding box center [302, 538] width 19 height 8
click at [296, 448] on div "Undo" at bounding box center [302, 538] width 19 height 8
click at [295, 448] on div "Undo" at bounding box center [295, 537] width 46 height 18
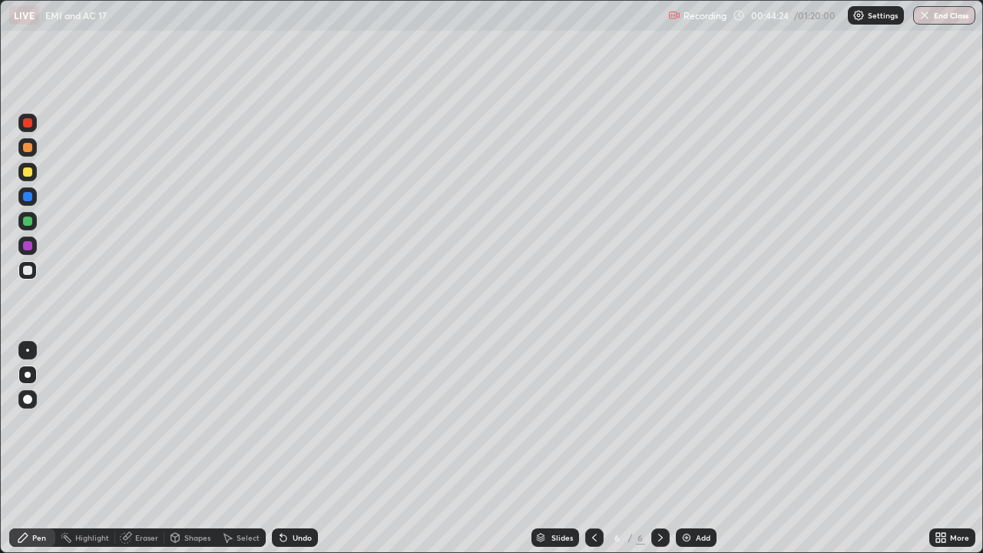
click at [295, 448] on div "Undo" at bounding box center [302, 538] width 19 height 8
click at [593, 448] on icon at bounding box center [594, 537] width 12 height 12
click at [26, 225] on div at bounding box center [27, 221] width 9 height 9
click at [27, 147] on div at bounding box center [27, 147] width 9 height 9
click at [149, 448] on div "Eraser" at bounding box center [146, 538] width 23 height 8
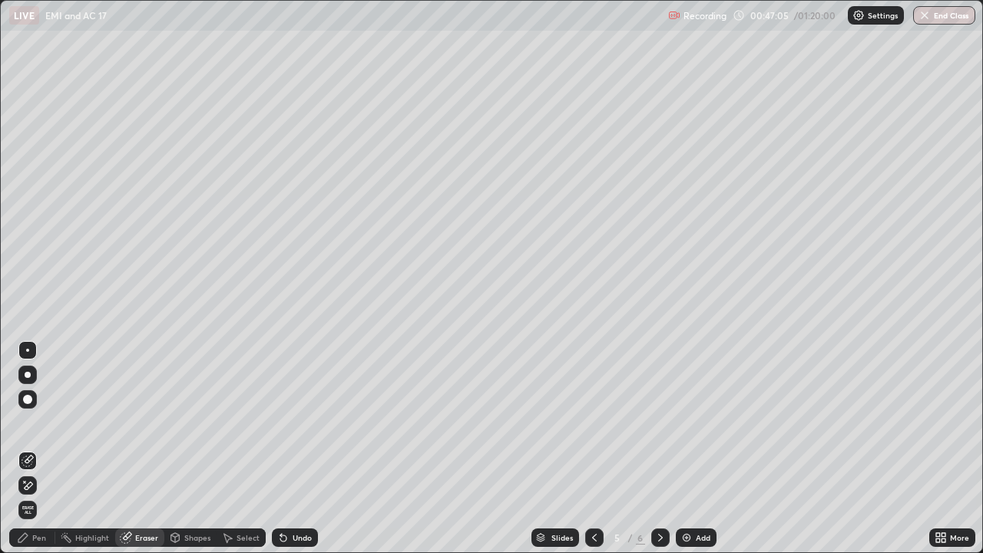
click at [48, 448] on div "Pen" at bounding box center [32, 537] width 46 height 18
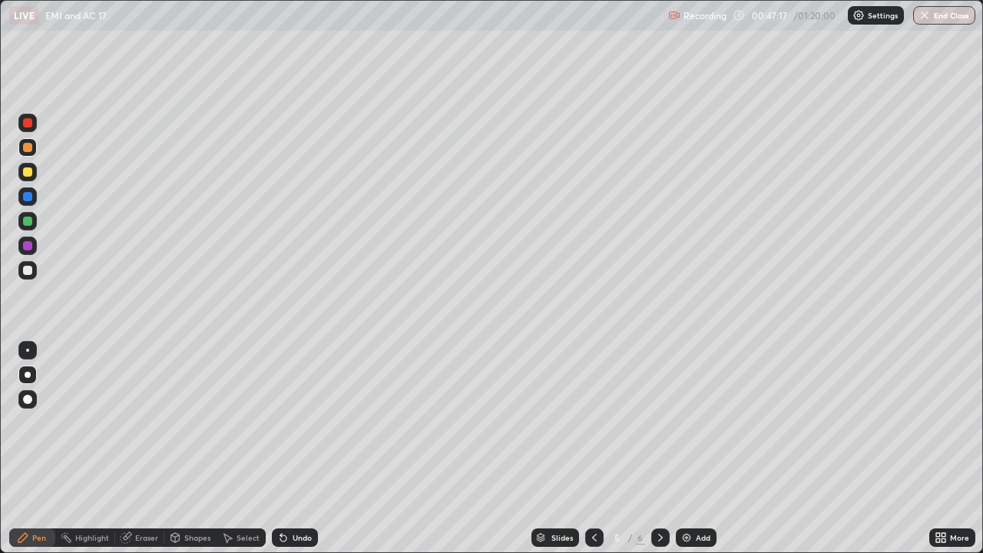
click at [654, 448] on icon at bounding box center [660, 537] width 12 height 12
click at [303, 448] on div "Undo" at bounding box center [302, 538] width 19 height 8
click at [302, 448] on div "Undo" at bounding box center [302, 538] width 19 height 8
click at [303, 448] on div "Undo" at bounding box center [302, 538] width 19 height 8
click at [304, 448] on div "Undo" at bounding box center [302, 538] width 19 height 8
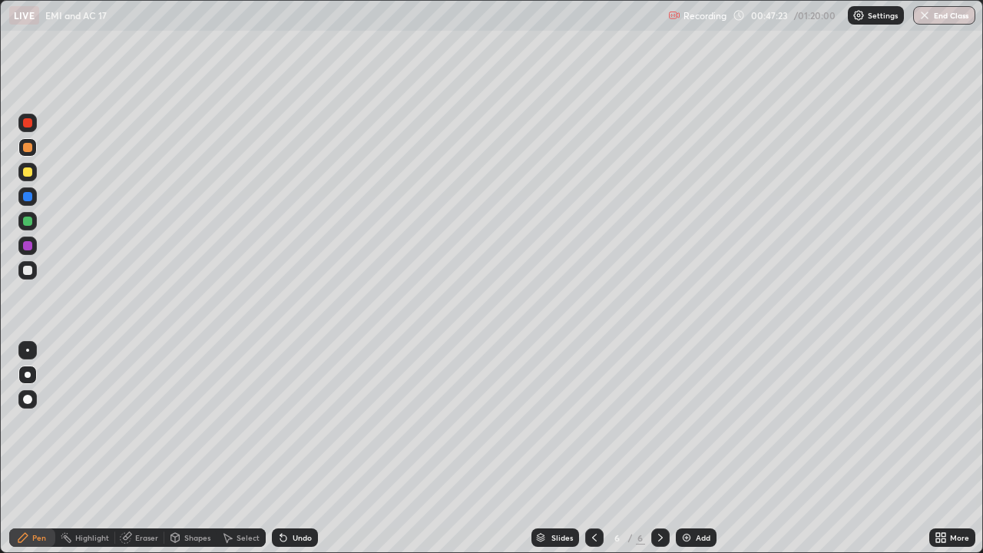
click at [303, 448] on div "Undo" at bounding box center [302, 538] width 19 height 8
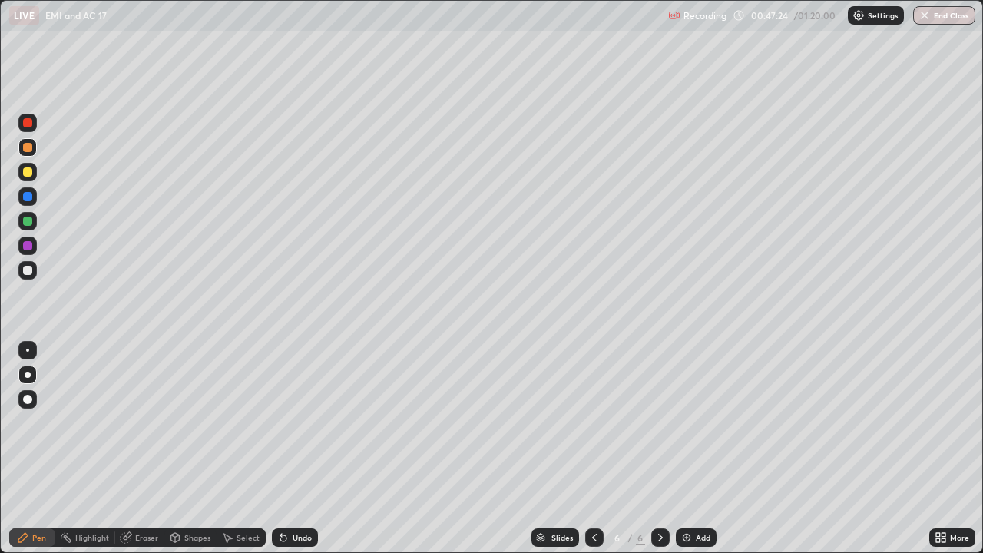
click at [301, 448] on div "Undo" at bounding box center [295, 537] width 46 height 18
click at [303, 448] on div "Undo" at bounding box center [302, 538] width 19 height 8
click at [304, 448] on div "Undo" at bounding box center [302, 538] width 19 height 8
click at [303, 448] on div "Undo" at bounding box center [302, 538] width 19 height 8
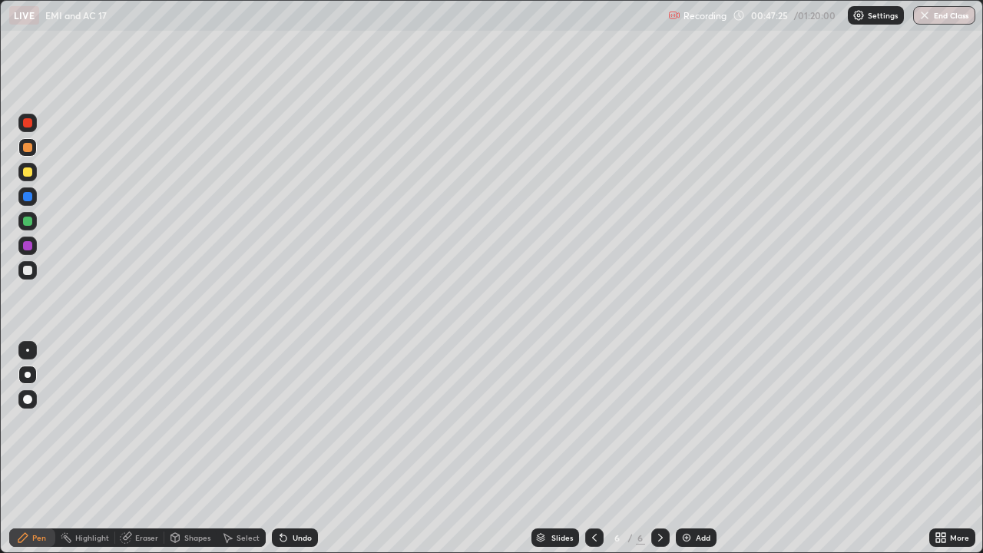
click at [303, 448] on div "Undo" at bounding box center [302, 538] width 19 height 8
click at [302, 448] on div "Undo" at bounding box center [302, 538] width 19 height 8
click at [302, 448] on div "Undo" at bounding box center [295, 537] width 46 height 18
click at [302, 448] on div "Undo" at bounding box center [302, 538] width 19 height 8
click at [303, 448] on div "Undo" at bounding box center [295, 537] width 46 height 18
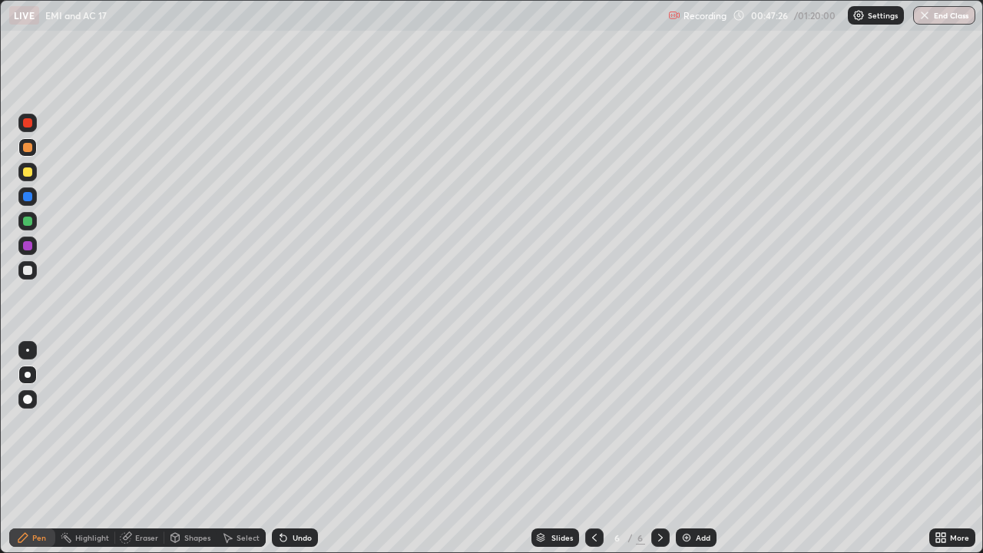
click at [303, 448] on div "Undo" at bounding box center [295, 537] width 46 height 18
click at [303, 448] on div "Undo" at bounding box center [302, 538] width 19 height 8
click at [304, 448] on div "Undo" at bounding box center [295, 537] width 46 height 18
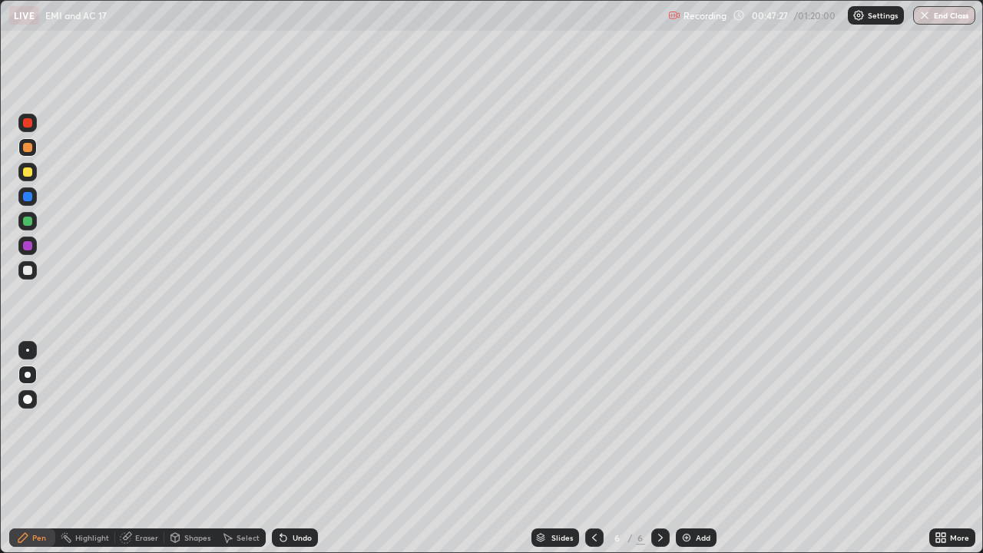
click at [303, 448] on div "Undo" at bounding box center [295, 537] width 46 height 18
click at [304, 448] on div "Undo" at bounding box center [302, 538] width 19 height 8
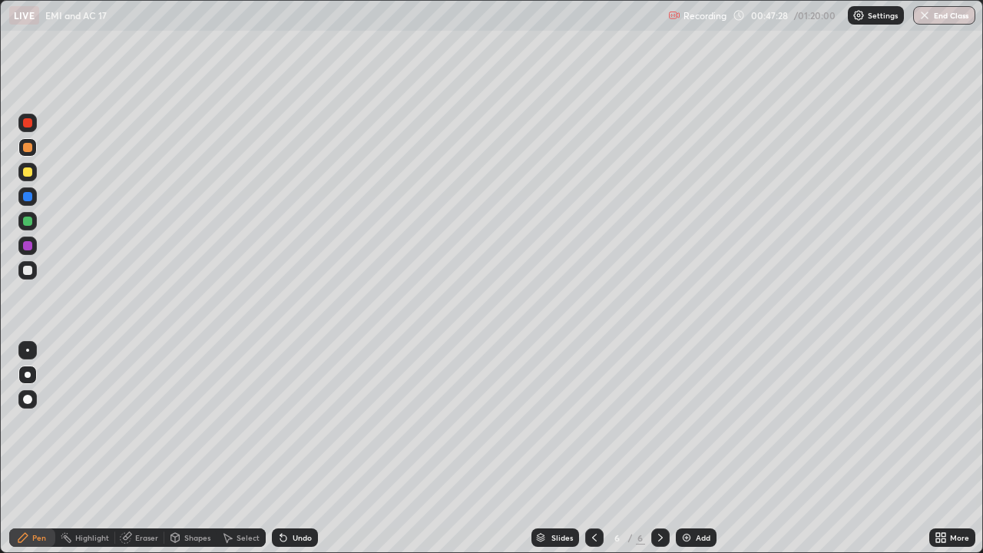
click at [304, 448] on div "Undo" at bounding box center [295, 537] width 46 height 18
click at [189, 448] on div "Shapes" at bounding box center [197, 538] width 26 height 8
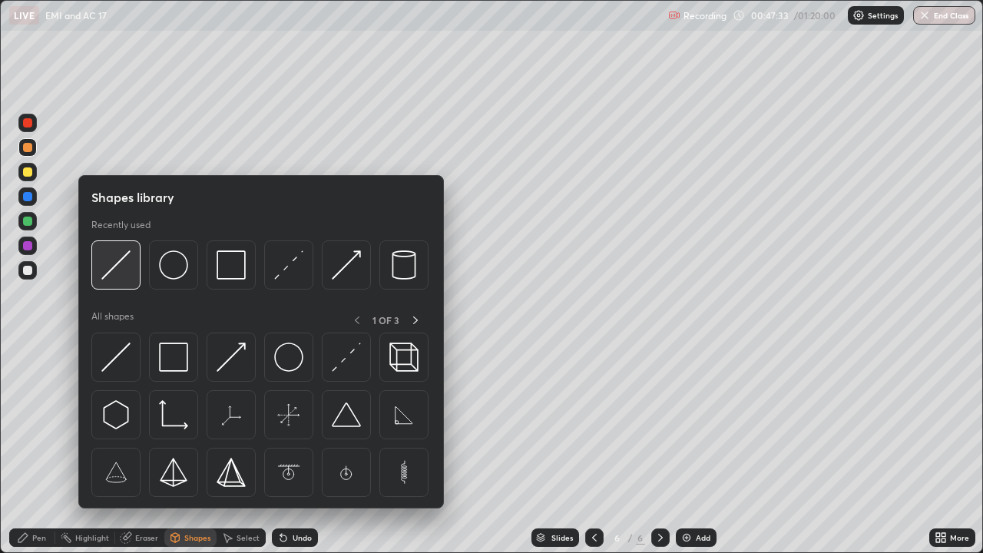
click at [121, 268] on img at bounding box center [115, 264] width 29 height 29
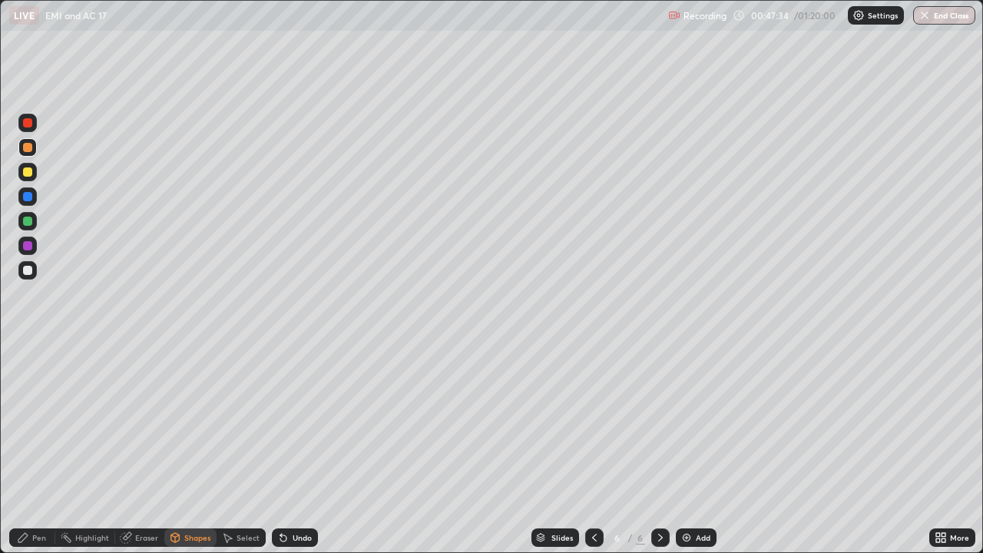
click at [21, 153] on div at bounding box center [27, 147] width 18 height 18
click at [592, 448] on icon at bounding box center [594, 538] width 5 height 8
click at [658, 448] on icon at bounding box center [660, 537] width 12 height 12
click at [297, 448] on div "Undo" at bounding box center [295, 537] width 46 height 18
click at [293, 448] on div "Undo" at bounding box center [302, 538] width 19 height 8
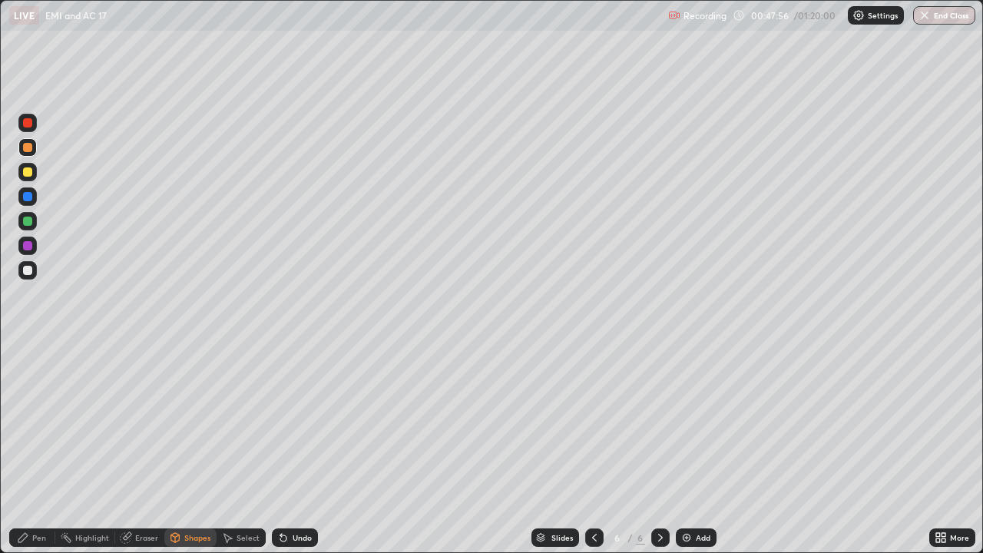
click at [588, 448] on icon at bounding box center [594, 537] width 12 height 12
click at [135, 448] on div "Eraser" at bounding box center [146, 538] width 23 height 8
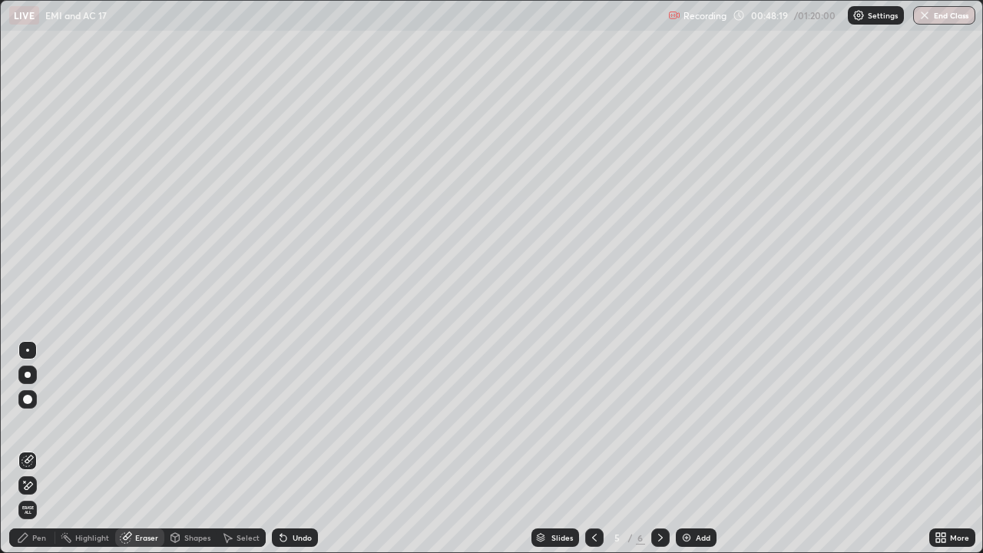
click at [47, 448] on div "Pen" at bounding box center [32, 537] width 46 height 18
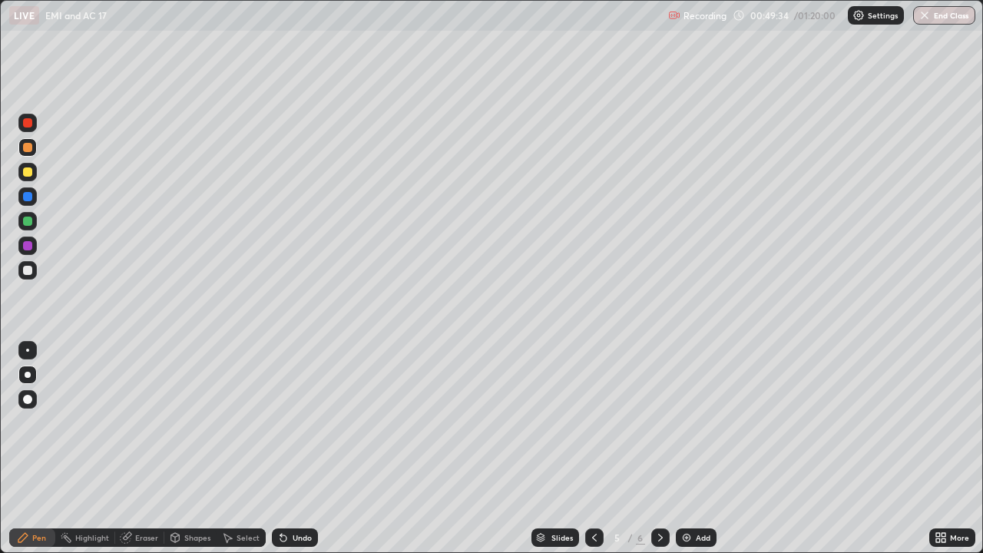
click at [658, 448] on icon at bounding box center [660, 537] width 12 height 12
click at [185, 448] on div "Shapes" at bounding box center [197, 538] width 26 height 8
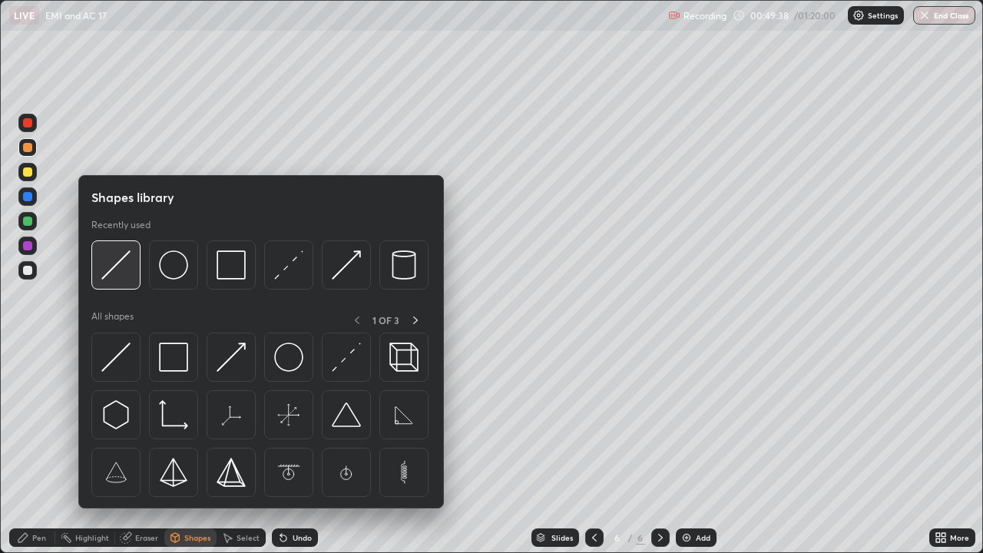
click at [116, 270] on img at bounding box center [115, 264] width 29 height 29
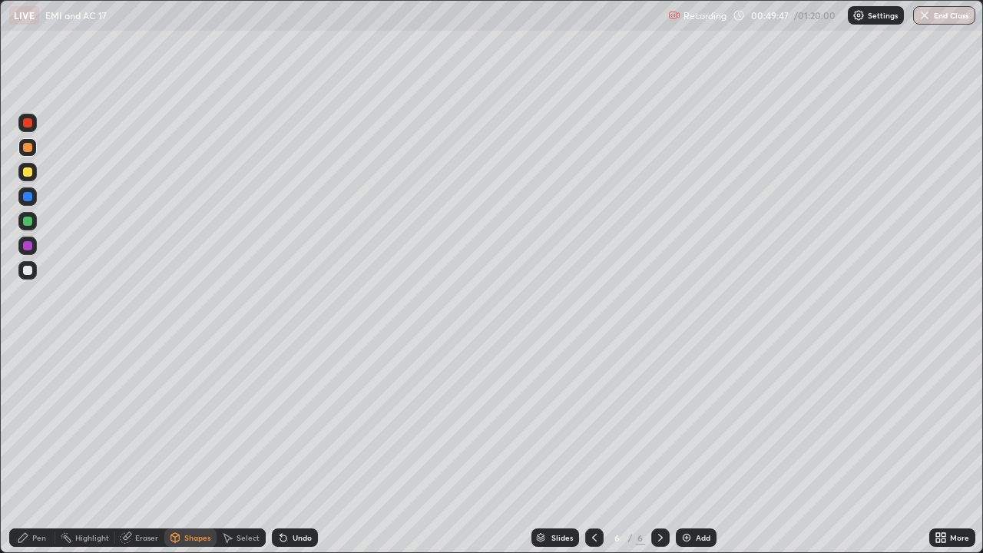
click at [592, 448] on icon at bounding box center [594, 537] width 12 height 12
click at [654, 448] on icon at bounding box center [660, 537] width 12 height 12
click at [198, 448] on div "Shapes" at bounding box center [197, 538] width 26 height 8
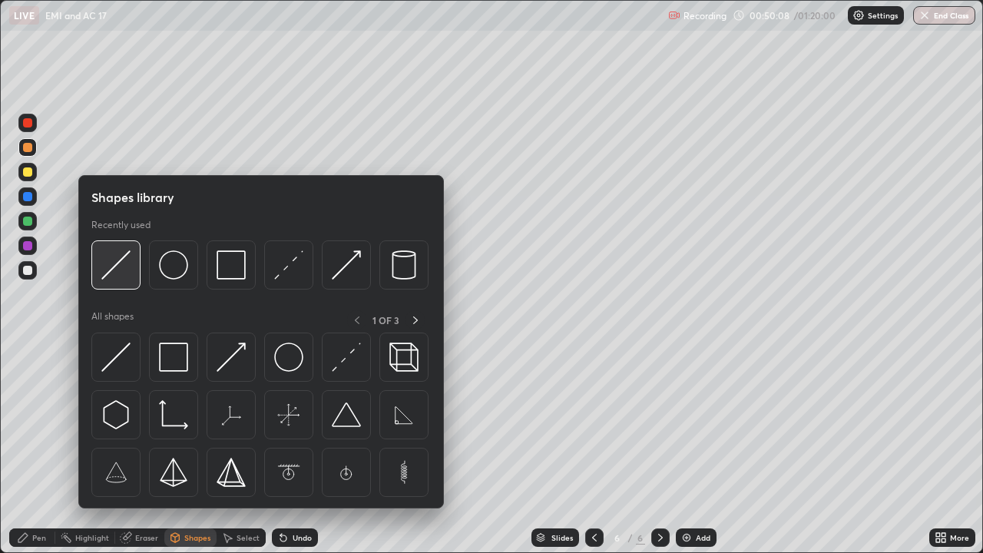
click at [124, 276] on img at bounding box center [115, 264] width 29 height 29
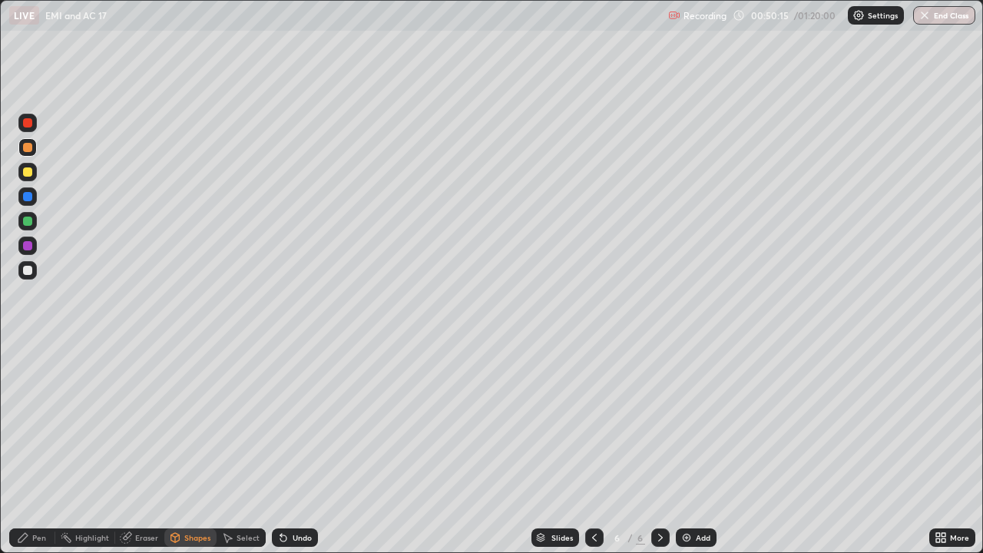
click at [30, 448] on div "Pen" at bounding box center [32, 537] width 46 height 18
click at [198, 448] on div "Shapes" at bounding box center [197, 538] width 26 height 8
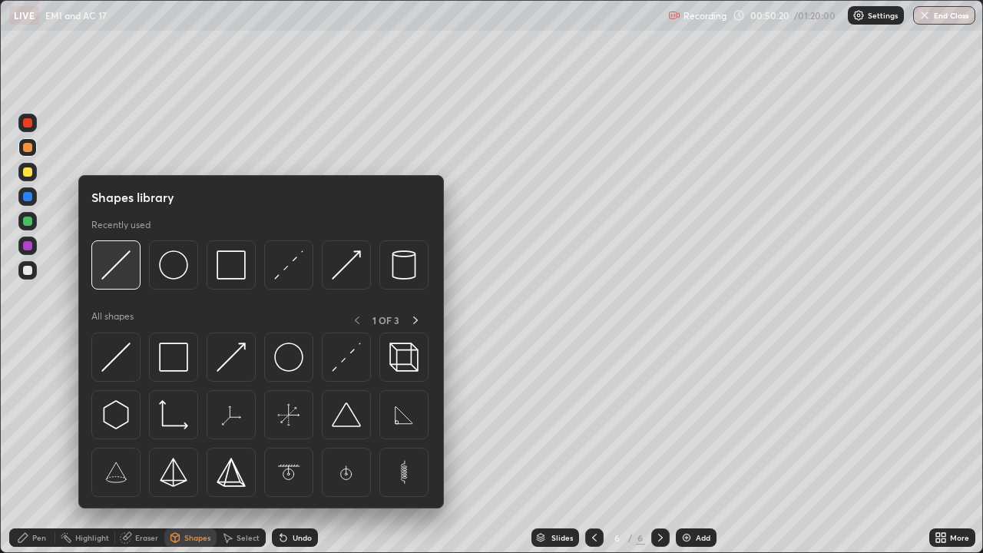
click at [122, 271] on img at bounding box center [115, 264] width 29 height 29
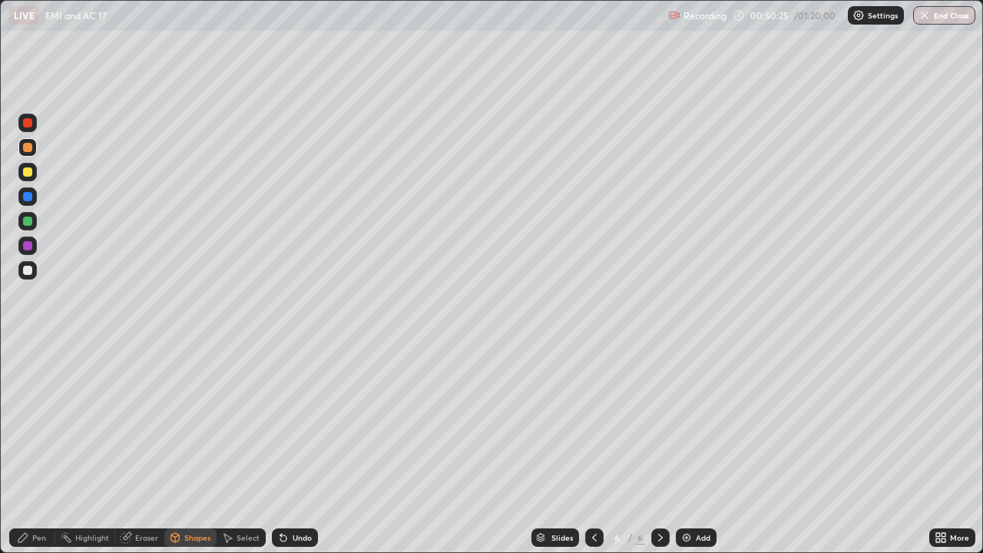
click at [41, 448] on div "Pen" at bounding box center [39, 538] width 14 height 8
click at [28, 274] on div at bounding box center [27, 270] width 9 height 9
click at [697, 448] on div "Add" at bounding box center [703, 538] width 15 height 8
click at [305, 448] on div "Undo" at bounding box center [295, 537] width 46 height 18
click at [187, 448] on div "Shapes" at bounding box center [190, 537] width 52 height 18
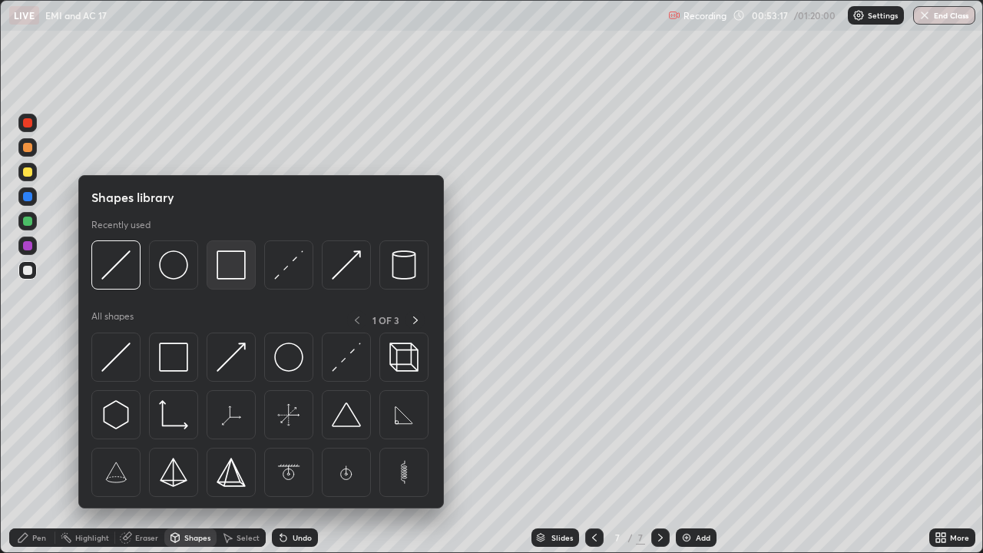
click at [231, 266] on img at bounding box center [231, 264] width 29 height 29
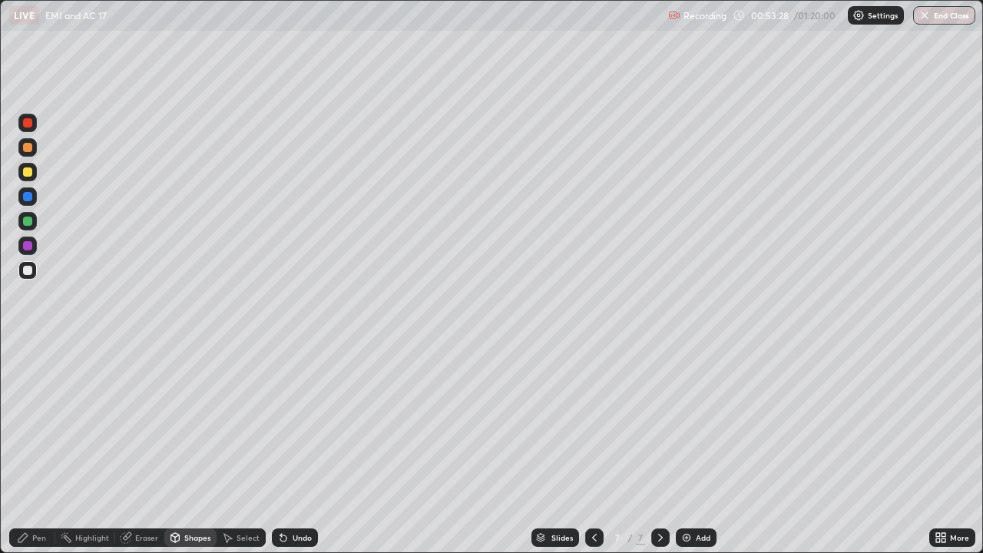
click at [187, 448] on div "Shapes" at bounding box center [197, 538] width 26 height 8
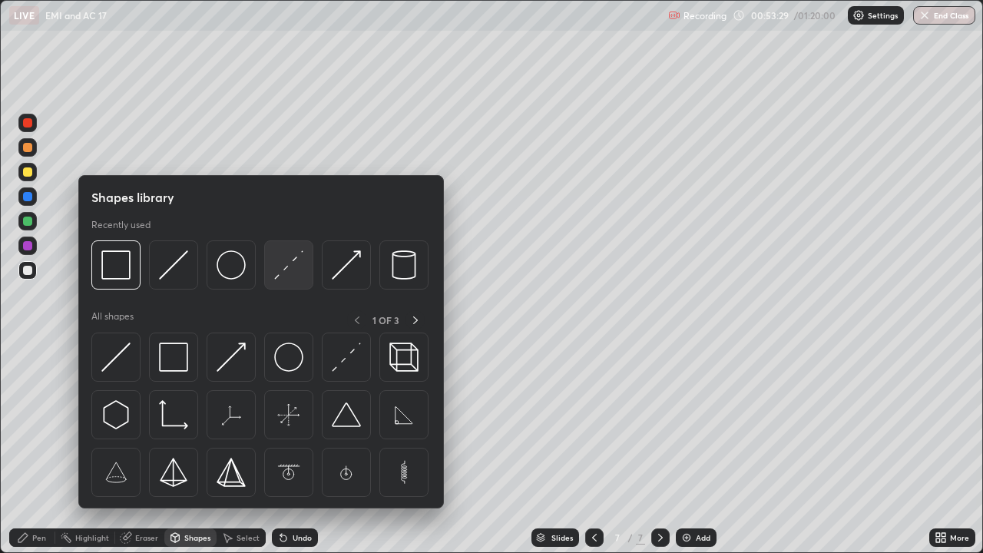
click at [288, 270] on img at bounding box center [288, 264] width 29 height 29
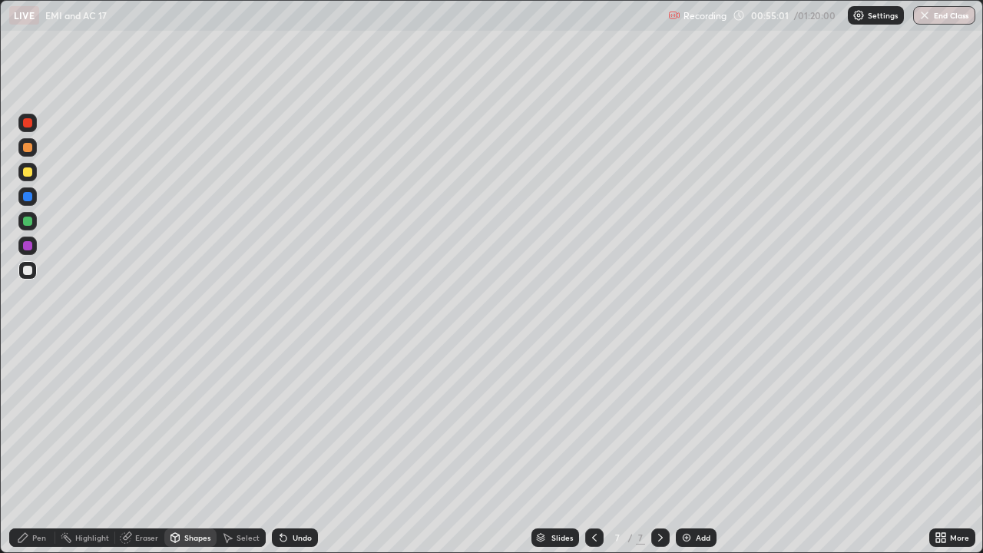
click at [299, 448] on div "Undo" at bounding box center [302, 538] width 19 height 8
click at [300, 448] on div "Undo" at bounding box center [302, 538] width 19 height 8
click at [299, 448] on div "Undo" at bounding box center [295, 537] width 46 height 18
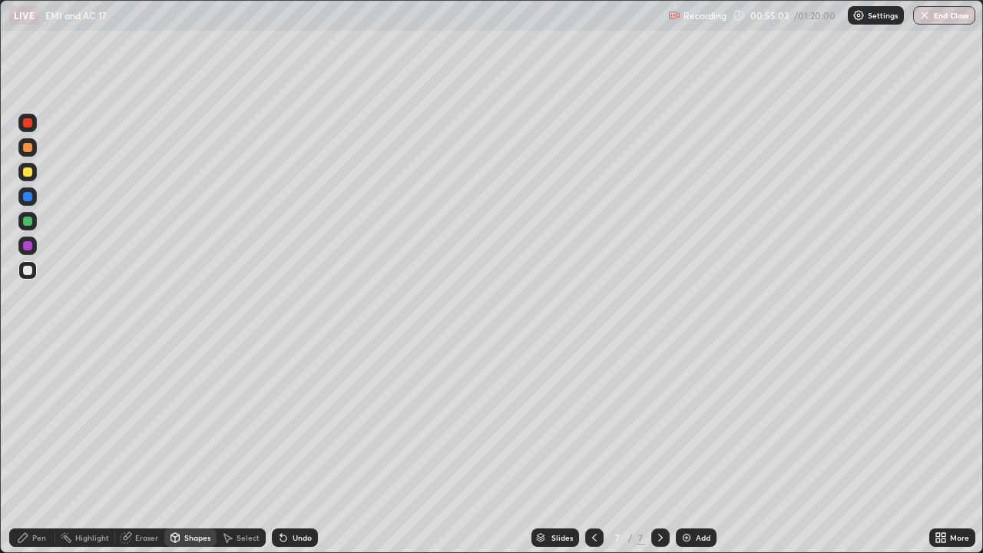
click at [298, 448] on div "Undo" at bounding box center [295, 537] width 46 height 18
click at [299, 448] on div "Undo" at bounding box center [295, 537] width 46 height 18
click at [299, 448] on div "Undo" at bounding box center [302, 538] width 19 height 8
click at [191, 448] on div "Shapes" at bounding box center [197, 538] width 26 height 8
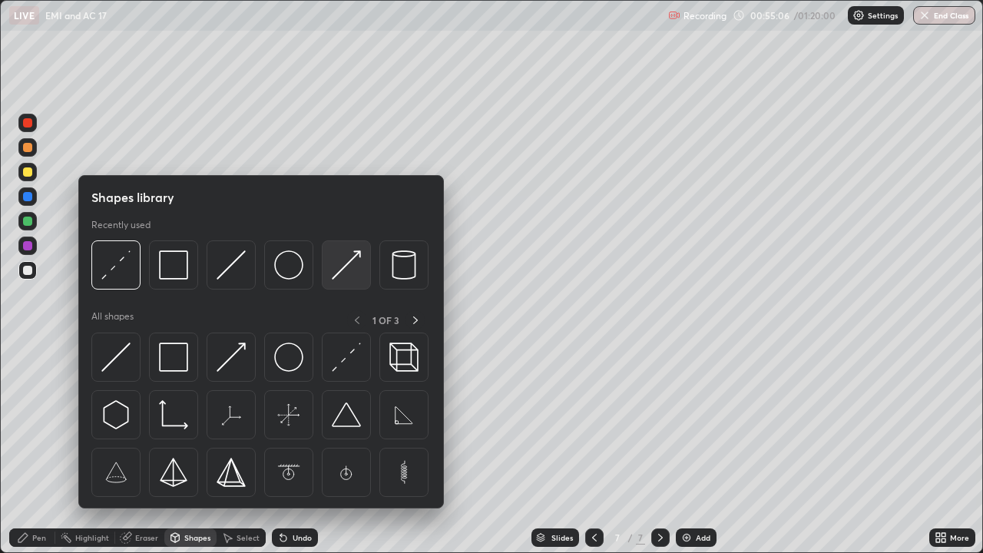
click at [334, 260] on img at bounding box center [346, 264] width 29 height 29
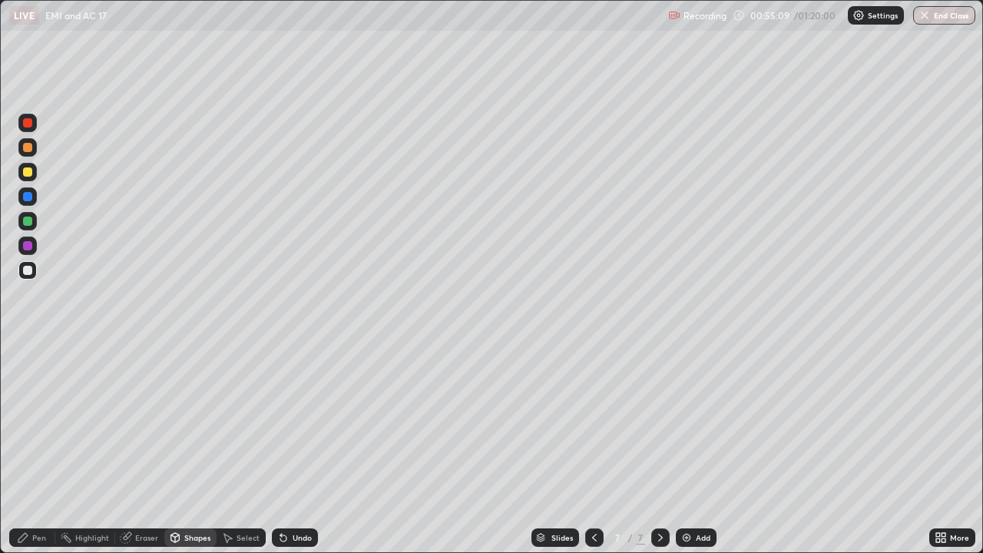
click at [31, 448] on div "Pen" at bounding box center [32, 537] width 46 height 18
click at [180, 448] on div "Shapes" at bounding box center [190, 537] width 52 height 18
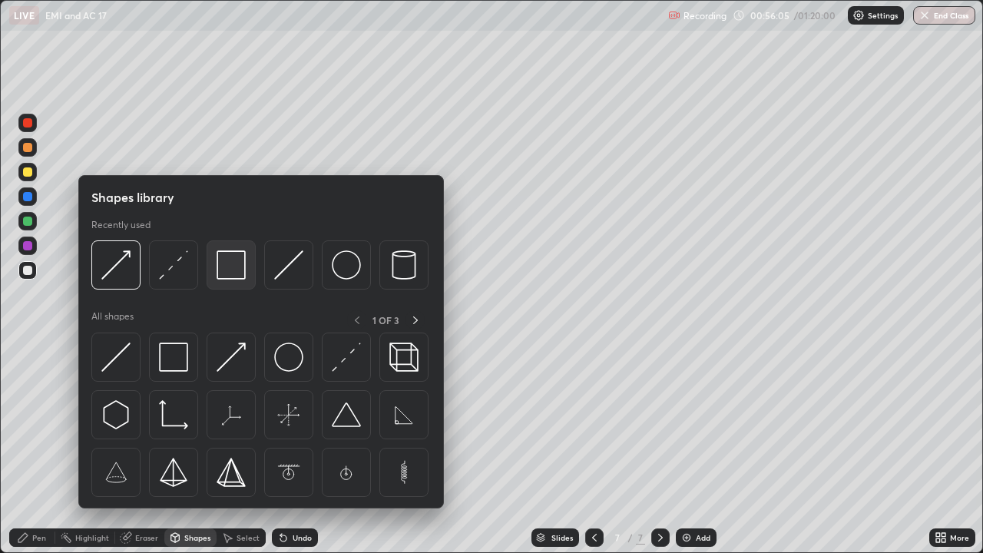
click at [238, 268] on img at bounding box center [231, 264] width 29 height 29
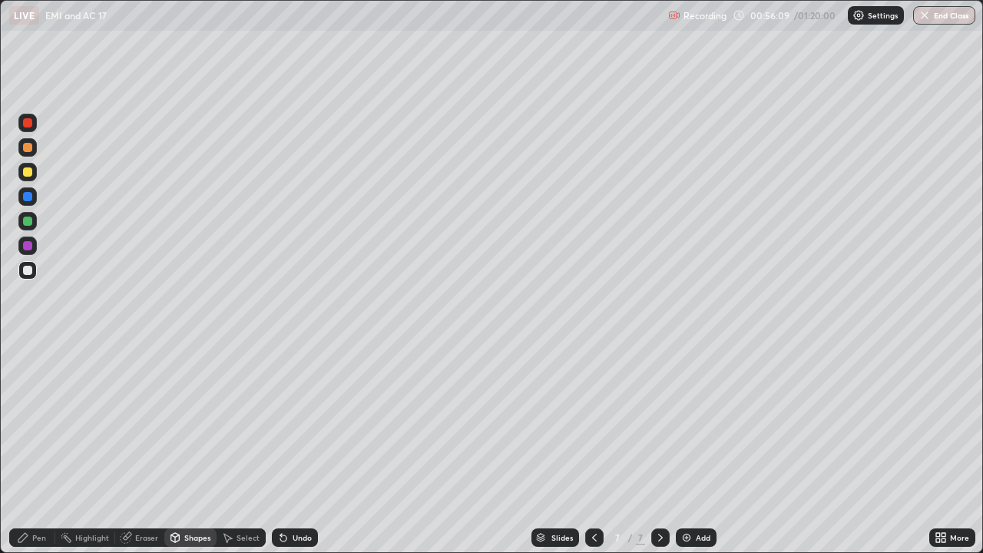
click at [178, 448] on icon at bounding box center [175, 537] width 8 height 9
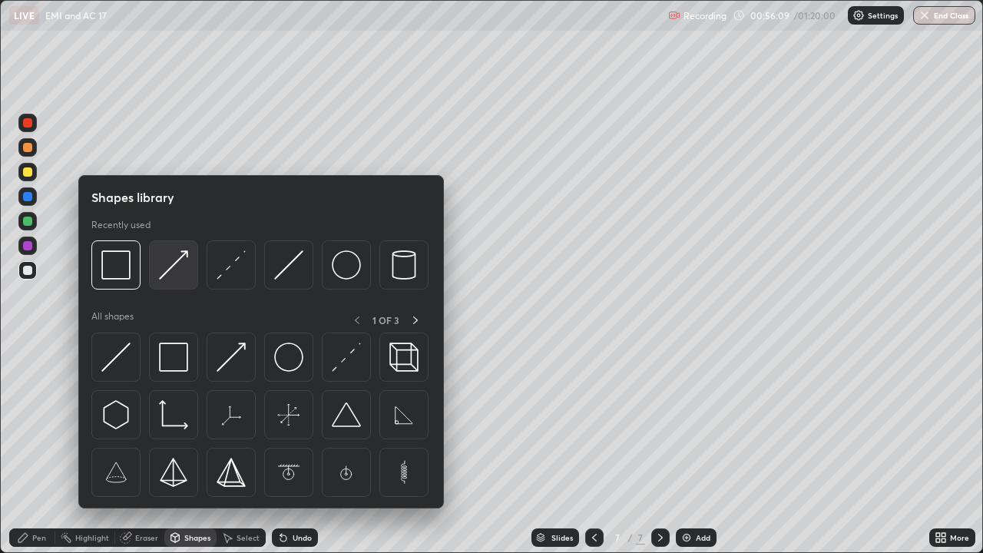
click at [170, 263] on img at bounding box center [173, 264] width 29 height 29
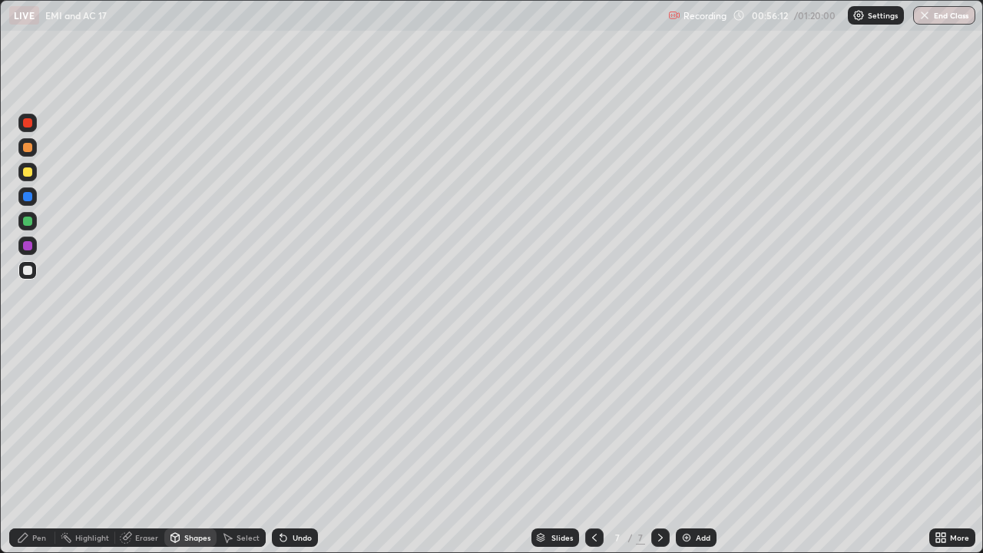
click at [41, 448] on div "Pen" at bounding box center [32, 537] width 46 height 18
click at [293, 448] on div "Undo" at bounding box center [302, 538] width 19 height 8
click at [187, 448] on div "Shapes" at bounding box center [197, 538] width 26 height 8
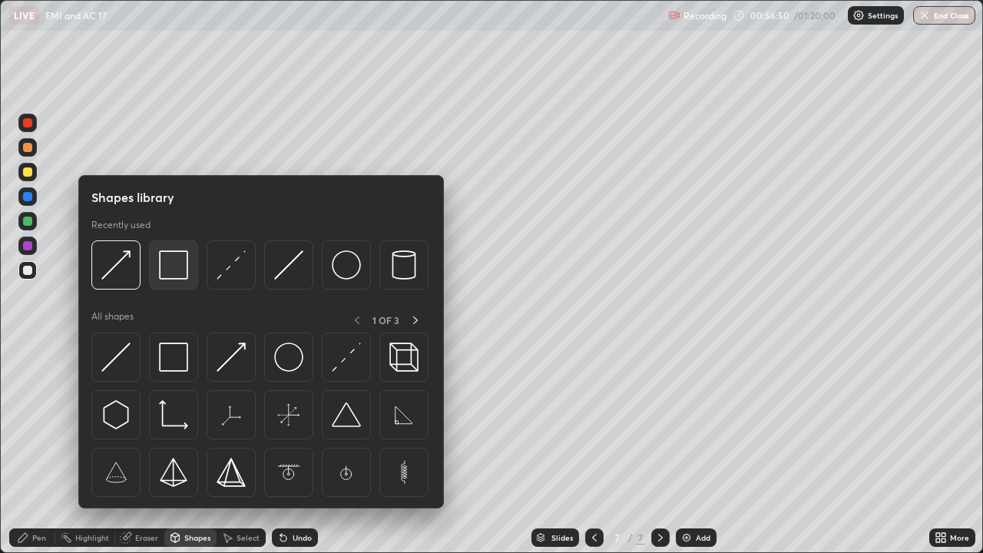
click at [170, 273] on img at bounding box center [173, 264] width 29 height 29
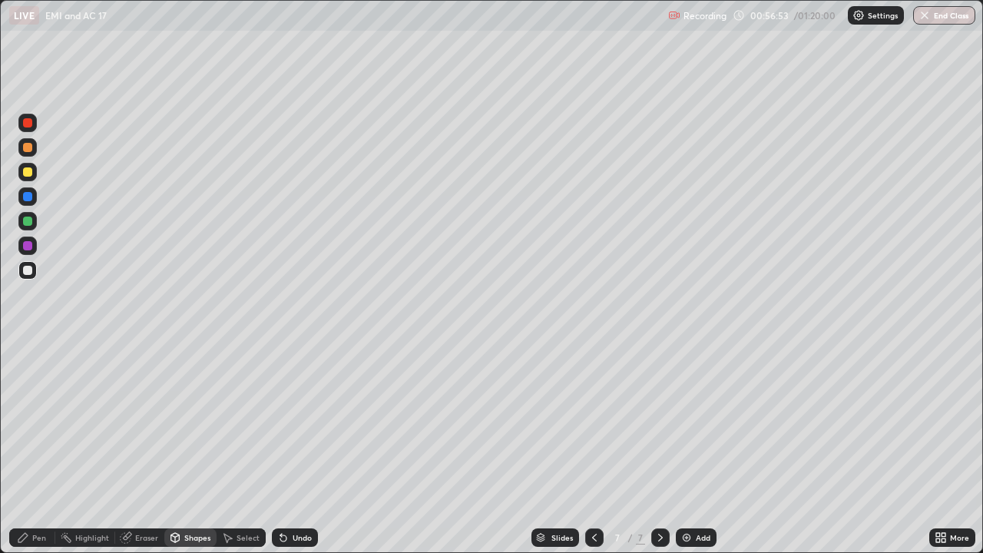
click at [39, 448] on div "Pen" at bounding box center [39, 538] width 14 height 8
click at [184, 448] on div "Shapes" at bounding box center [197, 538] width 26 height 8
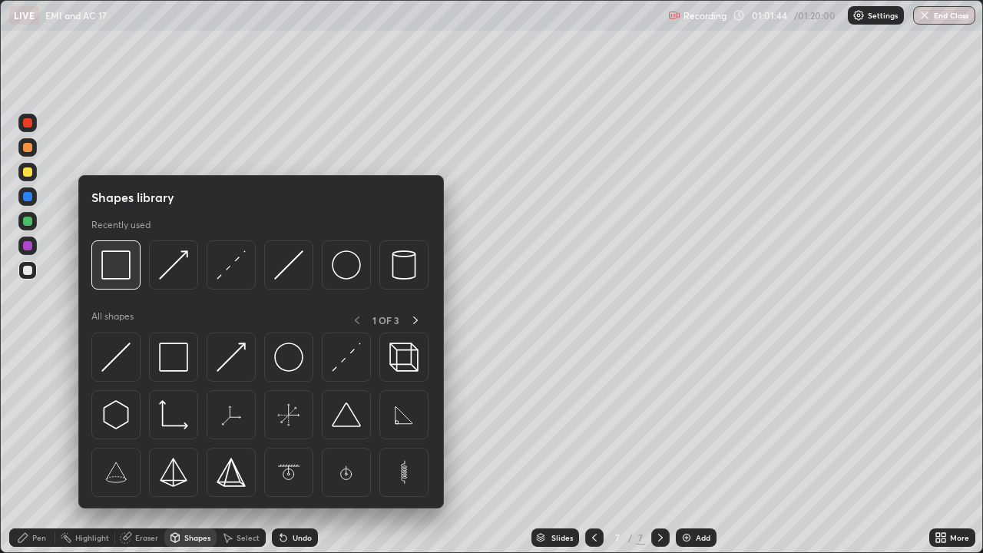
click at [132, 279] on div at bounding box center [115, 264] width 49 height 49
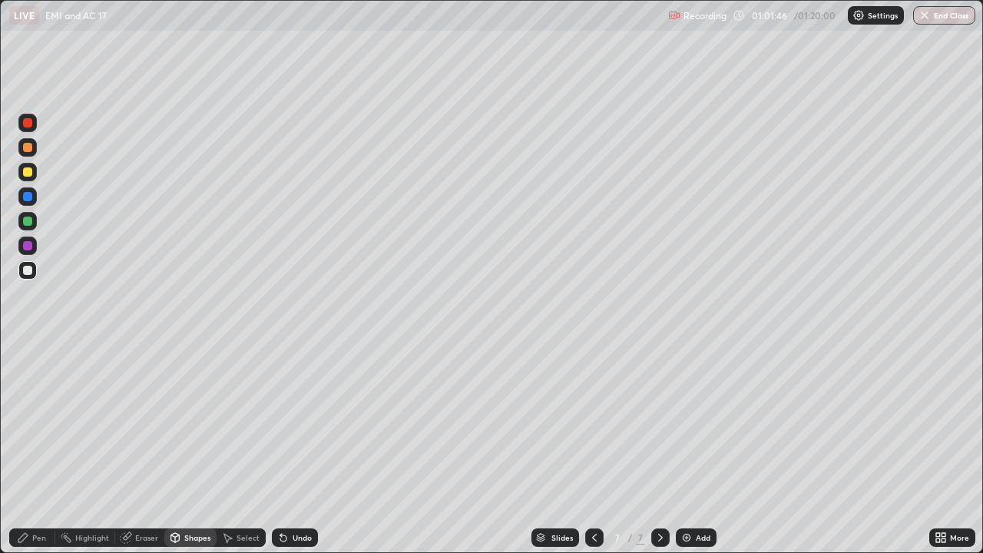
click at [203, 448] on div "Shapes" at bounding box center [197, 538] width 26 height 8
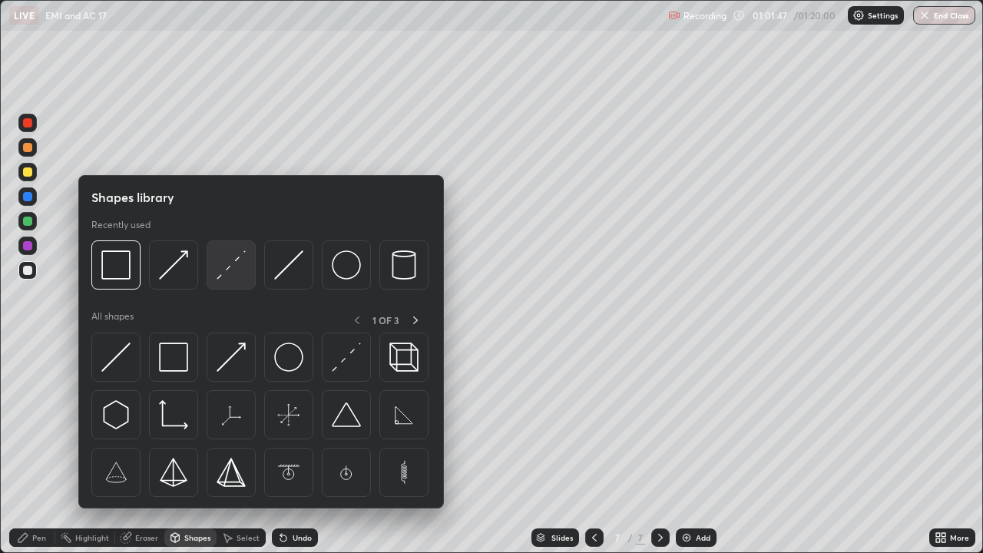
click at [235, 268] on img at bounding box center [231, 264] width 29 height 29
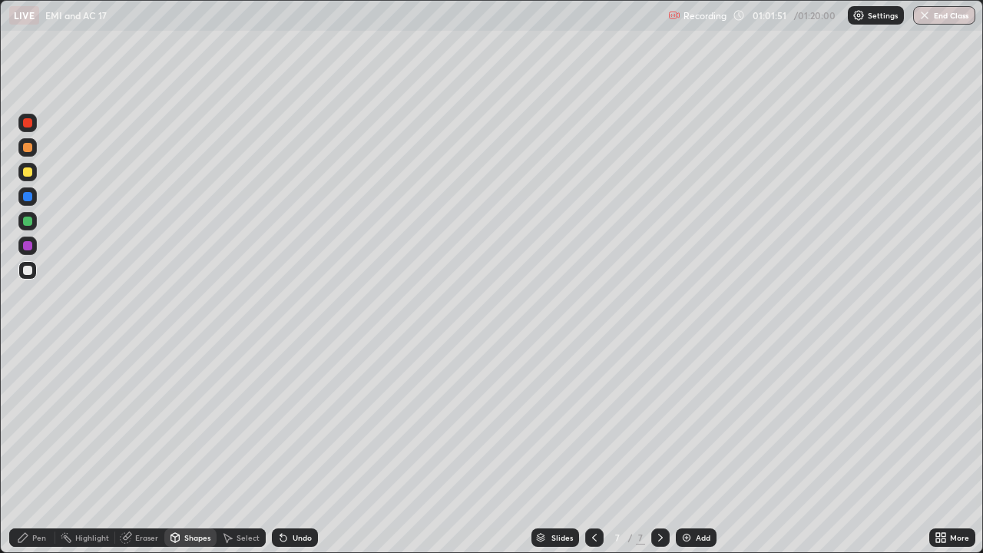
click at [31, 448] on div "Pen" at bounding box center [32, 537] width 46 height 18
click at [703, 448] on div "Add" at bounding box center [703, 538] width 15 height 8
click at [217, 448] on div "Select" at bounding box center [241, 537] width 49 height 31
click at [193, 448] on div "Shapes" at bounding box center [197, 538] width 26 height 8
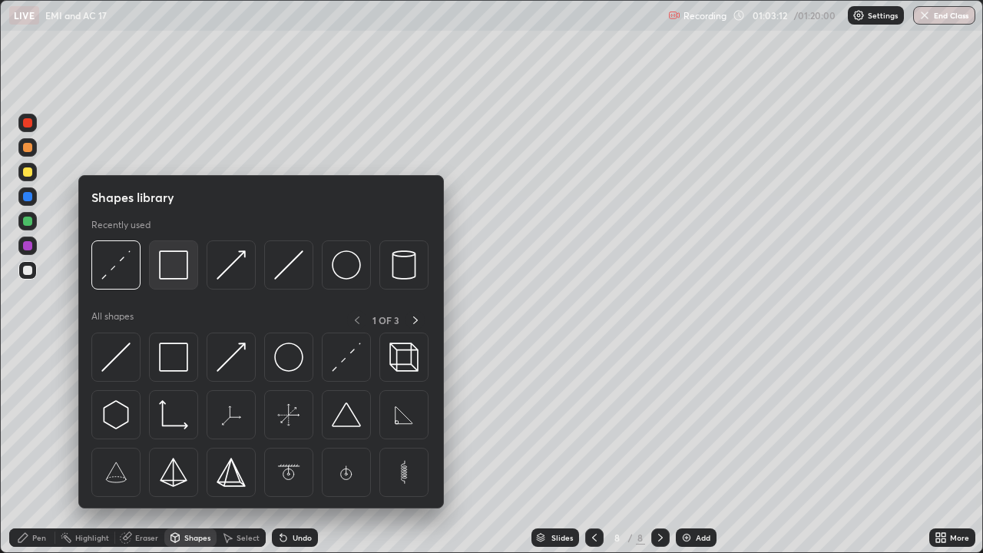
click at [177, 270] on img at bounding box center [173, 264] width 29 height 29
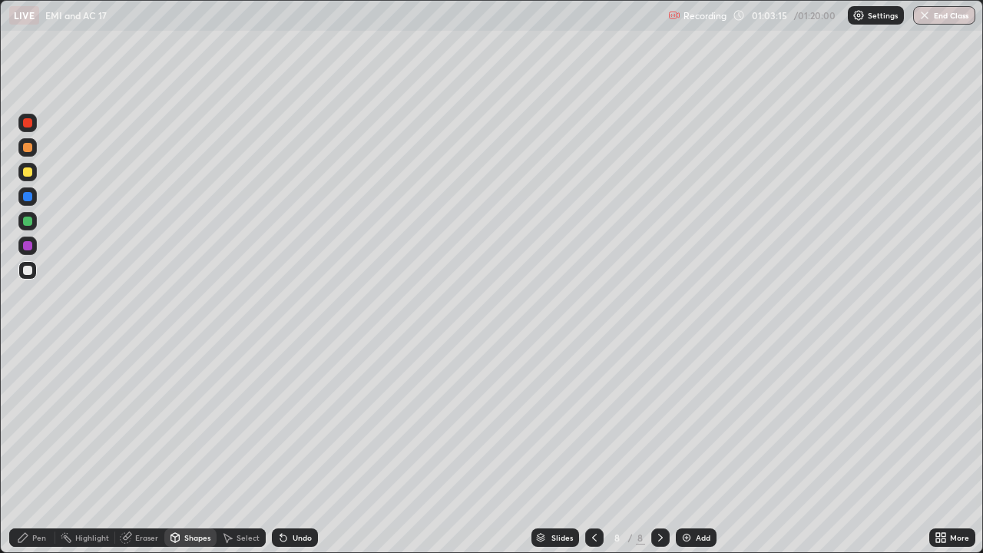
click at [189, 448] on div "Shapes" at bounding box center [190, 537] width 52 height 18
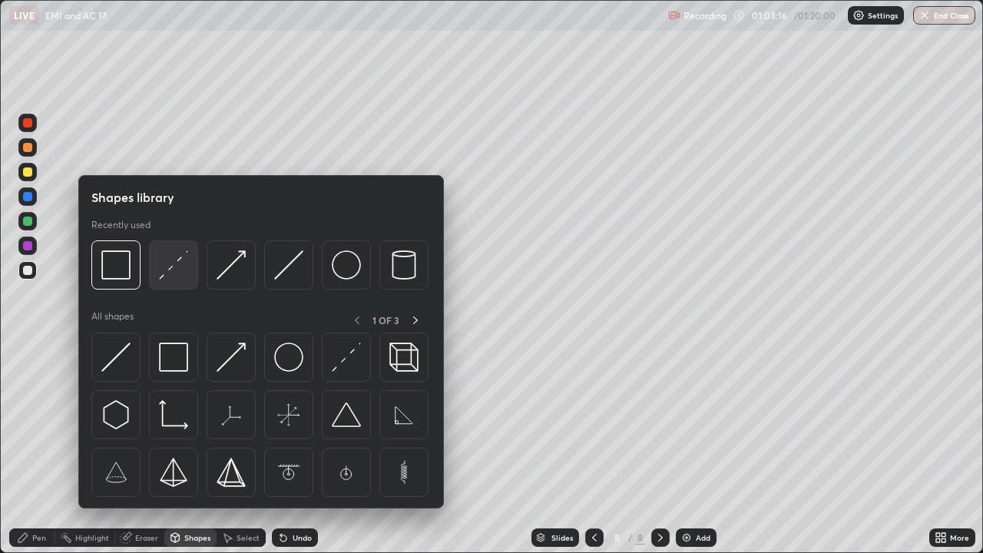
click at [186, 267] on img at bounding box center [173, 264] width 29 height 29
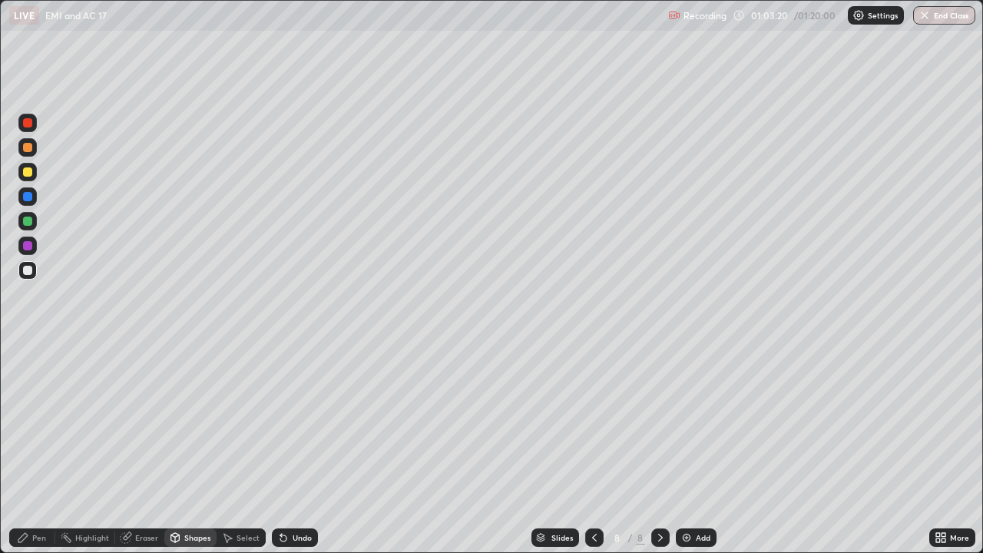
click at [174, 448] on icon at bounding box center [175, 536] width 8 height 2
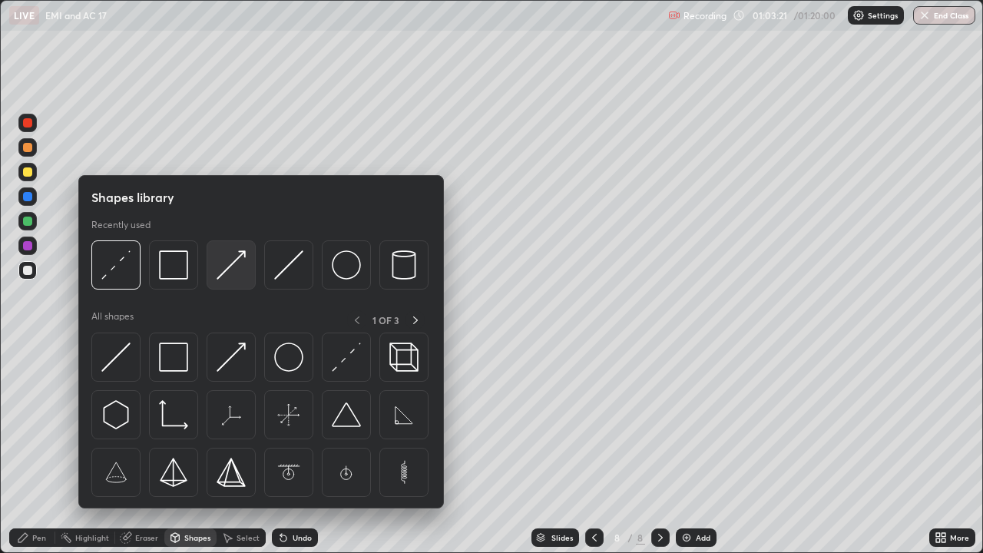
click at [233, 270] on img at bounding box center [231, 264] width 29 height 29
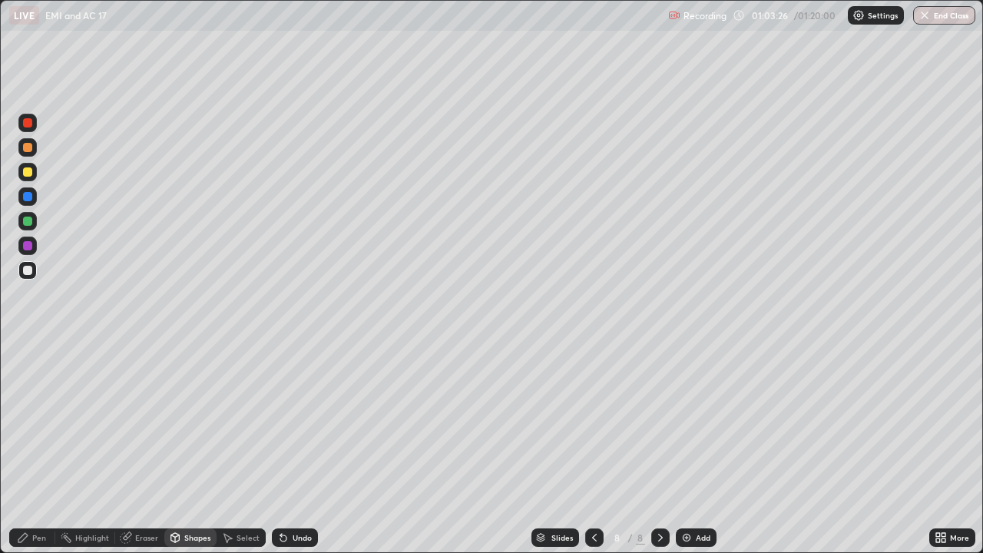
click at [174, 448] on icon at bounding box center [175, 536] width 8 height 2
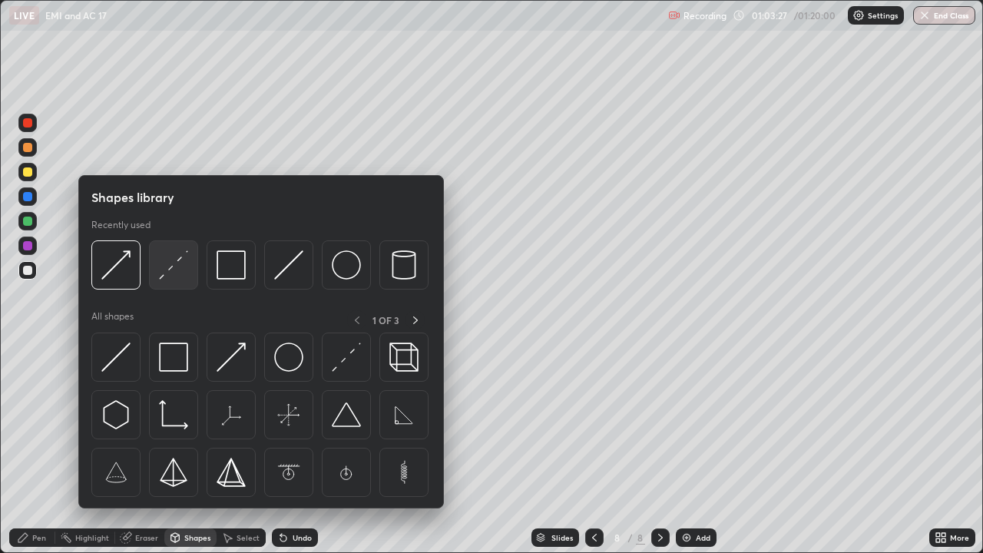
click at [174, 282] on div at bounding box center [173, 264] width 49 height 49
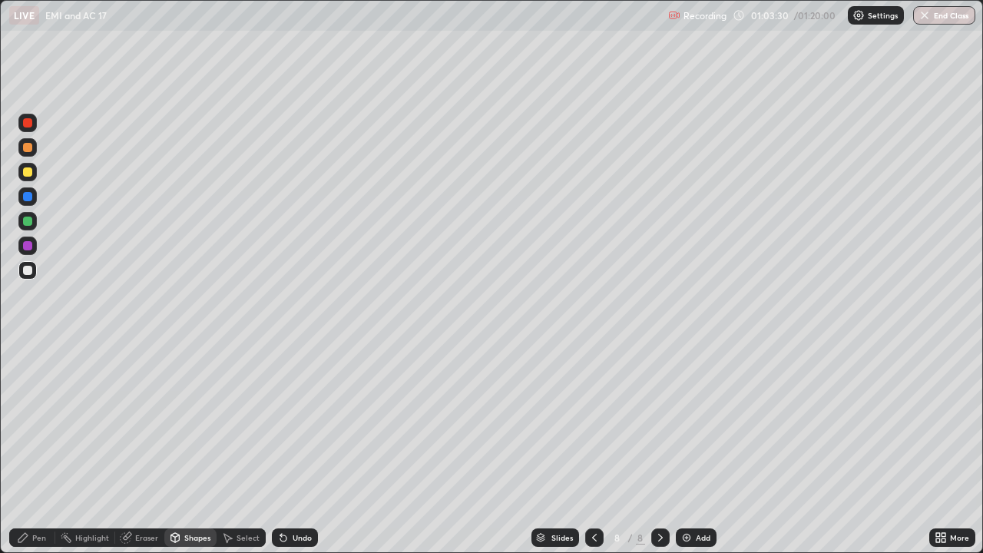
click at [30, 448] on div "Pen" at bounding box center [32, 537] width 46 height 18
click at [187, 448] on div "Shapes" at bounding box center [197, 538] width 26 height 8
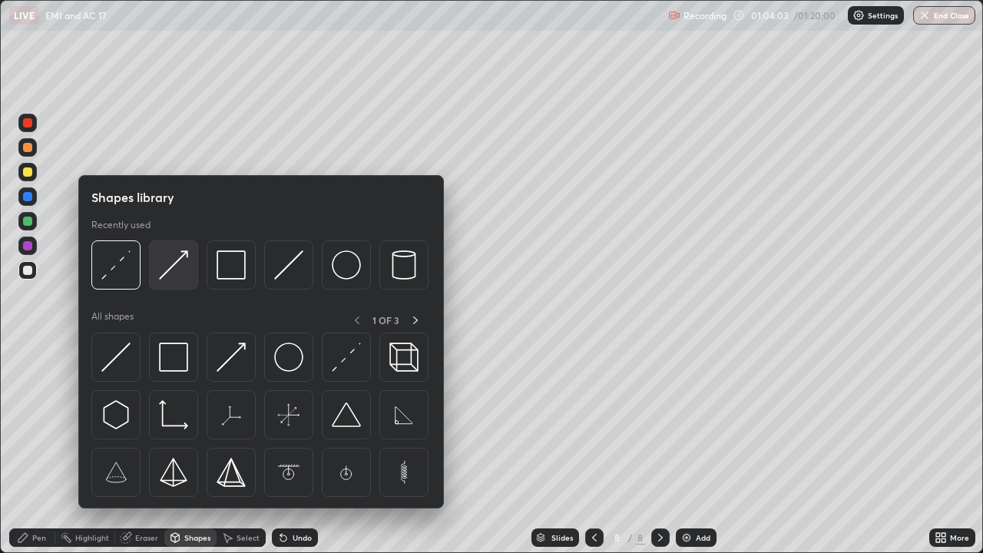
click at [177, 267] on img at bounding box center [173, 264] width 29 height 29
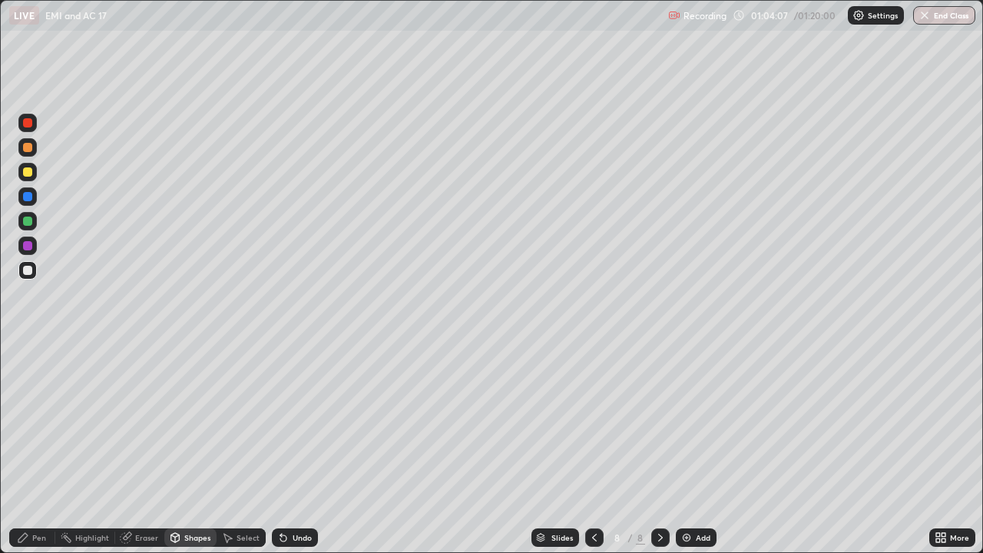
click at [24, 448] on icon at bounding box center [23, 537] width 12 height 12
click at [200, 448] on div "Shapes" at bounding box center [197, 538] width 26 height 8
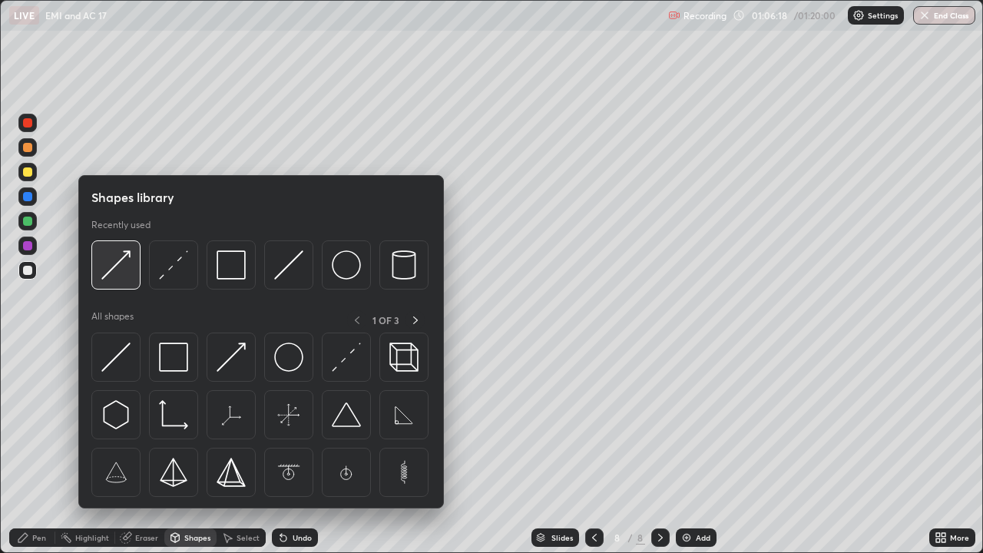
click at [131, 272] on div at bounding box center [115, 264] width 49 height 49
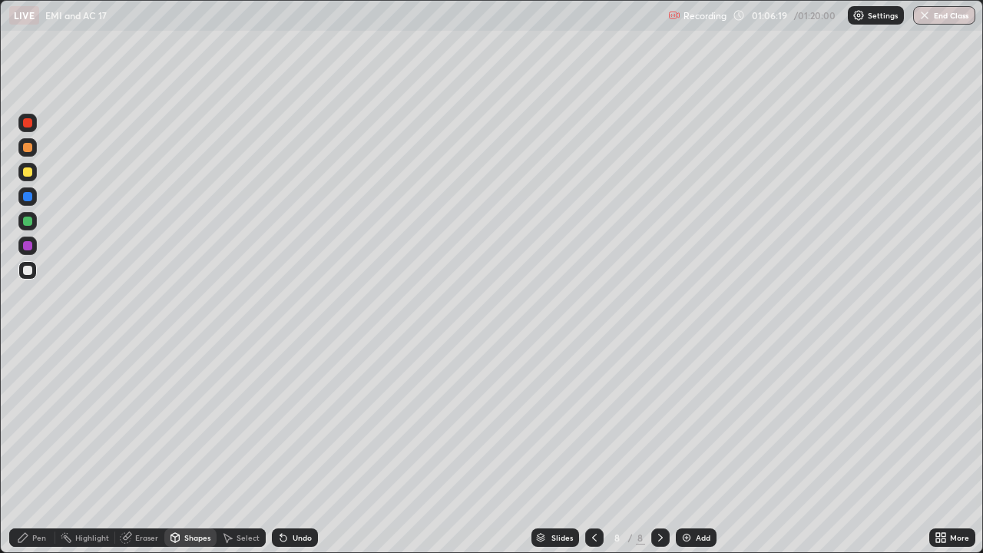
click at [30, 176] on div at bounding box center [27, 171] width 9 height 9
click at [20, 448] on icon at bounding box center [22, 537] width 9 height 9
click at [28, 273] on div at bounding box center [27, 270] width 9 height 9
click at [296, 448] on div "Undo" at bounding box center [302, 538] width 19 height 8
click at [303, 448] on div "Undo" at bounding box center [295, 537] width 46 height 18
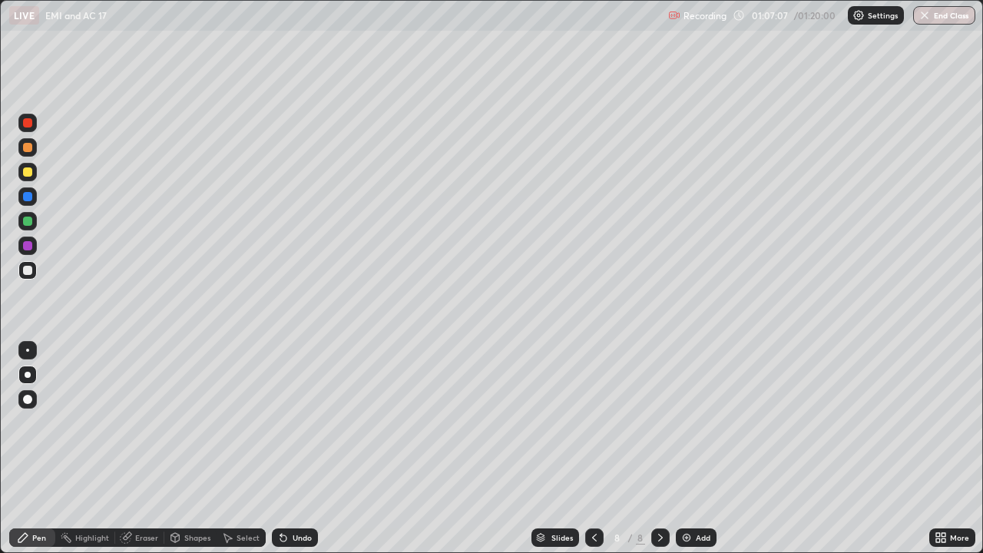
click at [296, 448] on div "Undo" at bounding box center [302, 538] width 19 height 8
click at [301, 448] on div "Undo" at bounding box center [302, 538] width 19 height 8
click at [150, 448] on div "Eraser" at bounding box center [146, 538] width 23 height 8
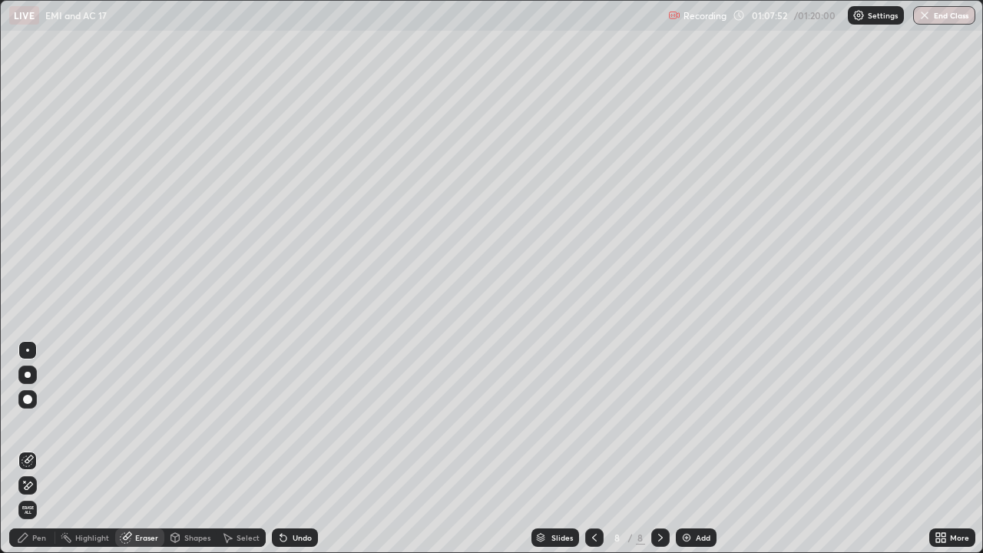
click at [48, 448] on div "Pen" at bounding box center [32, 537] width 46 height 18
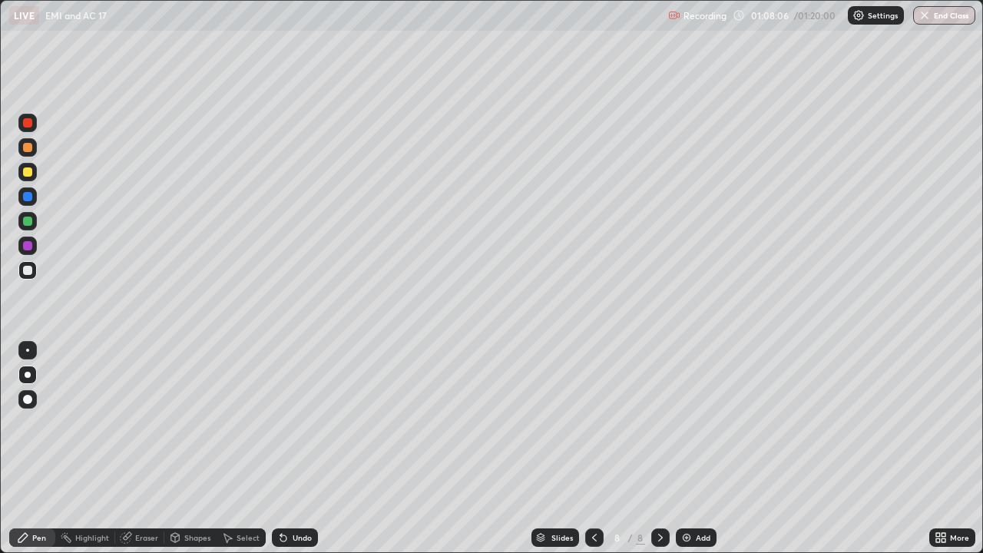
click at [302, 448] on div "Undo" at bounding box center [302, 538] width 19 height 8
click at [301, 448] on div "Undo" at bounding box center [302, 538] width 19 height 8
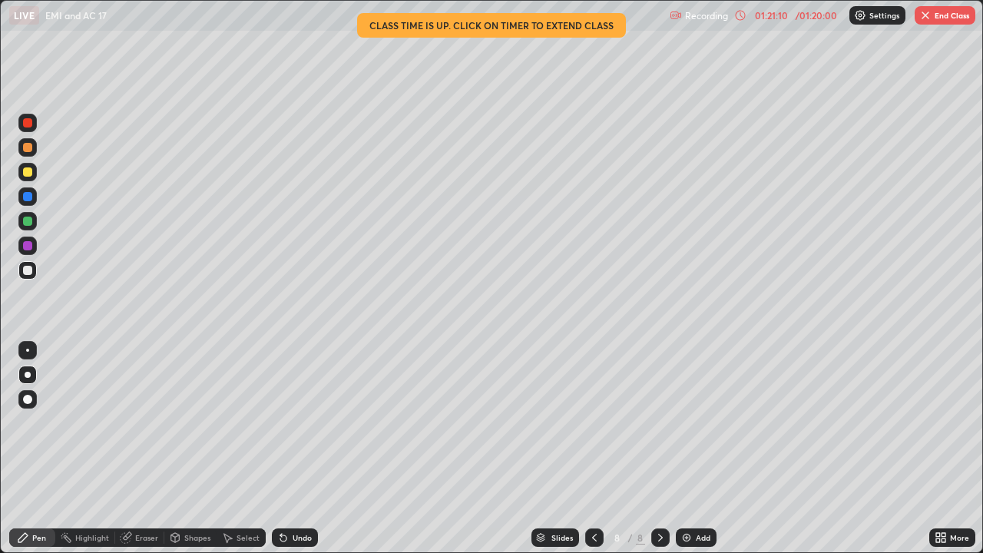
click at [930, 10] on img "button" at bounding box center [925, 15] width 12 height 12
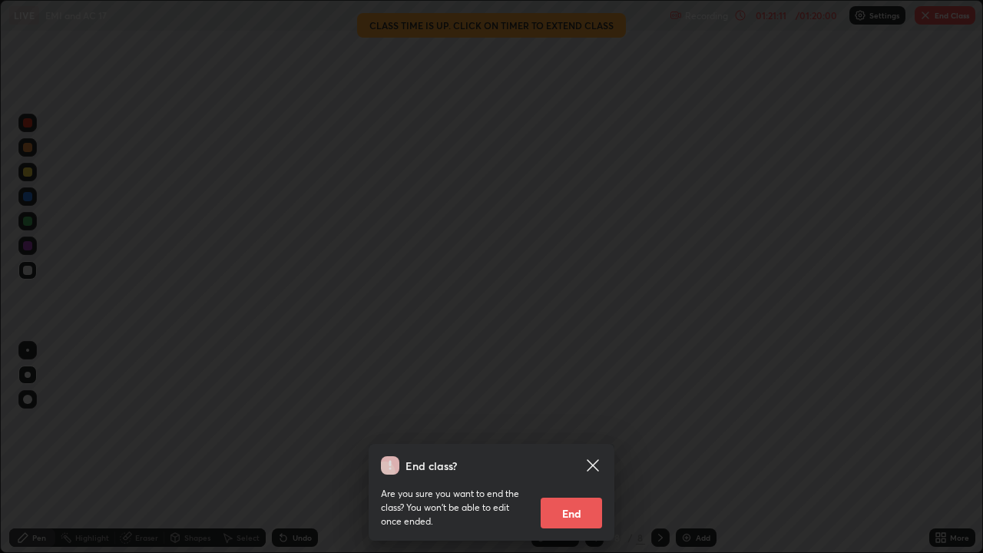
click at [583, 448] on button "End" at bounding box center [571, 513] width 61 height 31
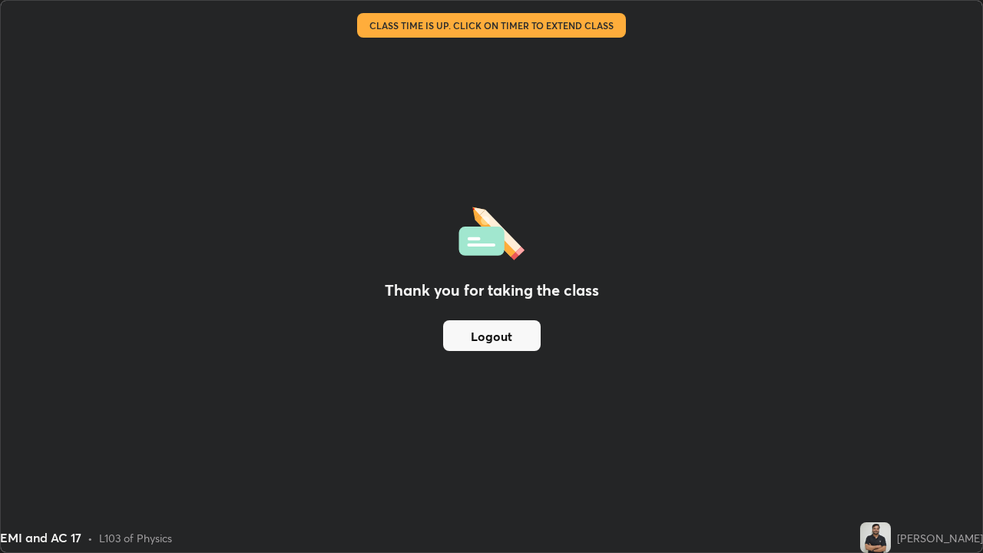
click at [514, 339] on button "Logout" at bounding box center [492, 335] width 98 height 31
click at [508, 339] on button "Logout" at bounding box center [492, 335] width 98 height 31
